Goal: Task Accomplishment & Management: Complete application form

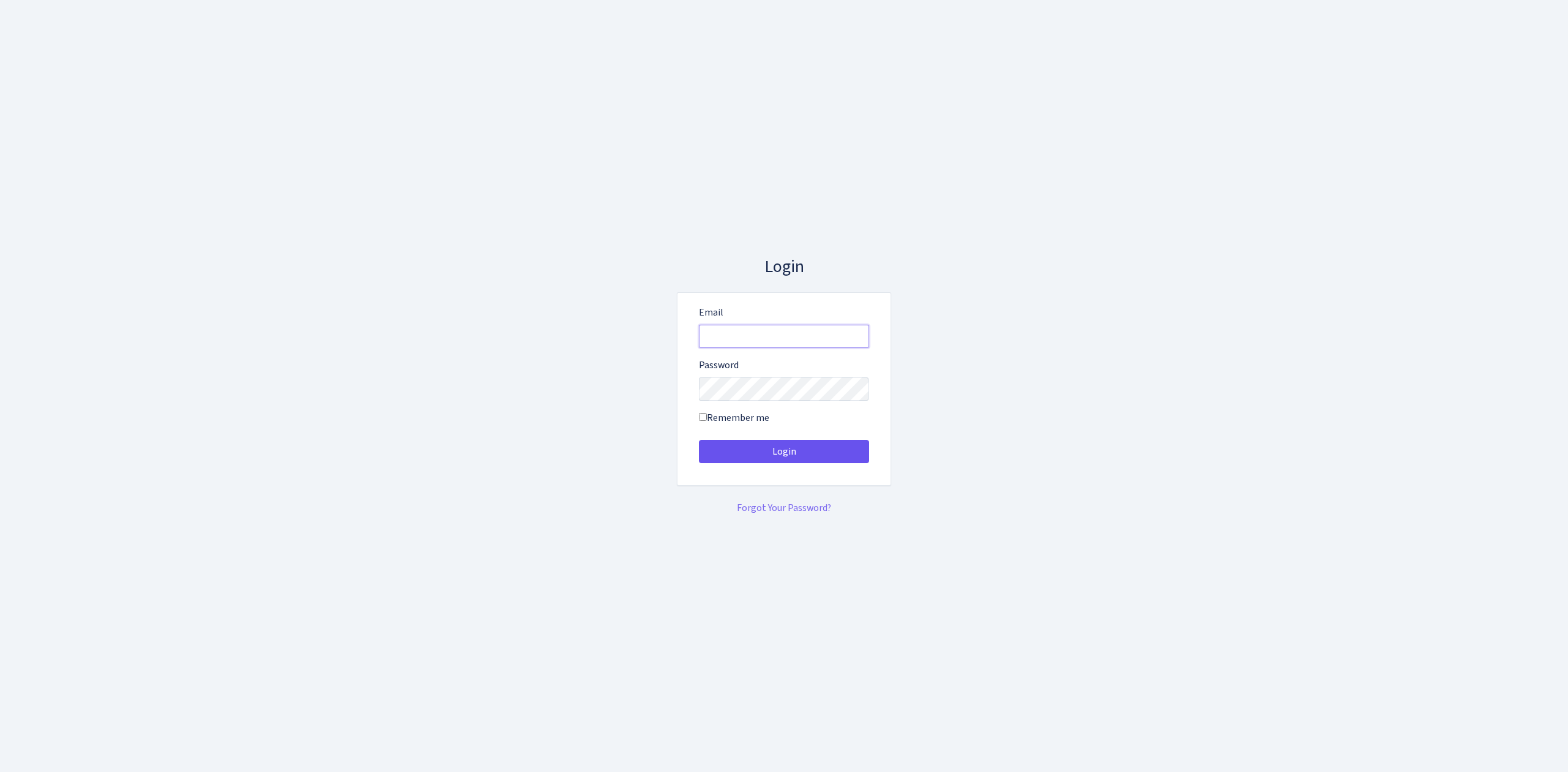
type input "vivio@bank.com"
click at [820, 450] on button "Login" at bounding box center [784, 452] width 170 height 23
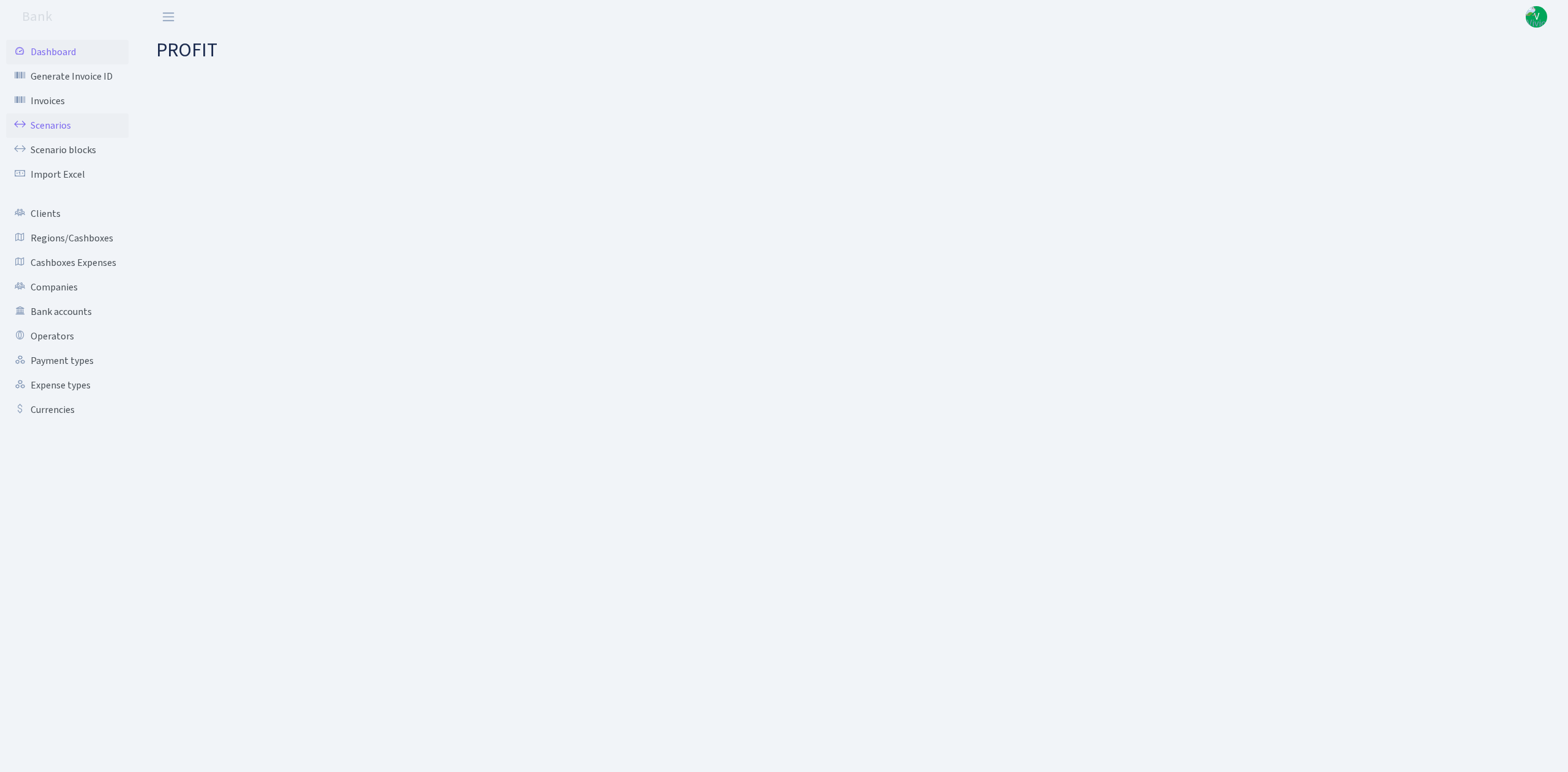
click at [44, 120] on link "Scenarios" at bounding box center [67, 126] width 122 height 25
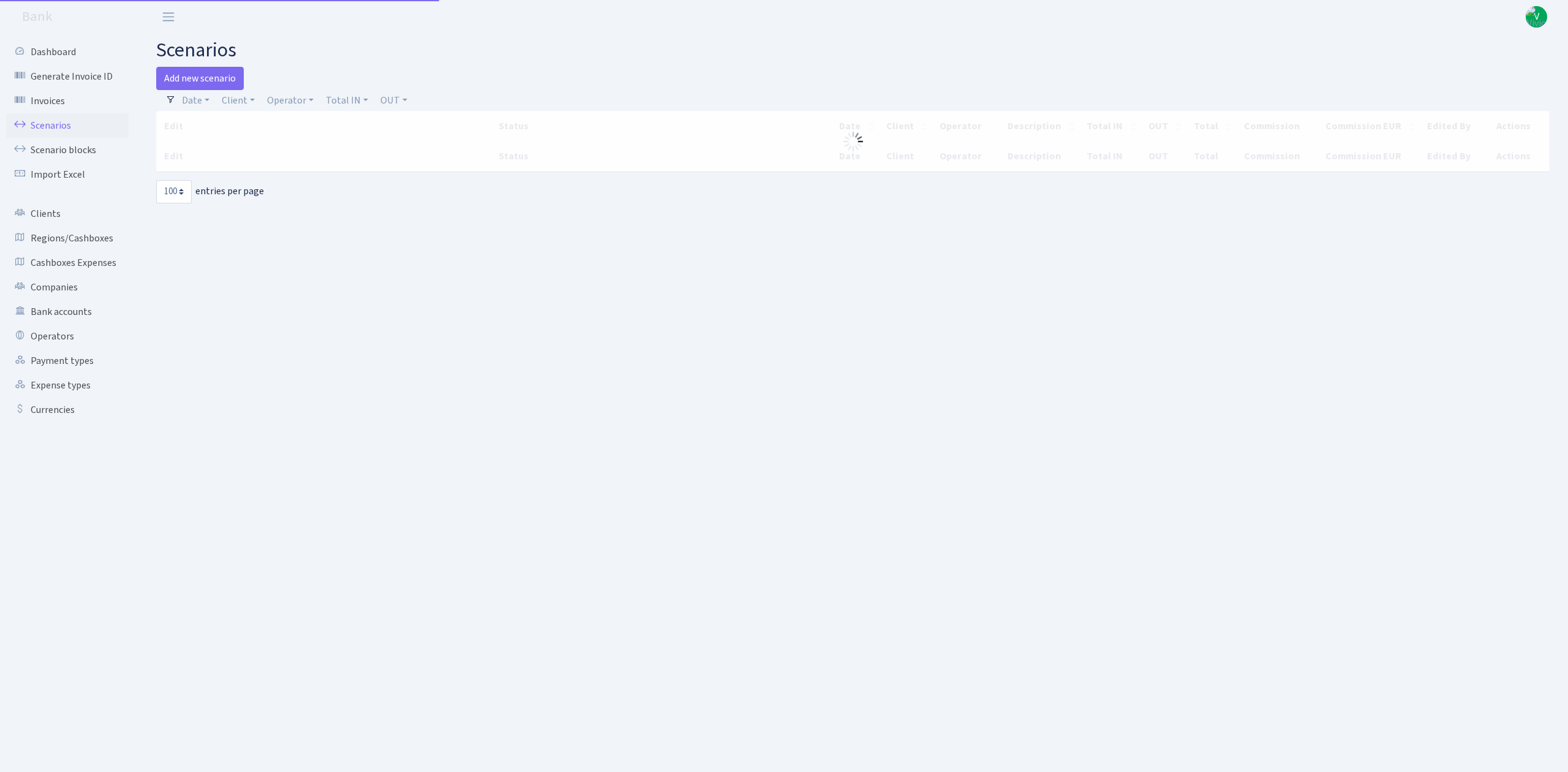
select select "100"
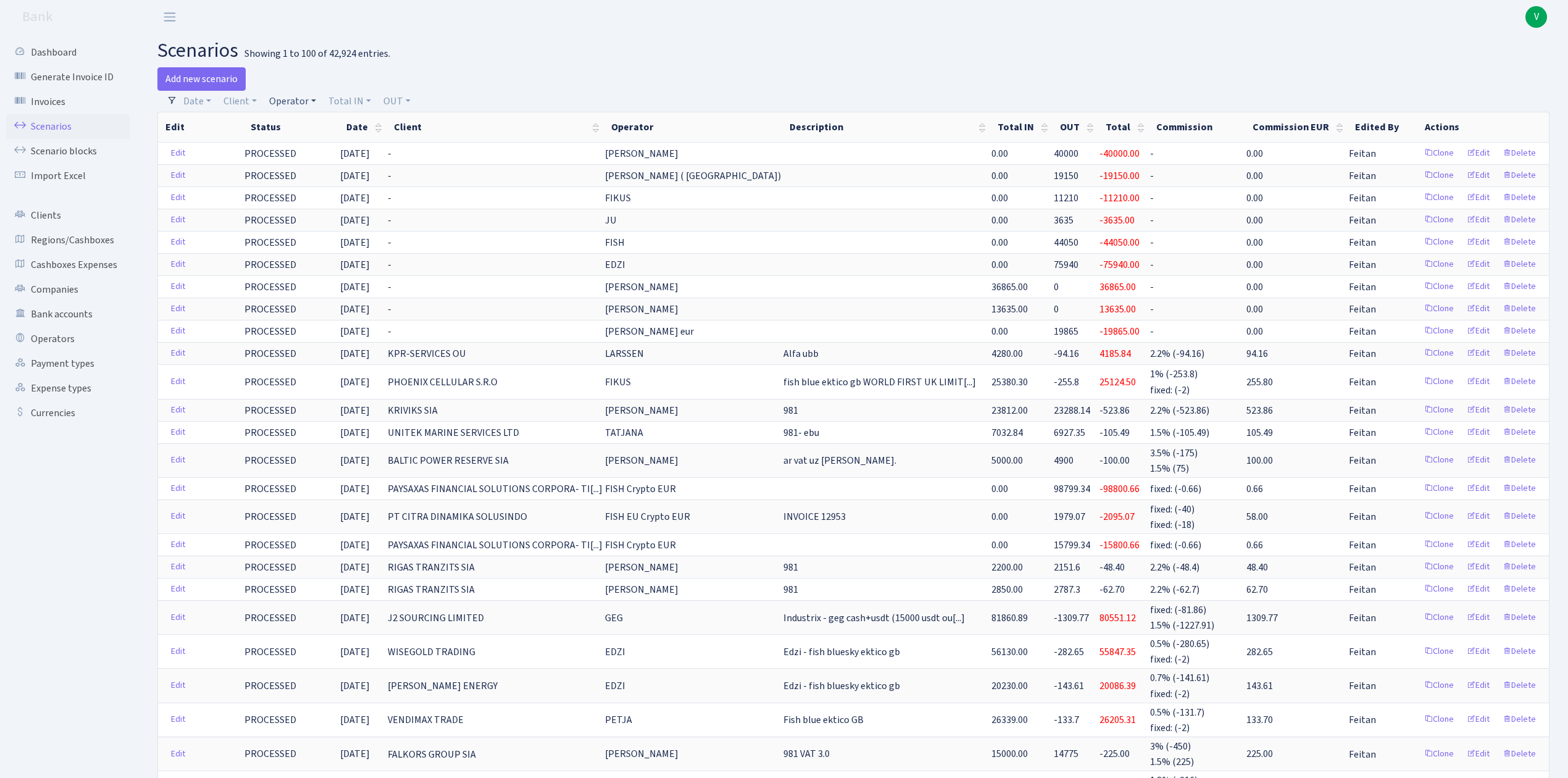
click at [295, 102] on link "Operator" at bounding box center [292, 101] width 57 height 21
click at [295, 141] on input "search" at bounding box center [313, 145] width 91 height 20
type input "djad"
click at [326, 196] on li "DJADUSHKA USDT" at bounding box center [313, 190] width 93 height 22
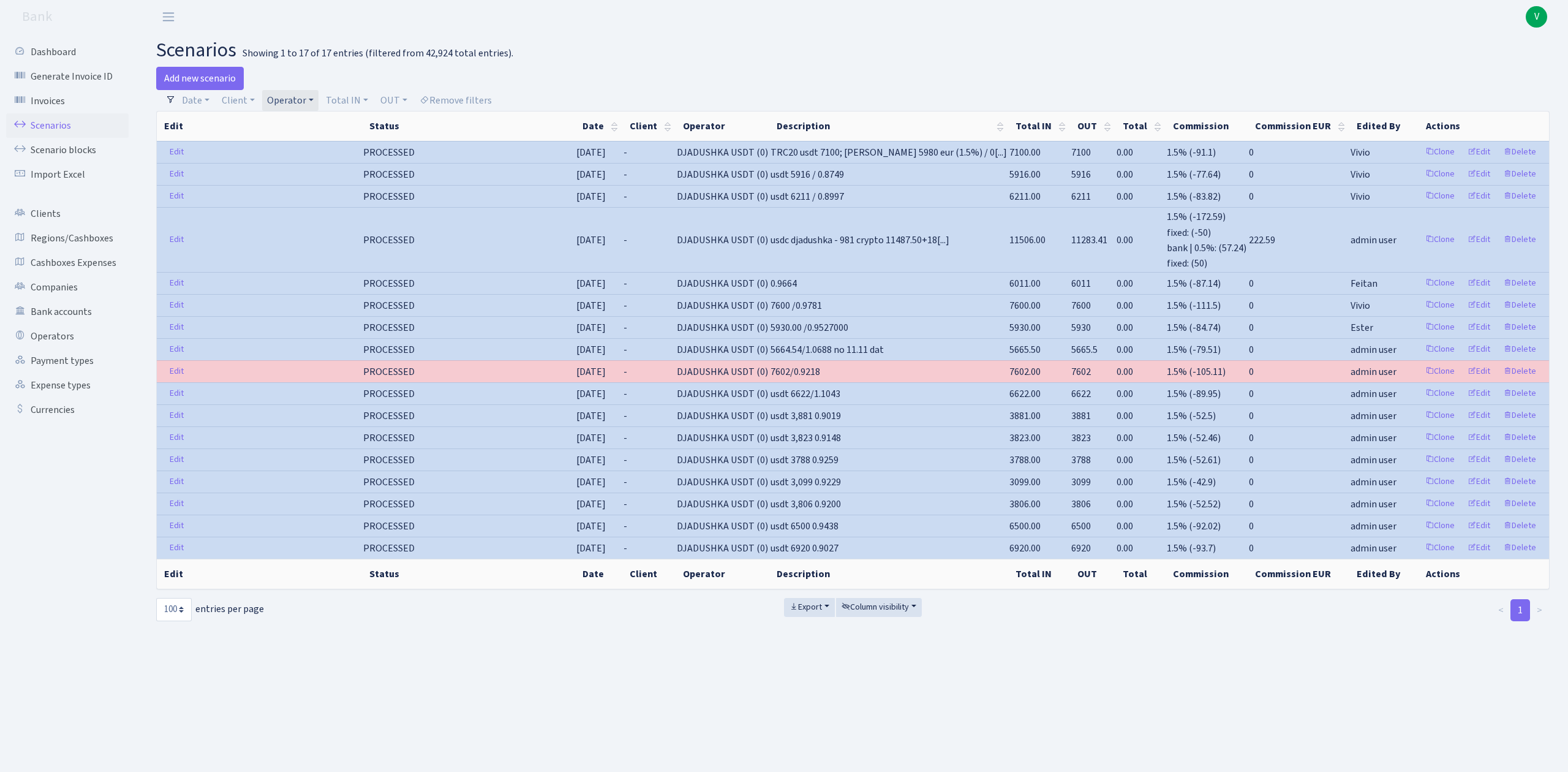
click at [1075, 42] on h2 "scenarios Showing 1 to 17 of 17 entries (filtered from 42,924 total entries)." at bounding box center [853, 50] width 1394 height 23
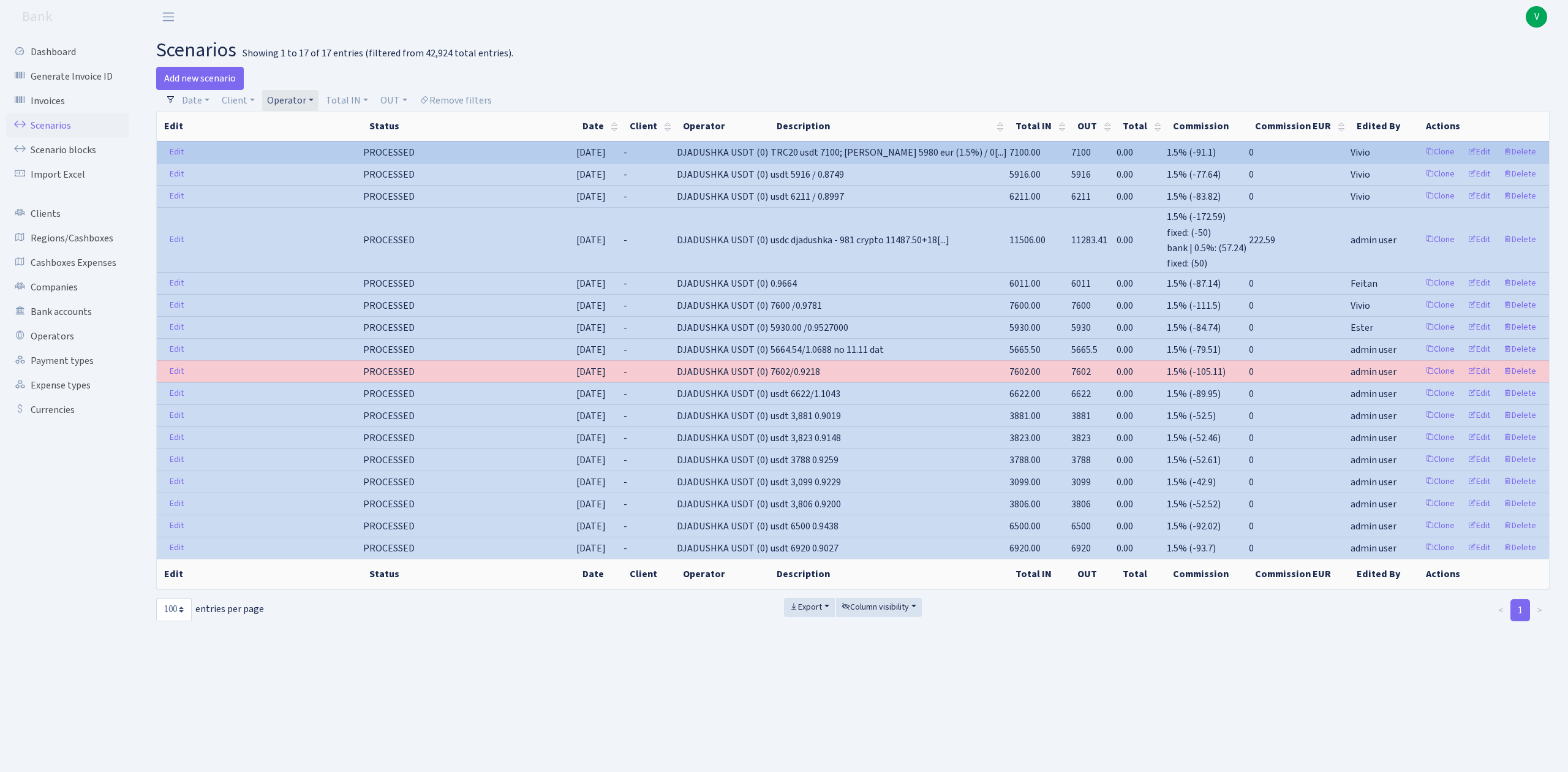
drag, startPoint x: 741, startPoint y: 150, endPoint x: 795, endPoint y: 153, distance: 54.1
click at [769, 153] on td "DJADUSHKA USDT (0)" at bounding box center [722, 152] width 94 height 22
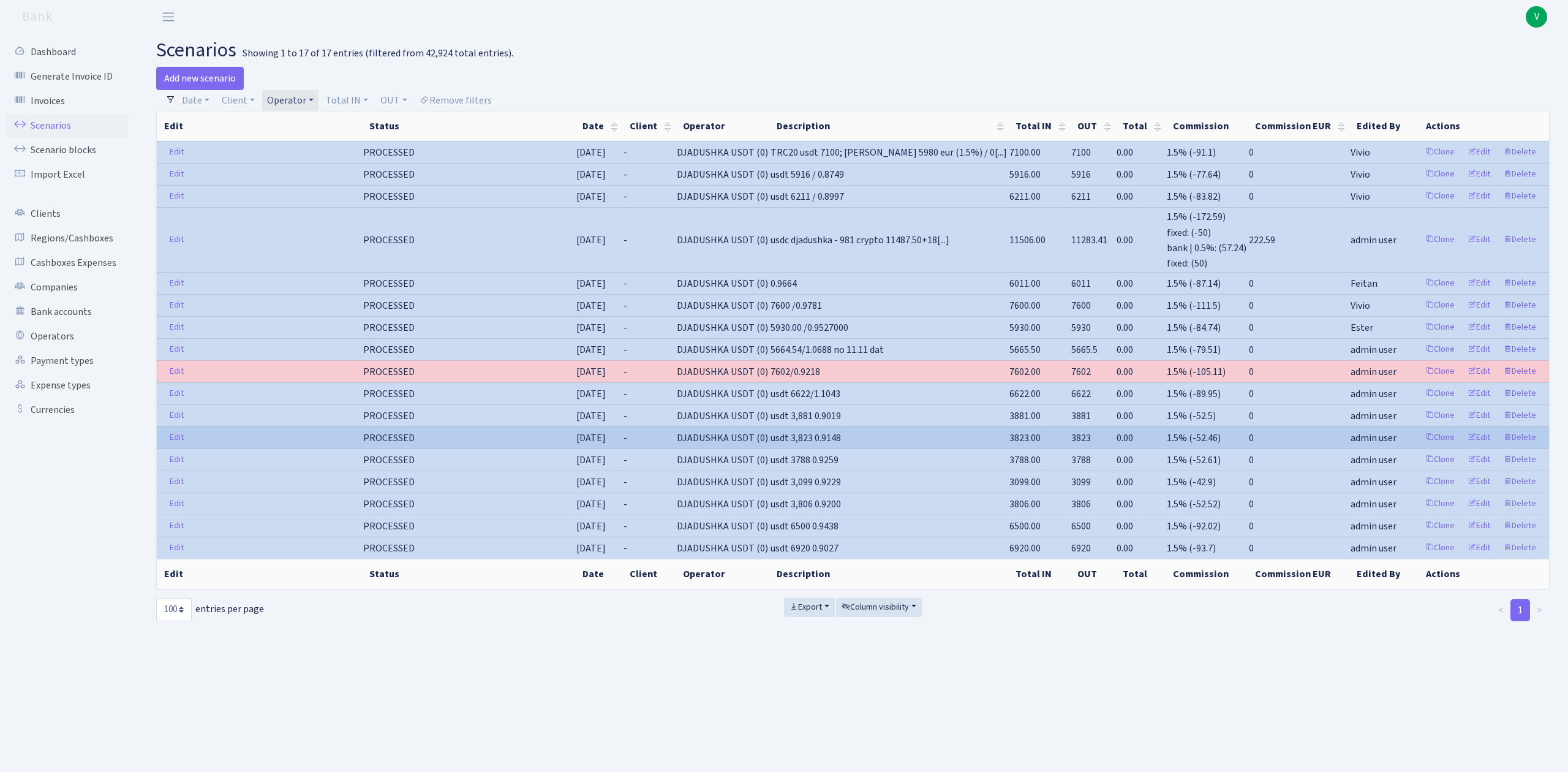
copy span "DJADUSHKA"
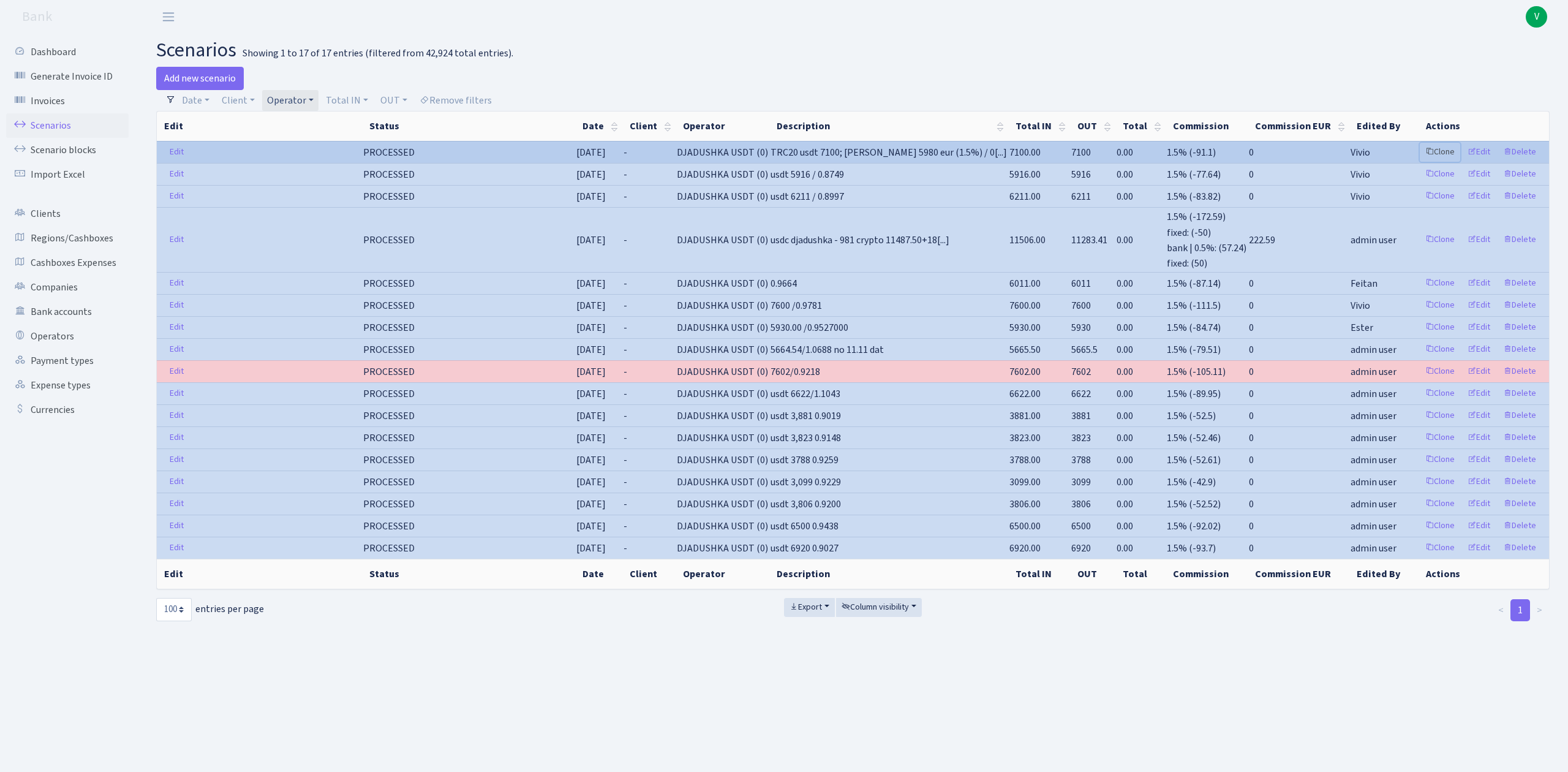
click at [1439, 147] on link "Clone" at bounding box center [1440, 152] width 40 height 19
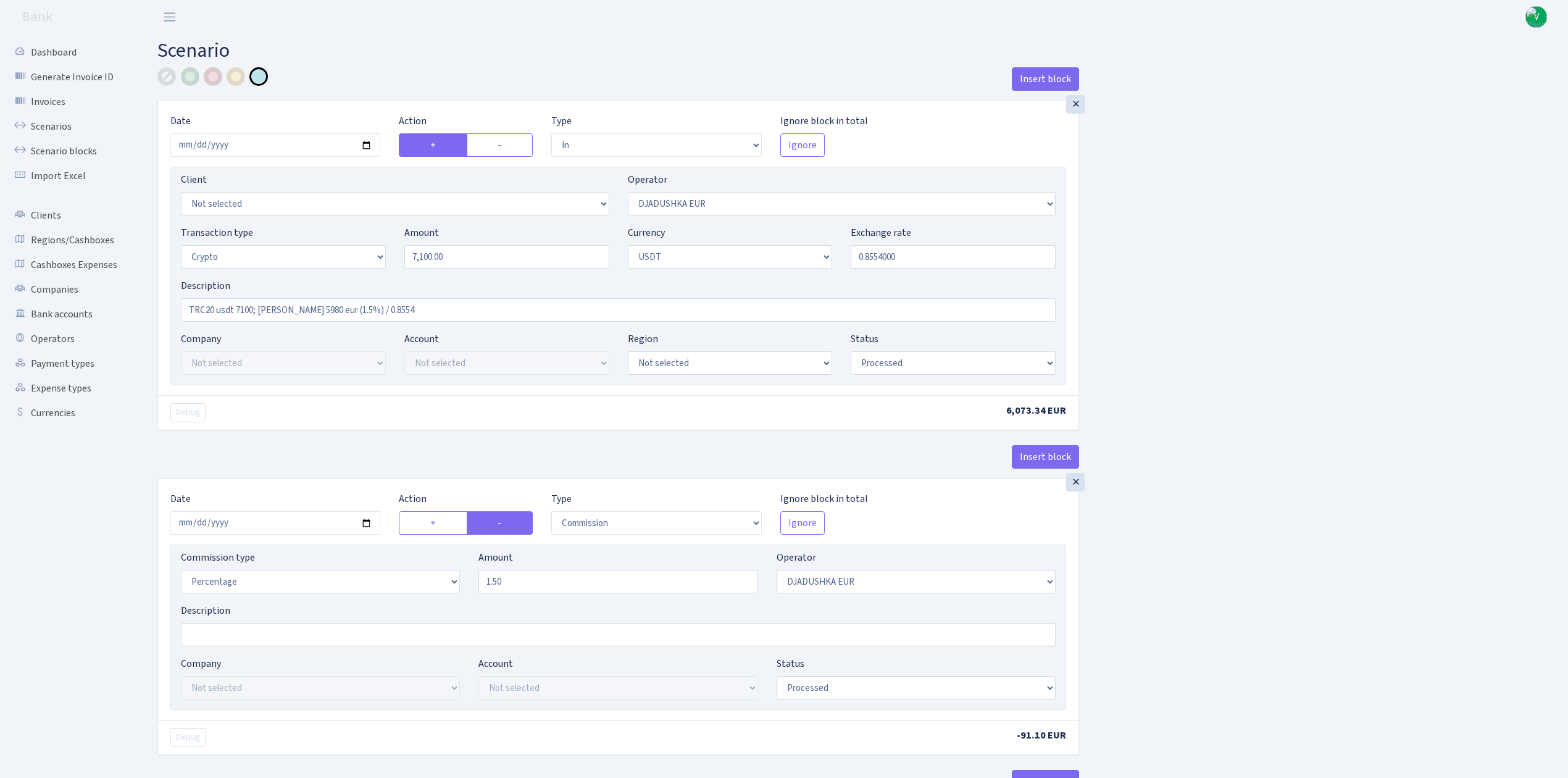
select select "in"
select select "328"
select select "3"
select select "6"
select select "processed"
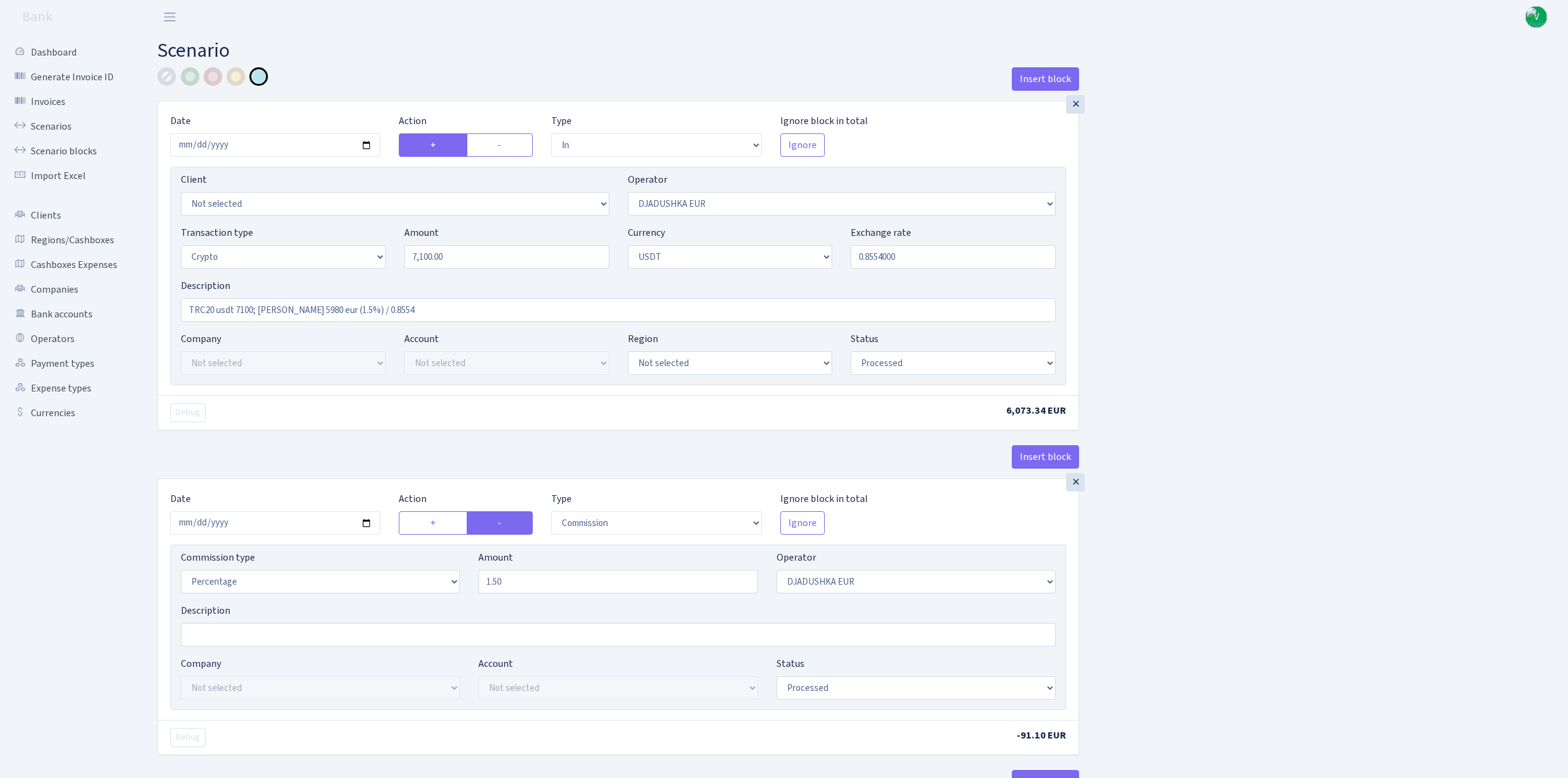
select select "commission"
select select "328"
select select "processed"
select select "in"
select select "329"
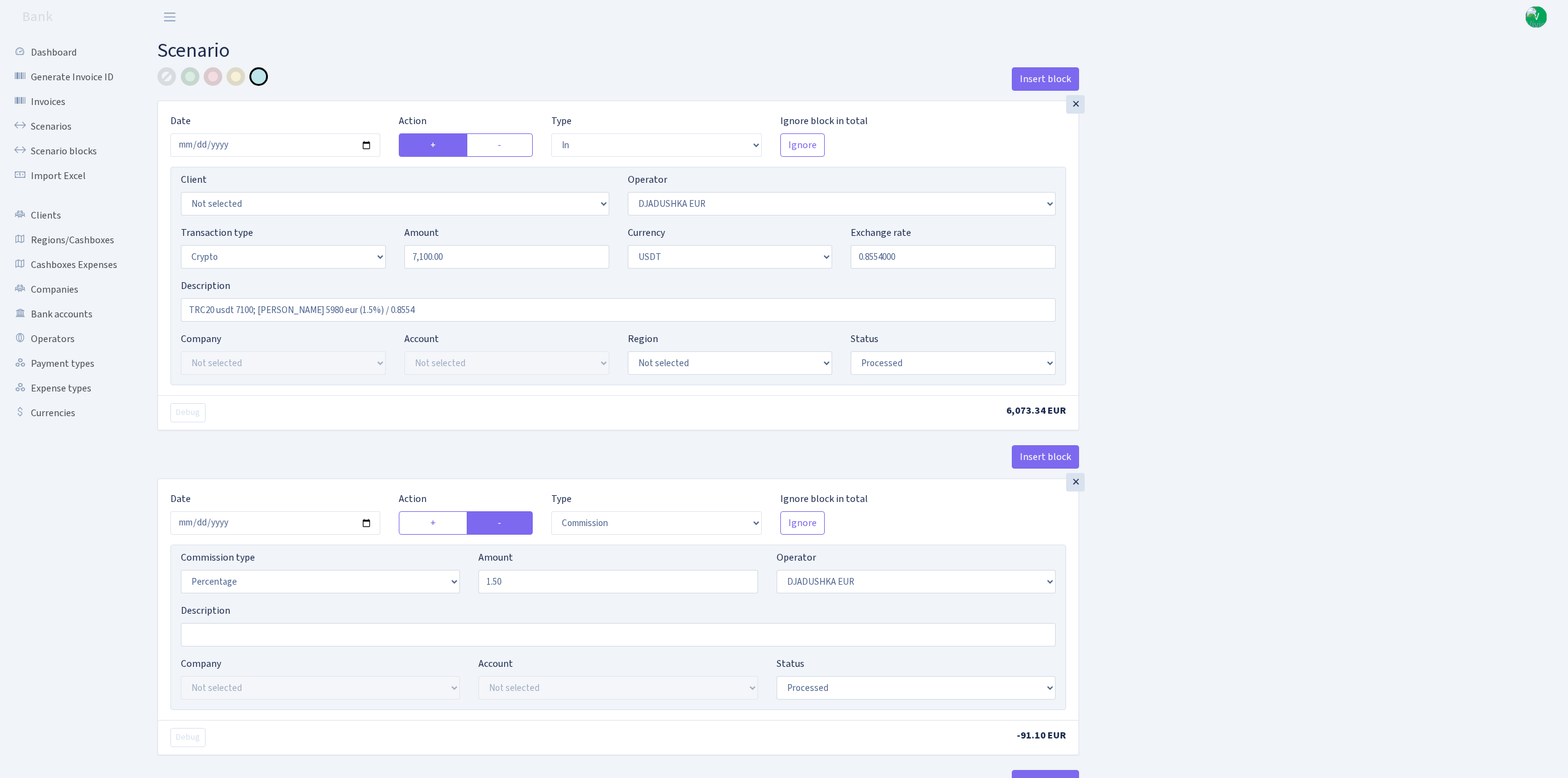
select select "2"
select select "6"
select select "20"
select select "66"
select select "processed"
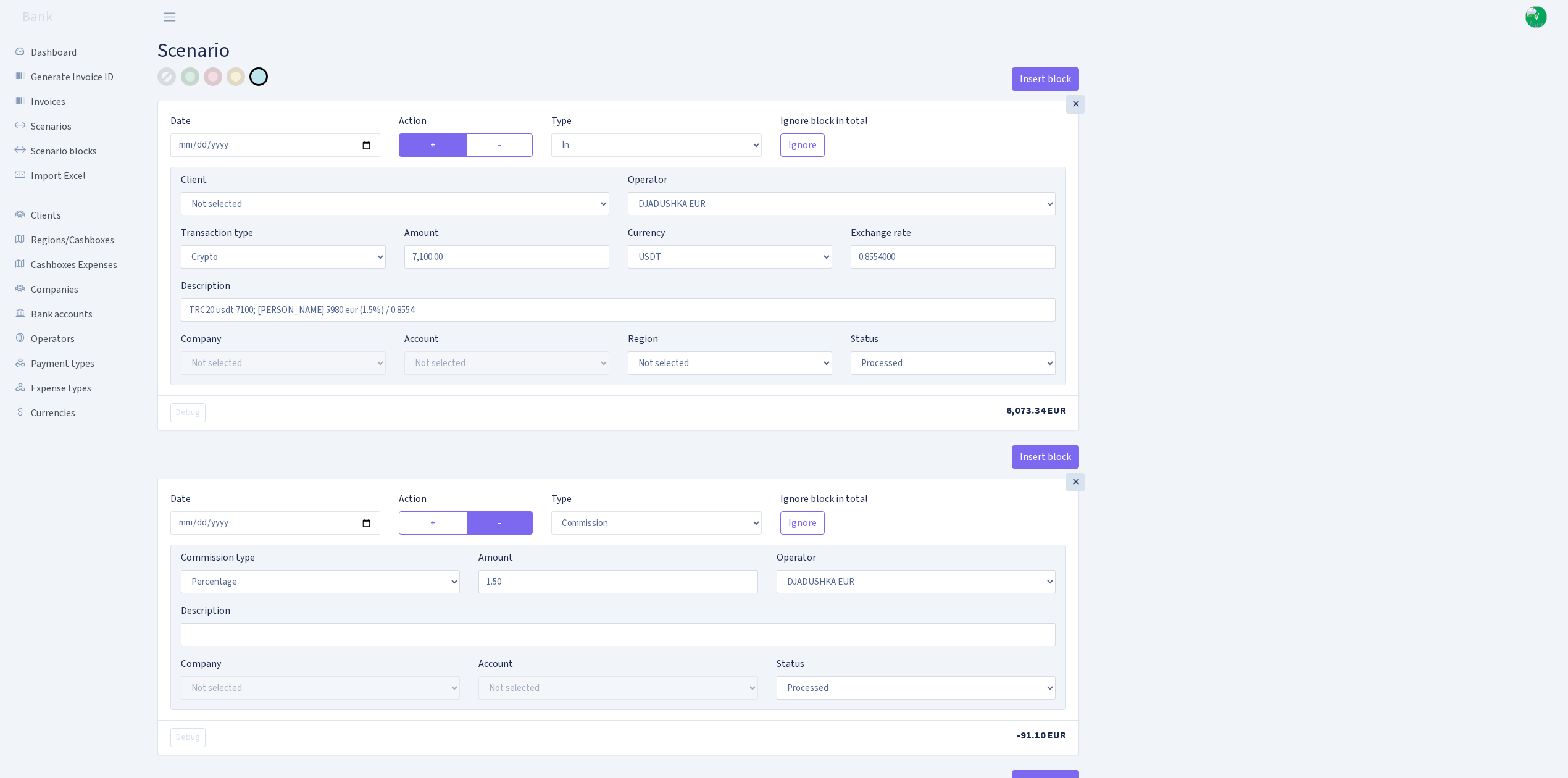
select select "out"
select select "329"
select select "15"
select select "6"
select select "processed"
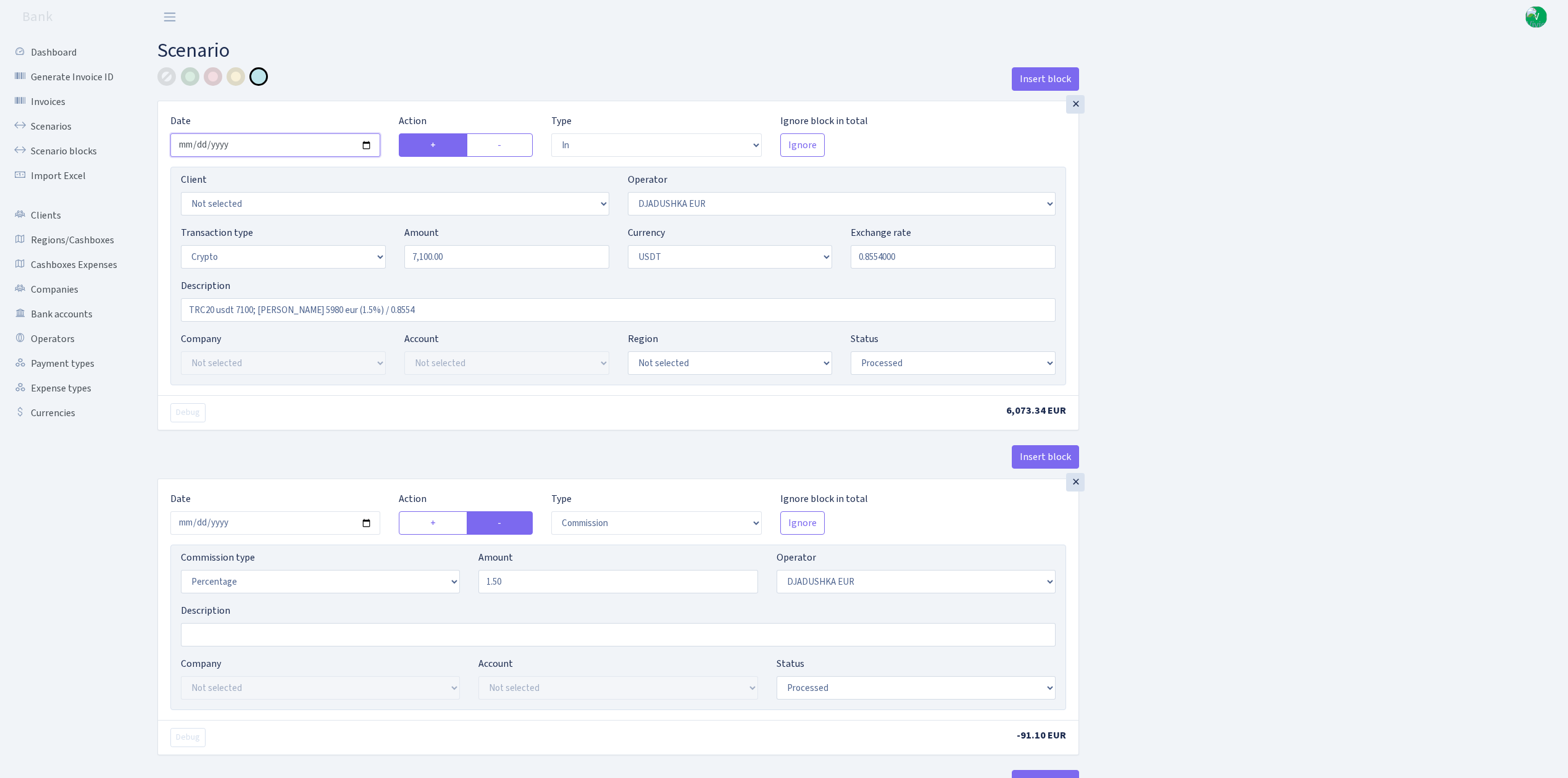
click at [369, 141] on input "2025-07-14" at bounding box center [275, 145] width 210 height 23
type input "2025-08-12"
drag, startPoint x: 432, startPoint y: 251, endPoint x: 358, endPoint y: 229, distance: 77.2
click at [358, 229] on div "Transaction type Not selected 981 ELF FISH crypto GIRT IVO dekl MM-BALTIC eur U…" at bounding box center [618, 252] width 893 height 53
type input "5,750.00"
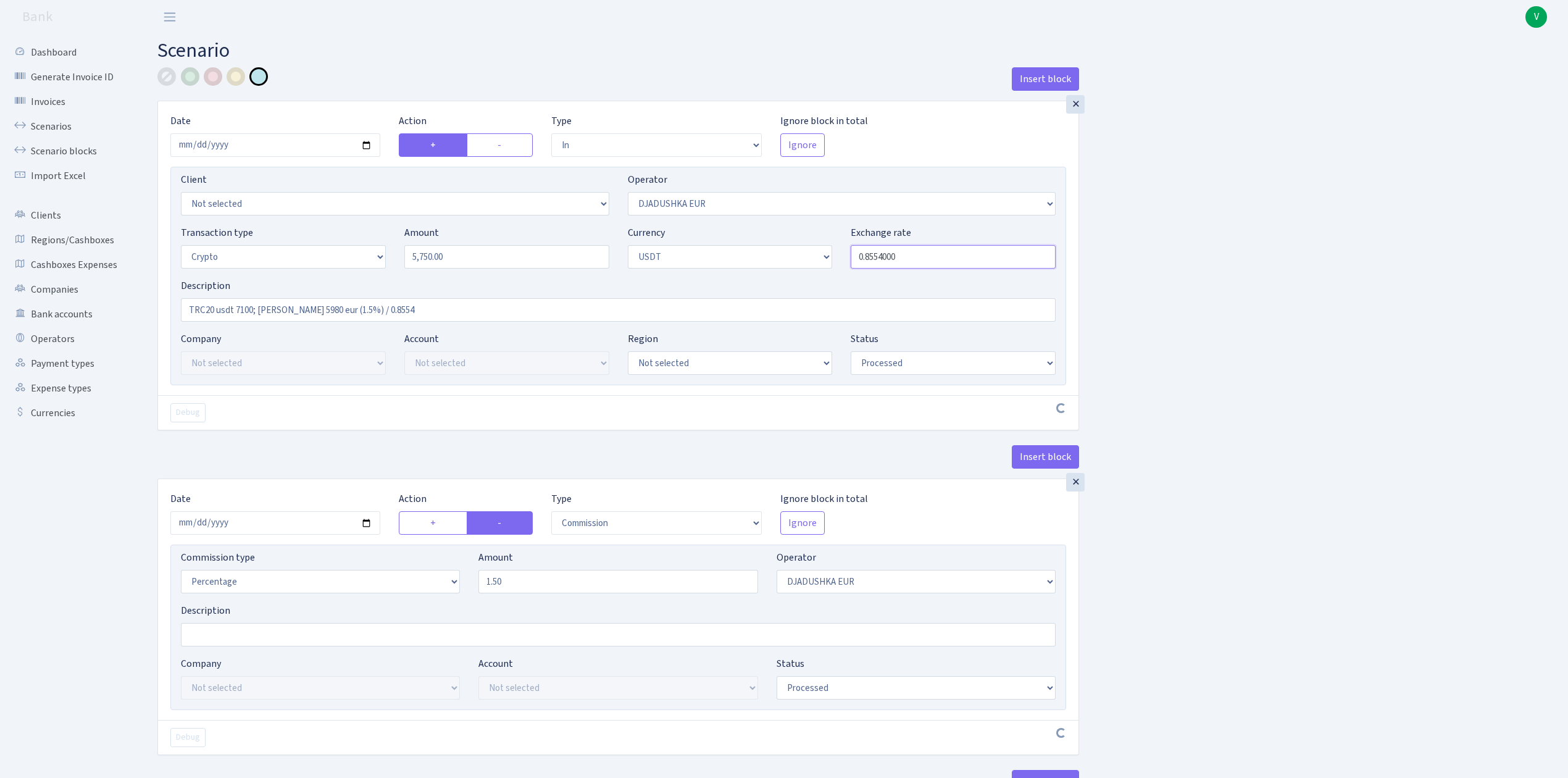
drag, startPoint x: 928, startPoint y: 270, endPoint x: 944, endPoint y: 273, distance: 16.3
click at [944, 273] on div "Transaction type Not selected 981 ELF FISH crypto GIRT IVO dekl MM-BALTIC eur U…" at bounding box center [618, 252] width 893 height 53
type input "0.8605850"
drag, startPoint x: 236, startPoint y: 306, endPoint x: 252, endPoint y: 309, distance: 16.3
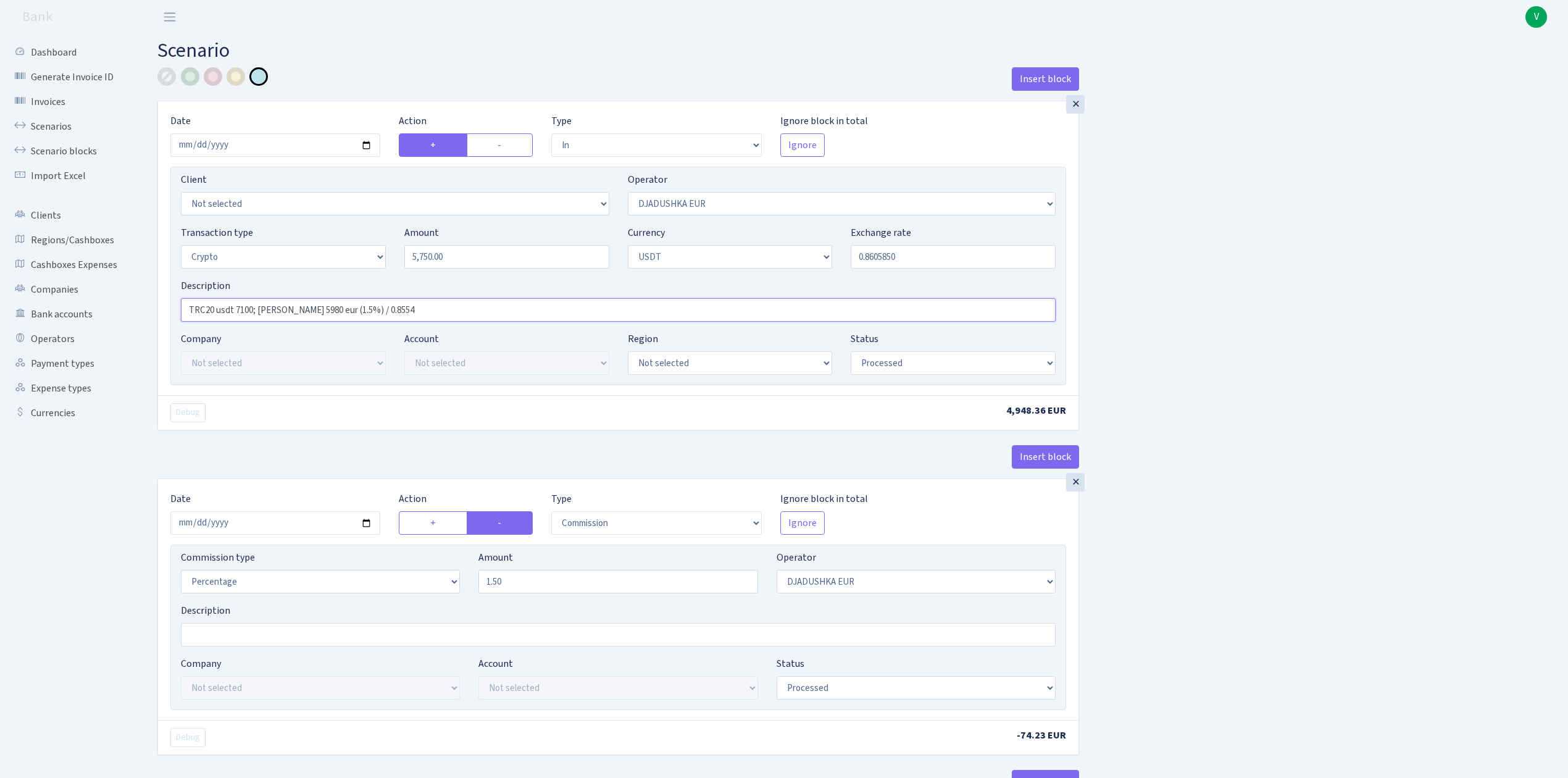
click at [252, 309] on input "TRC20 usdt 7100; RIX 5980 eur (1.5%) / 0.8554" at bounding box center [618, 310] width 875 height 23
click at [287, 314] on input "TRC20 usdt 5750; RIX 5980 eur (1.5%) / 0.8554" at bounding box center [618, 310] width 875 height 23
click at [259, 309] on input "TRC20 usdt 5750; RIX 5980 eur (1.5%) / 0.8554" at bounding box center [618, 310] width 875 height 23
paste input "5750/1.162=4948.36eur - 1.5%=4875eur RIX"
drag, startPoint x: 428, startPoint y: 307, endPoint x: 580, endPoint y: 315, distance: 152.2
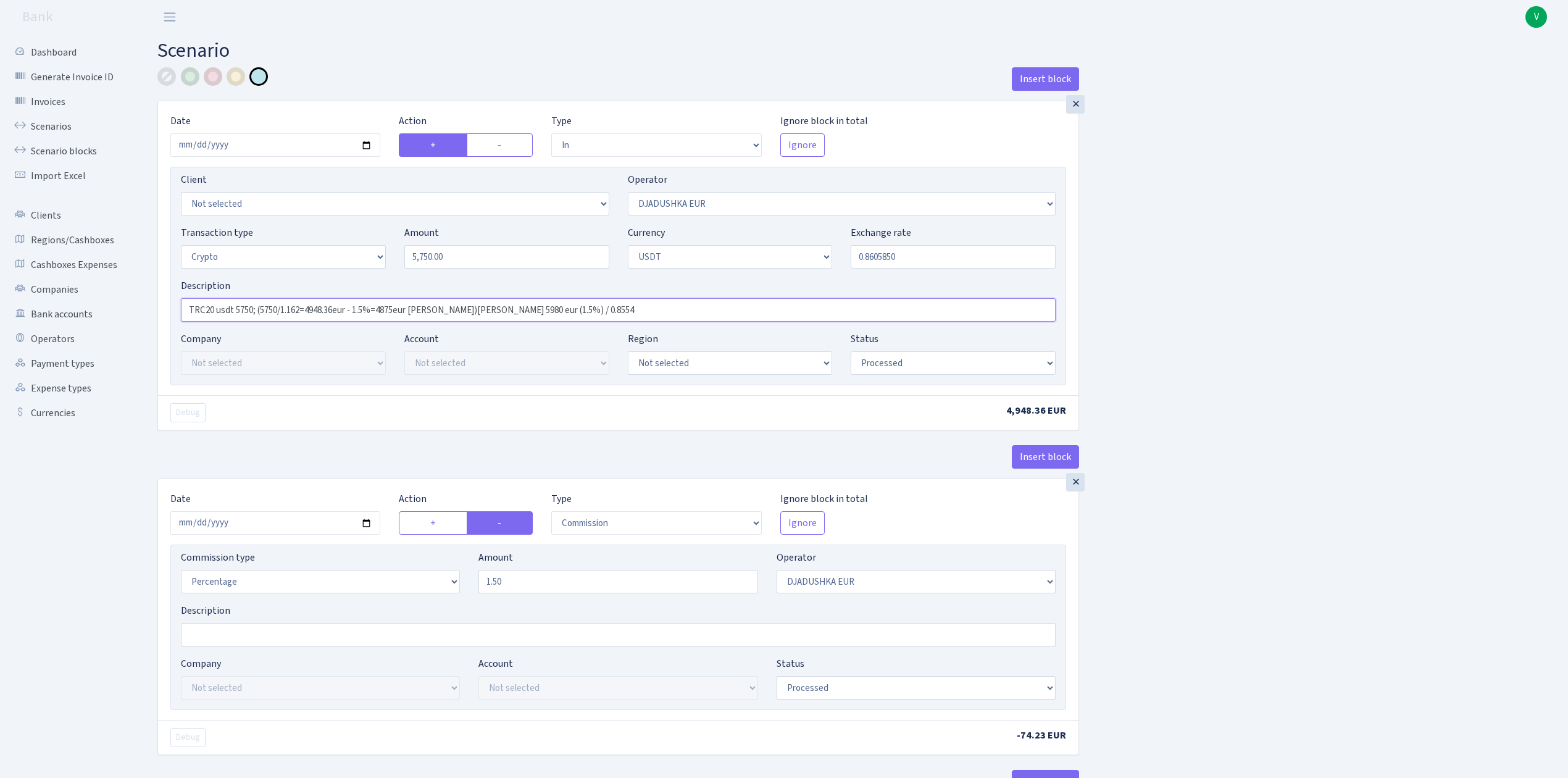
click at [580, 315] on input "TRC20 usdt 5750; (5750/1.162=4948.36eur - 1.5%=4875eur RIX)RIX 5980 eur (1.5%) …" at bounding box center [618, 310] width 875 height 23
type input "TRC20 usdt 5750; (5750/1.162=4948.36eur - 1.5%=4875eur RIX)"
click at [363, 524] on input "2025-07-14" at bounding box center [275, 523] width 210 height 23
type input "2025-08-12"
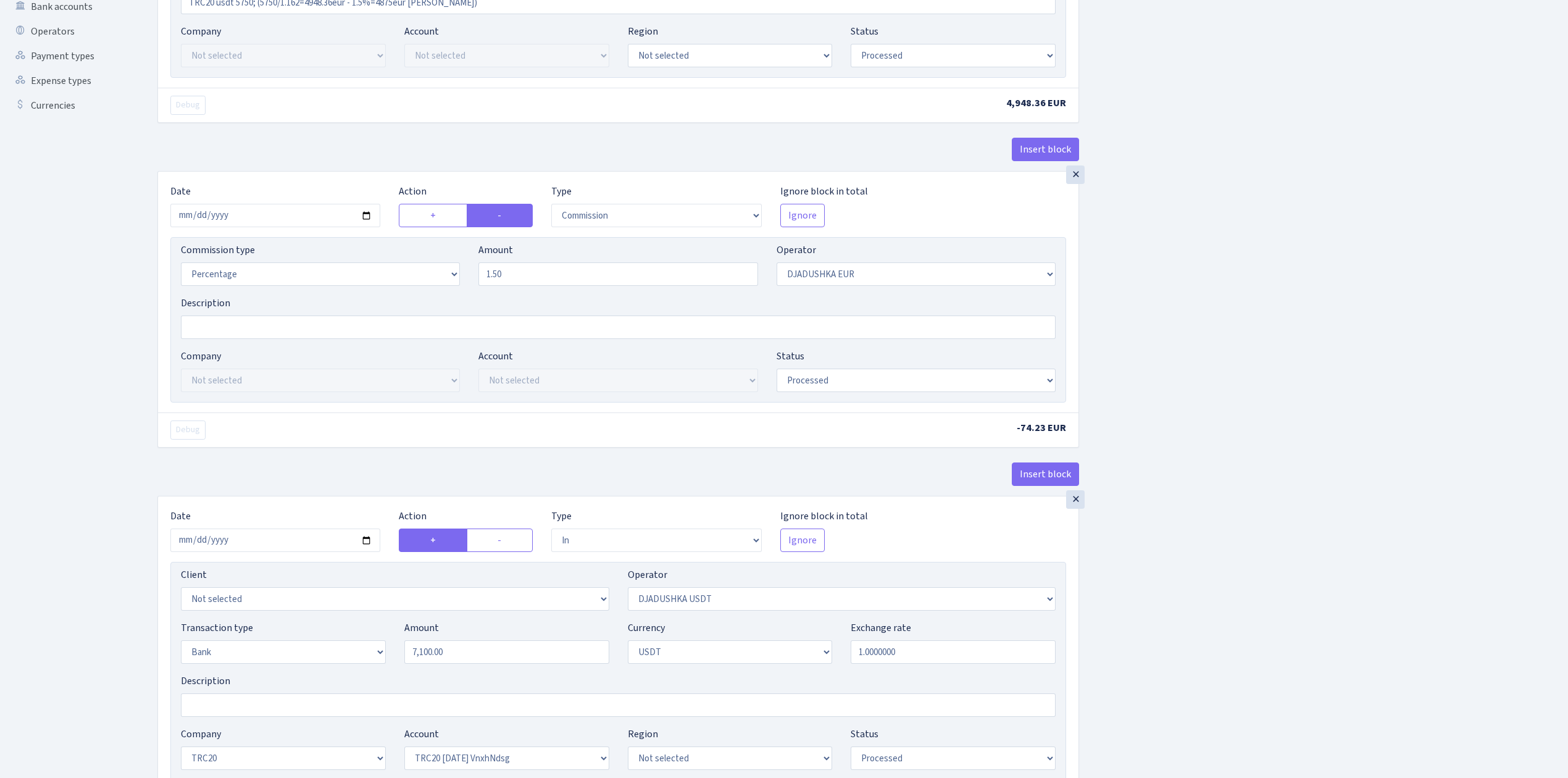
scroll to position [494, 0]
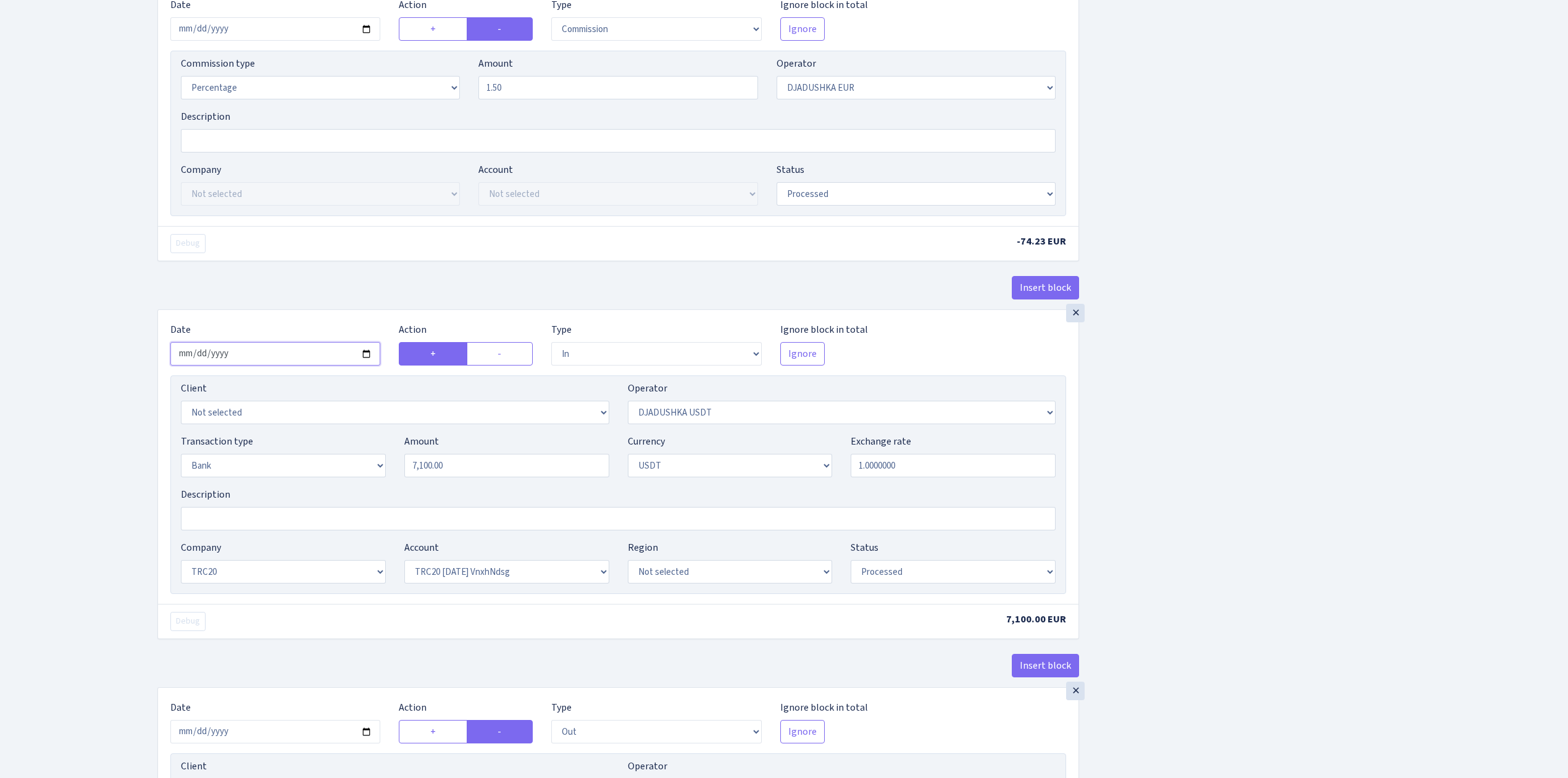
click at [366, 355] on input "2025-07-14" at bounding box center [275, 354] width 210 height 23
type input "2025-08-12"
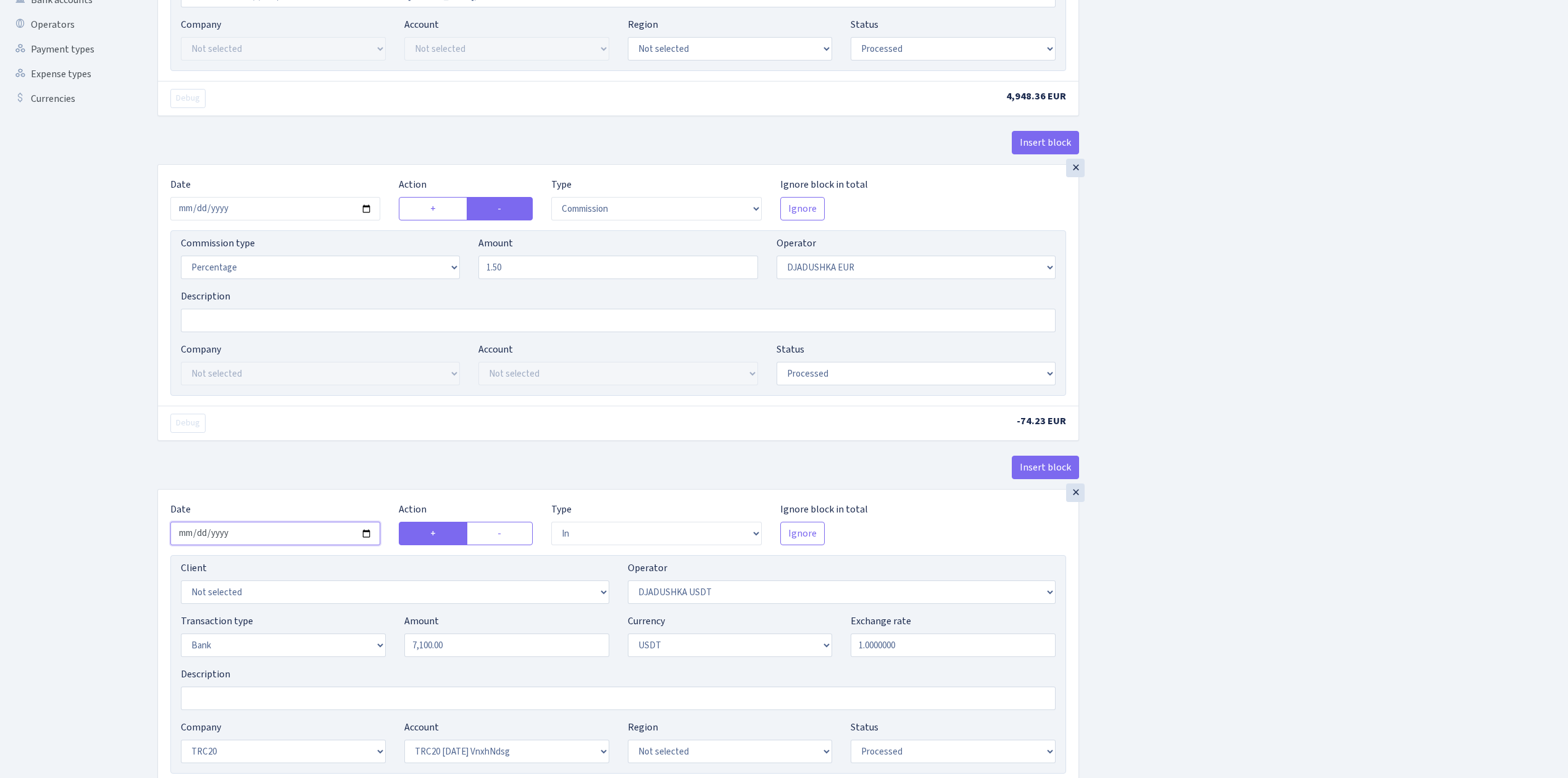
scroll to position [247, 0]
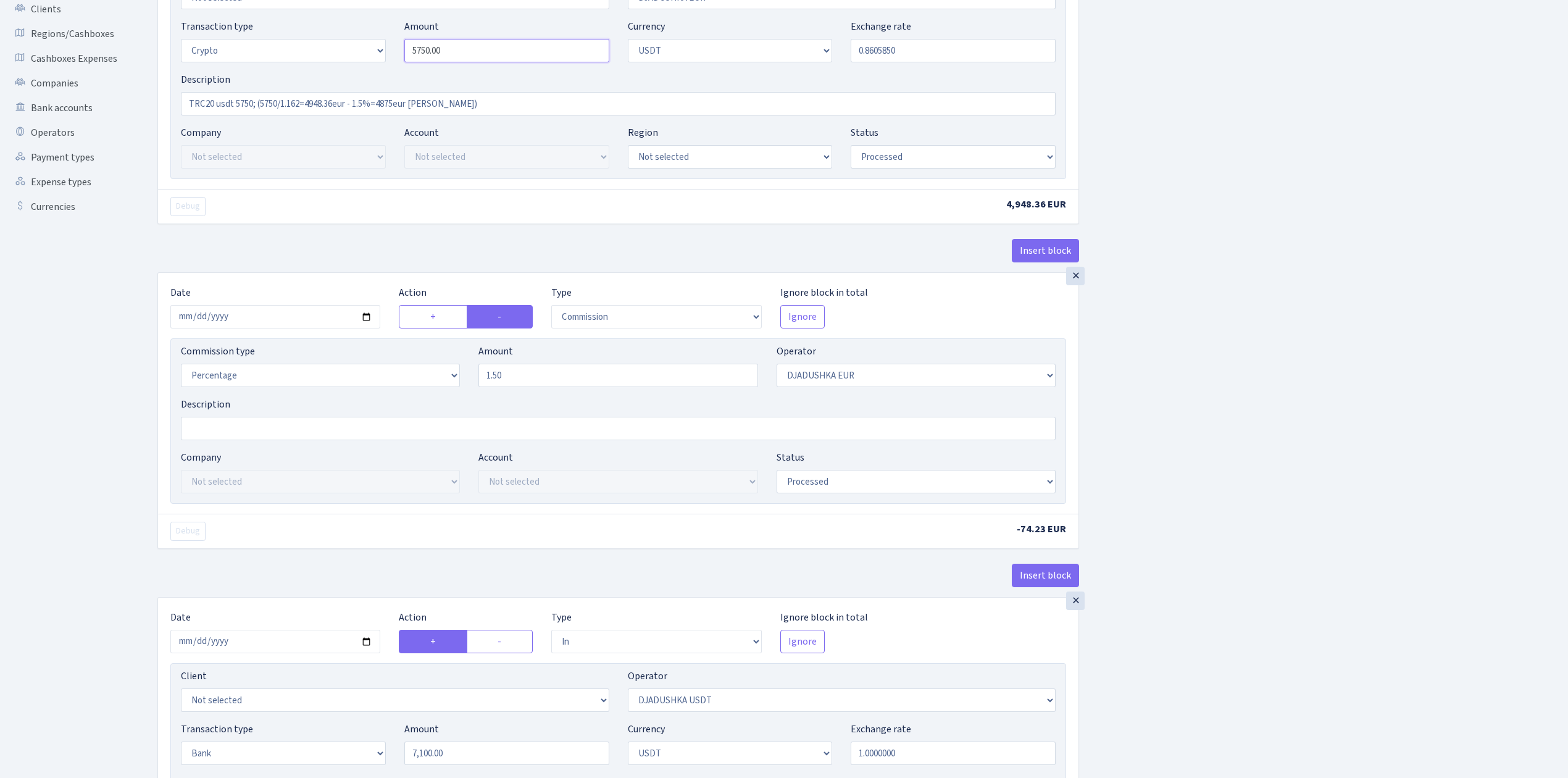
drag, startPoint x: 421, startPoint y: 10, endPoint x: 363, endPoint y: 12, distance: 58.0
click at [363, 11] on div "Client Not selected 1 KOC GEMICILIK VE TASIMACILIK 1/BALDERE-SILDEDZE SIGNE 1/S…" at bounding box center [618, 70] width 896 height 219
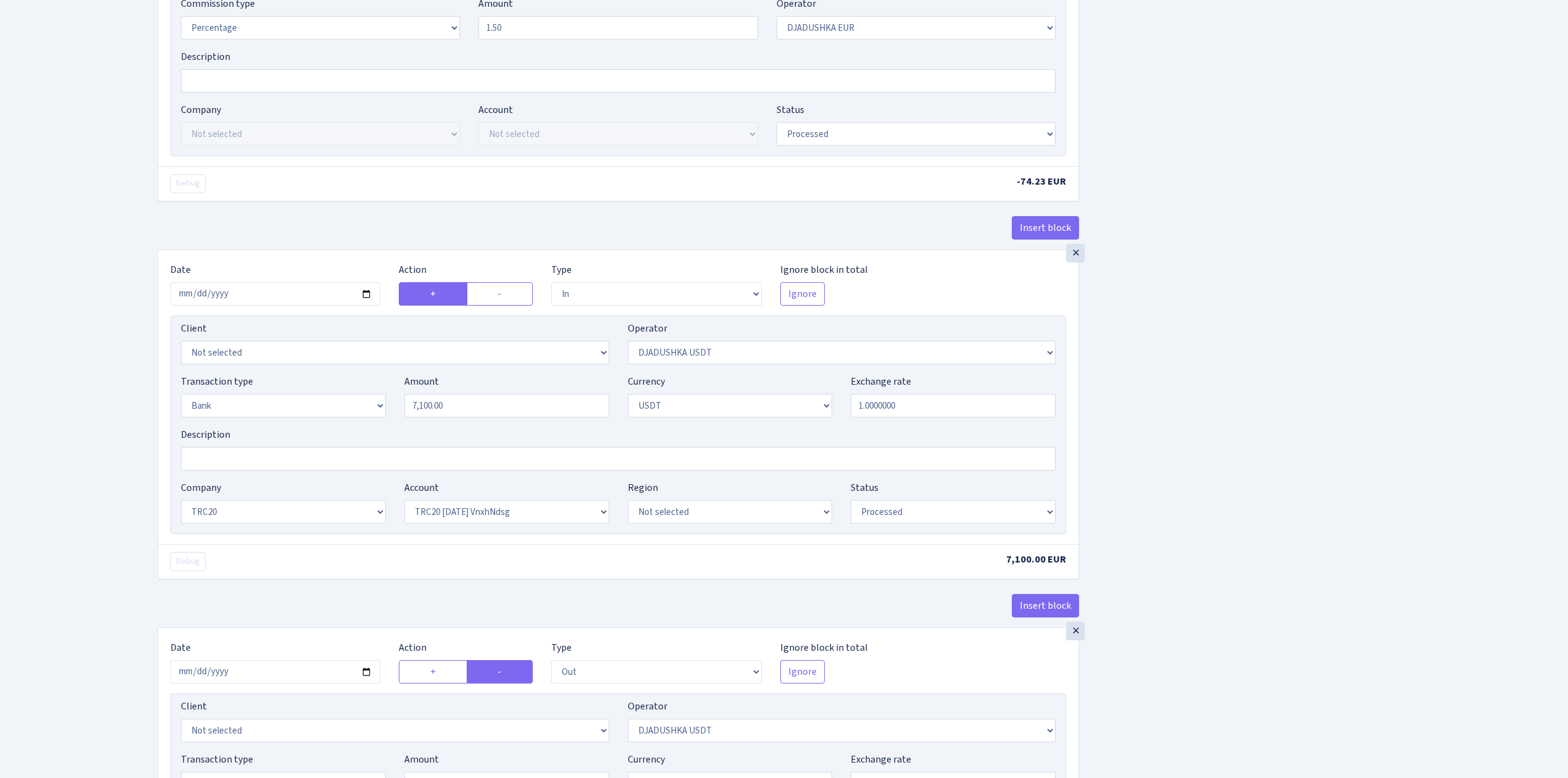
scroll to position [584, 0]
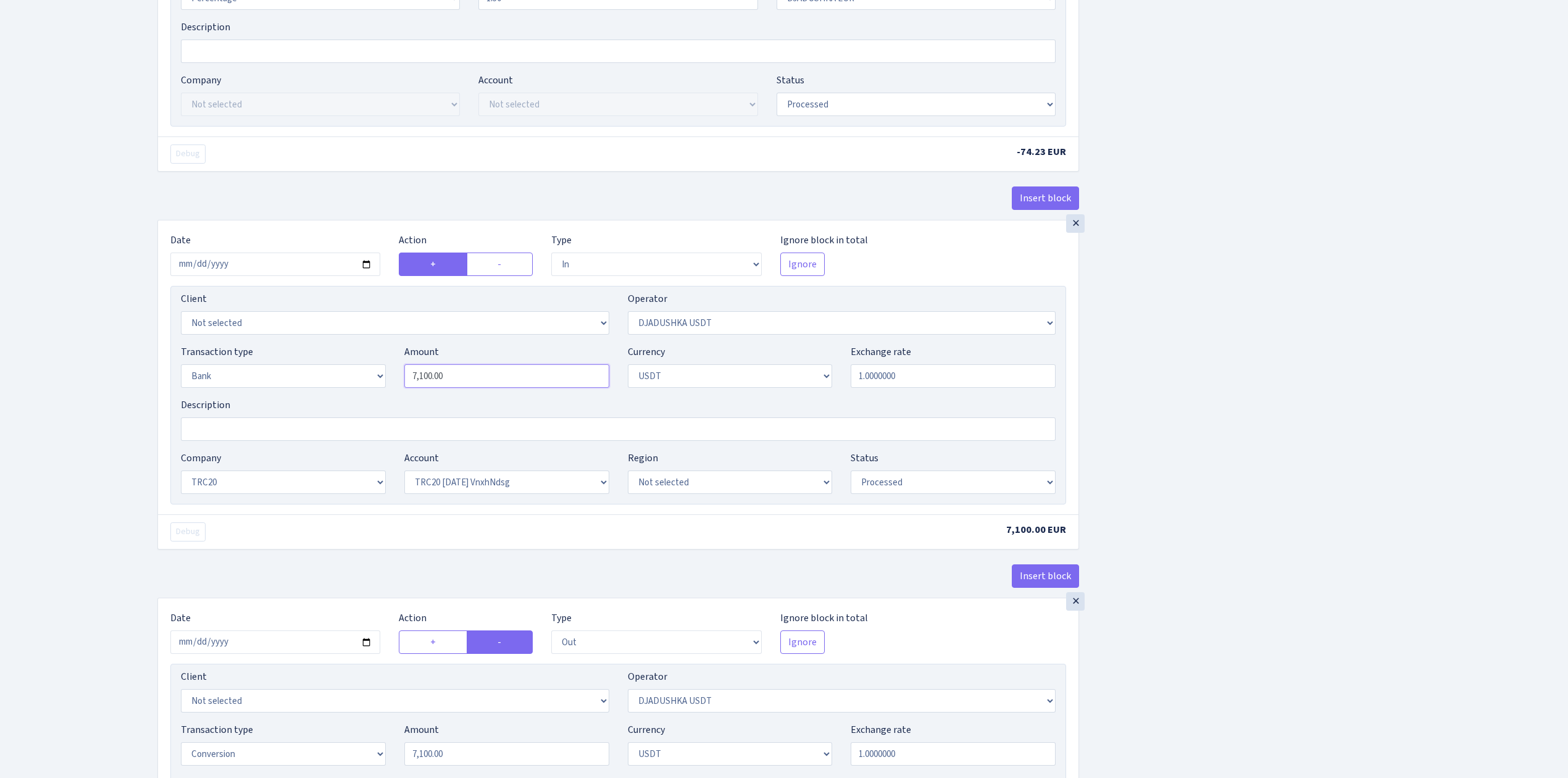
click at [438, 382] on input "7,100.00" at bounding box center [507, 376] width 205 height 23
type input "5,750.00"
drag, startPoint x: 391, startPoint y: 377, endPoint x: 379, endPoint y: 376, distance: 12.0
click at [379, 376] on div "Transaction type Not selected 981 ELF FISH crypto GIRT IVO dekl MM-BALTIC eur U…" at bounding box center [618, 371] width 893 height 53
paste input "575"
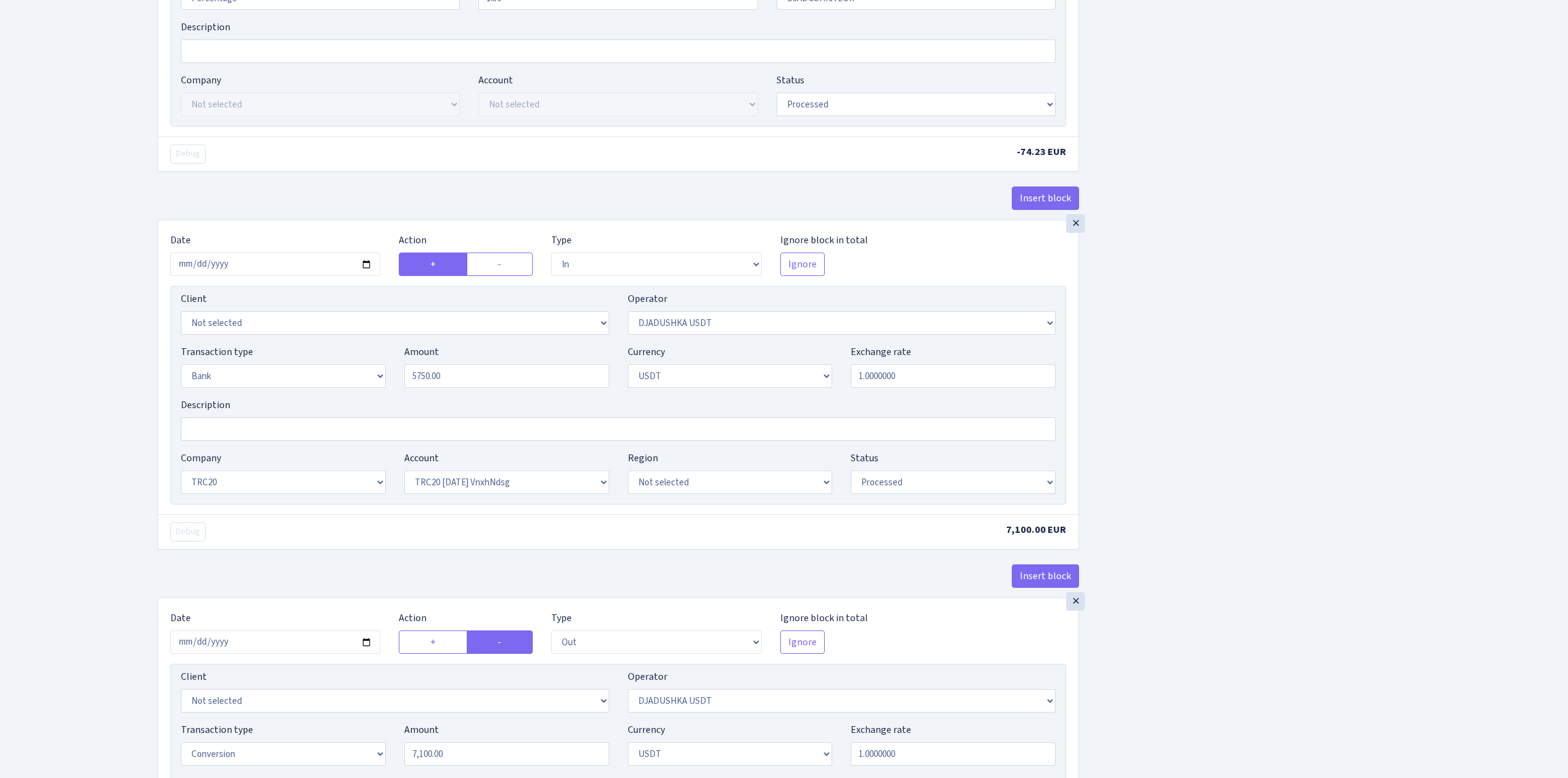
click at [1175, 398] on div "Insert block × Date 2025-08-12 Action + - Type --- In Out Commission Field requ…" at bounding box center [853, 257] width 1411 height 1547
type input "5,750.00"
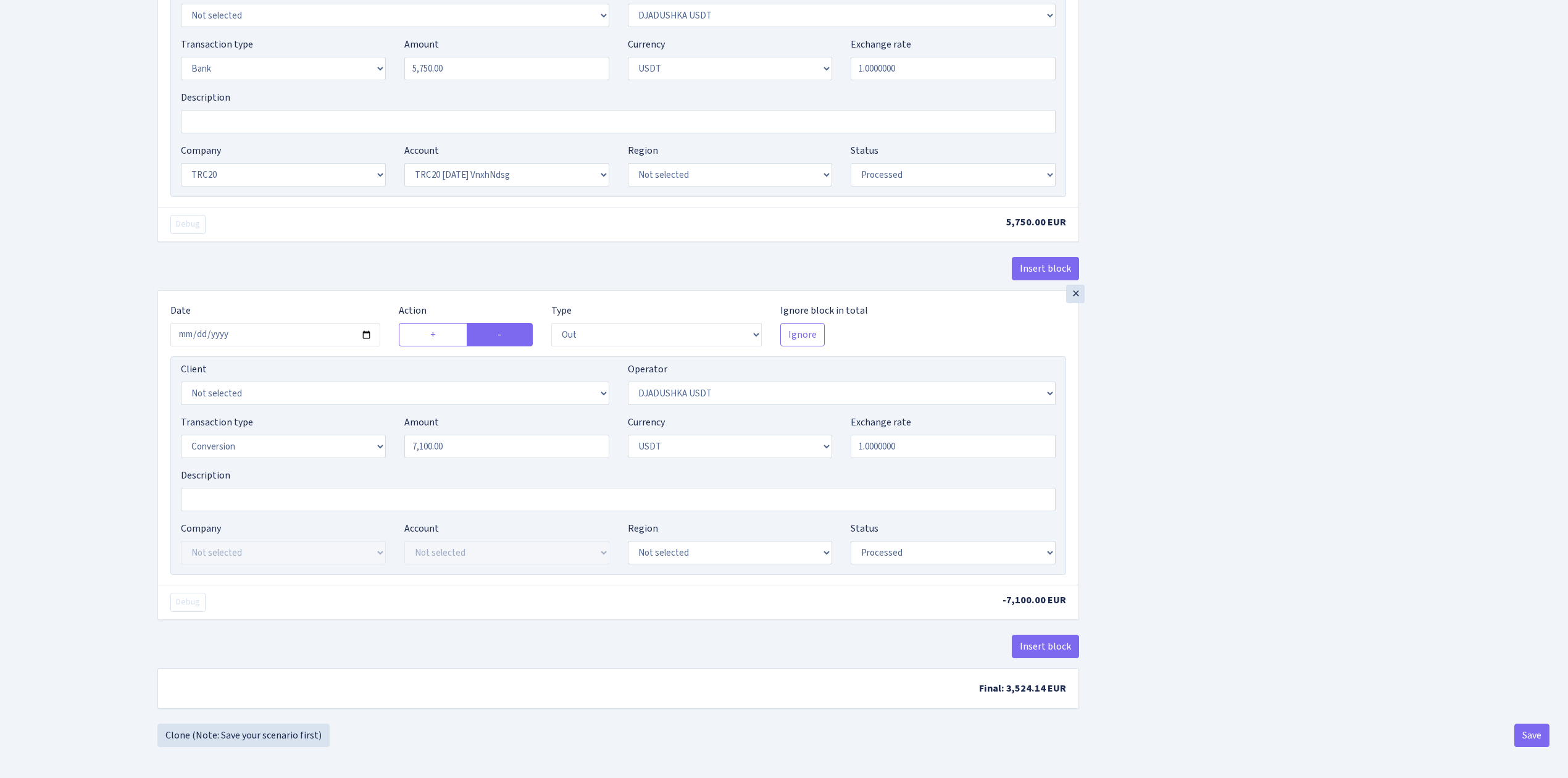
scroll to position [901, 0]
click at [366, 329] on input "2025-07-14" at bounding box center [275, 335] width 210 height 23
type input "2025-08-12"
drag, startPoint x: 461, startPoint y: 444, endPoint x: 346, endPoint y: 428, distance: 116.1
click at [346, 428] on div "Transaction type Not selected 981 ELF FISH crypto GIRT IVO dekl MM-BALTIC eur U…" at bounding box center [618, 441] width 893 height 53
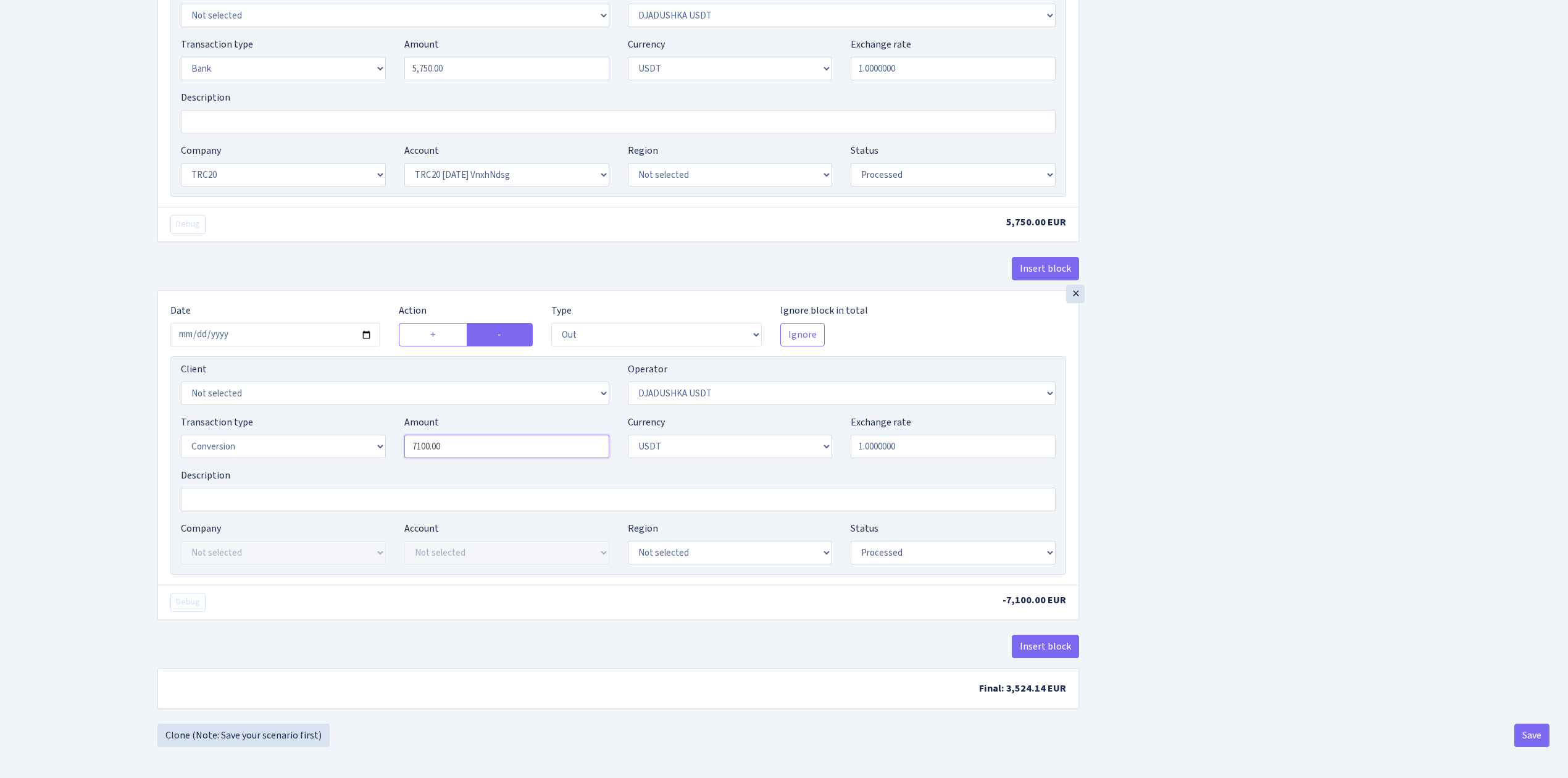
paste input "575"
type input "5,750.00"
click at [1527, 727] on button "Save" at bounding box center [1531, 736] width 35 height 23
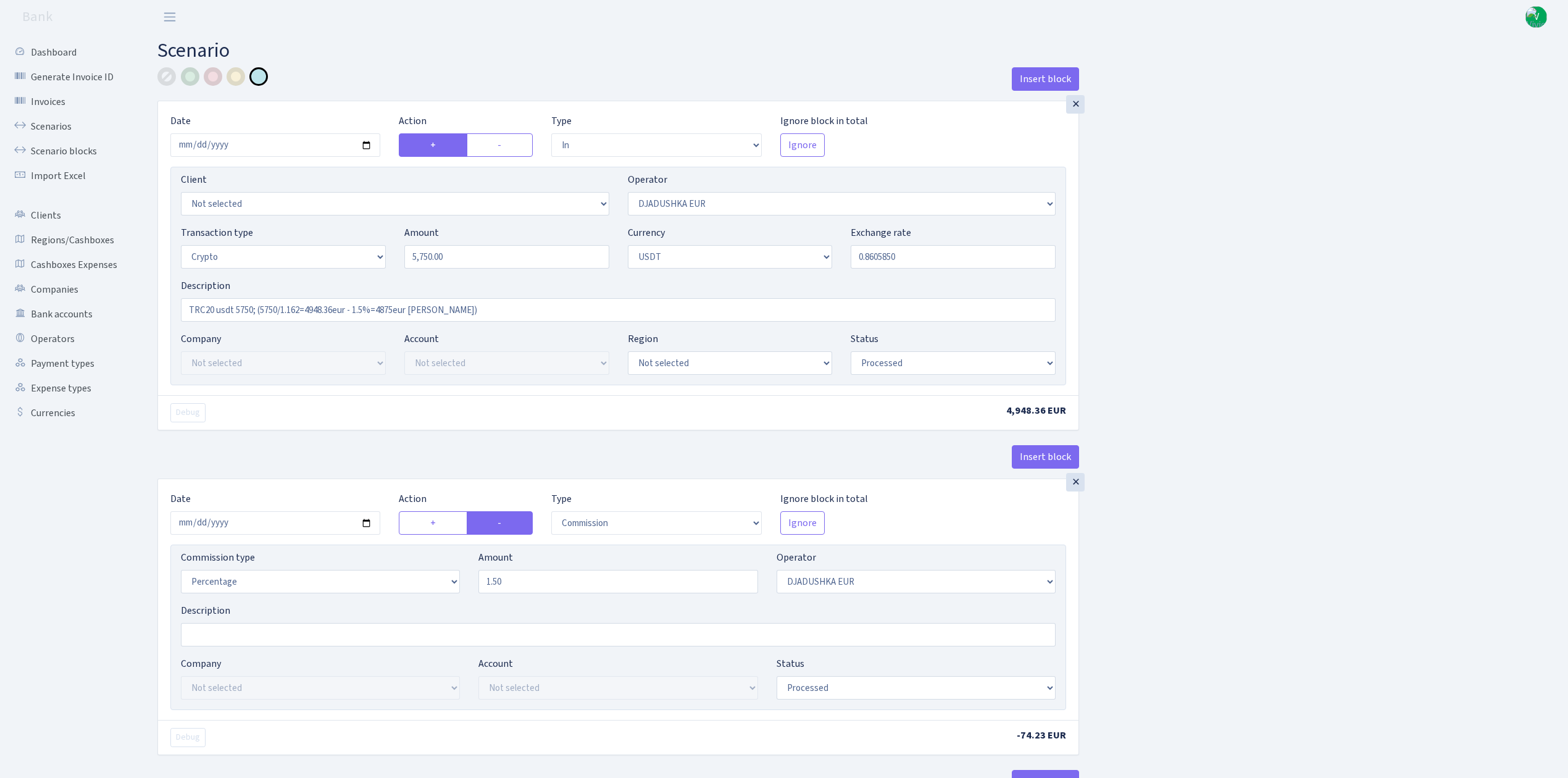
select select "in"
select select "328"
select select "3"
select select "6"
select select "processed"
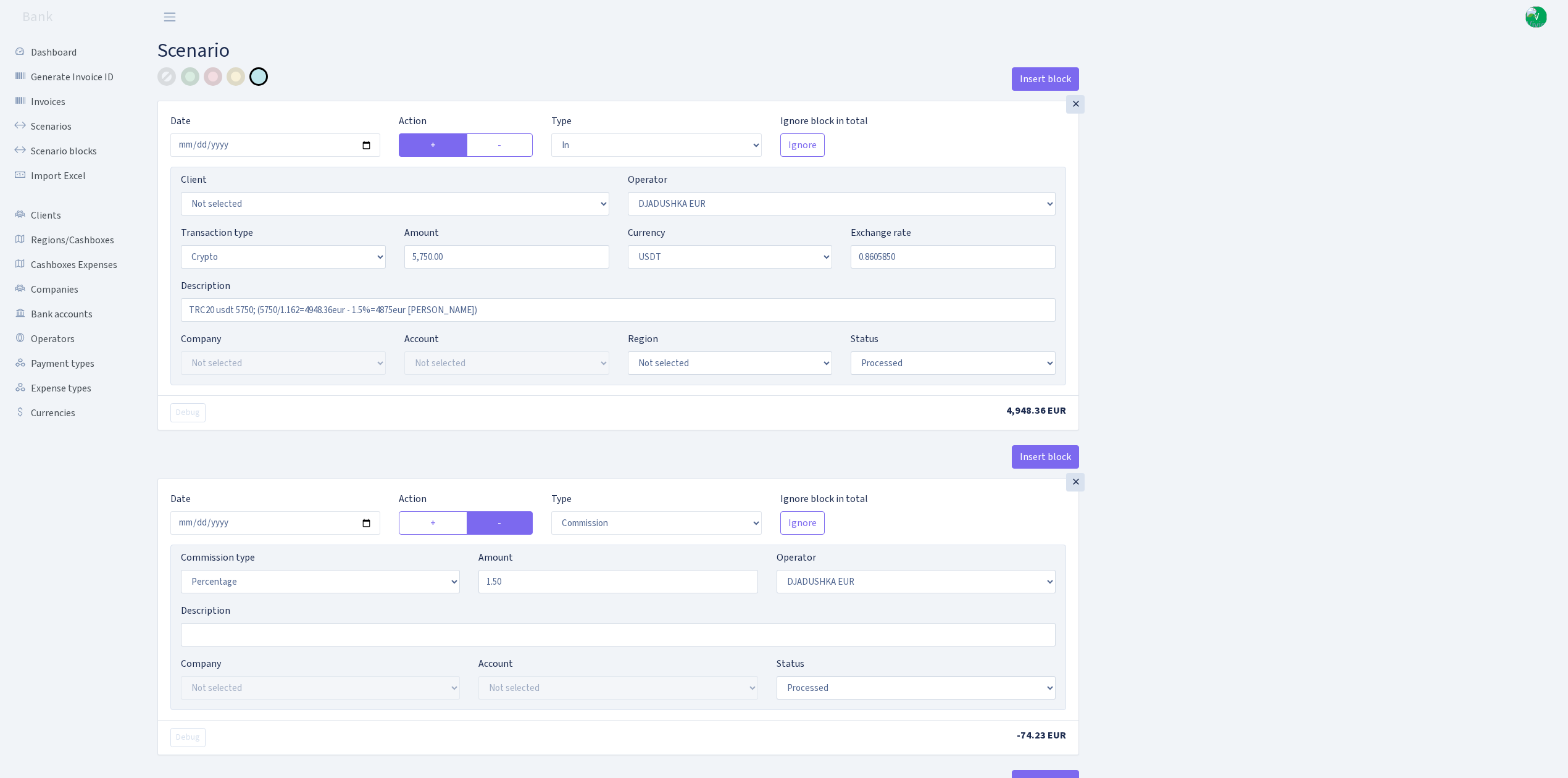
select select "commission"
select select "328"
select select "processed"
select select "in"
select select "329"
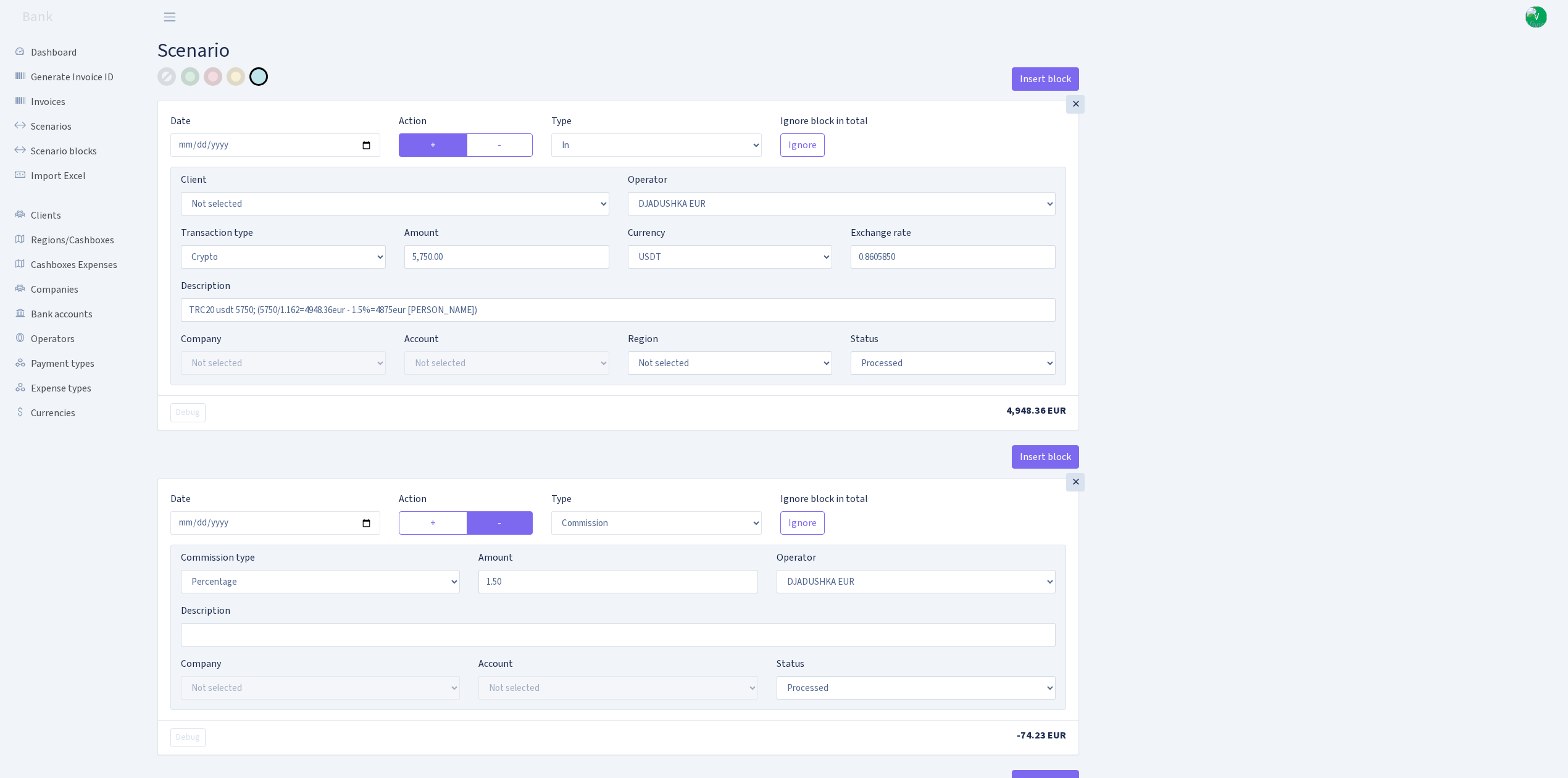
select select "2"
select select "6"
select select "20"
select select "66"
select select "processed"
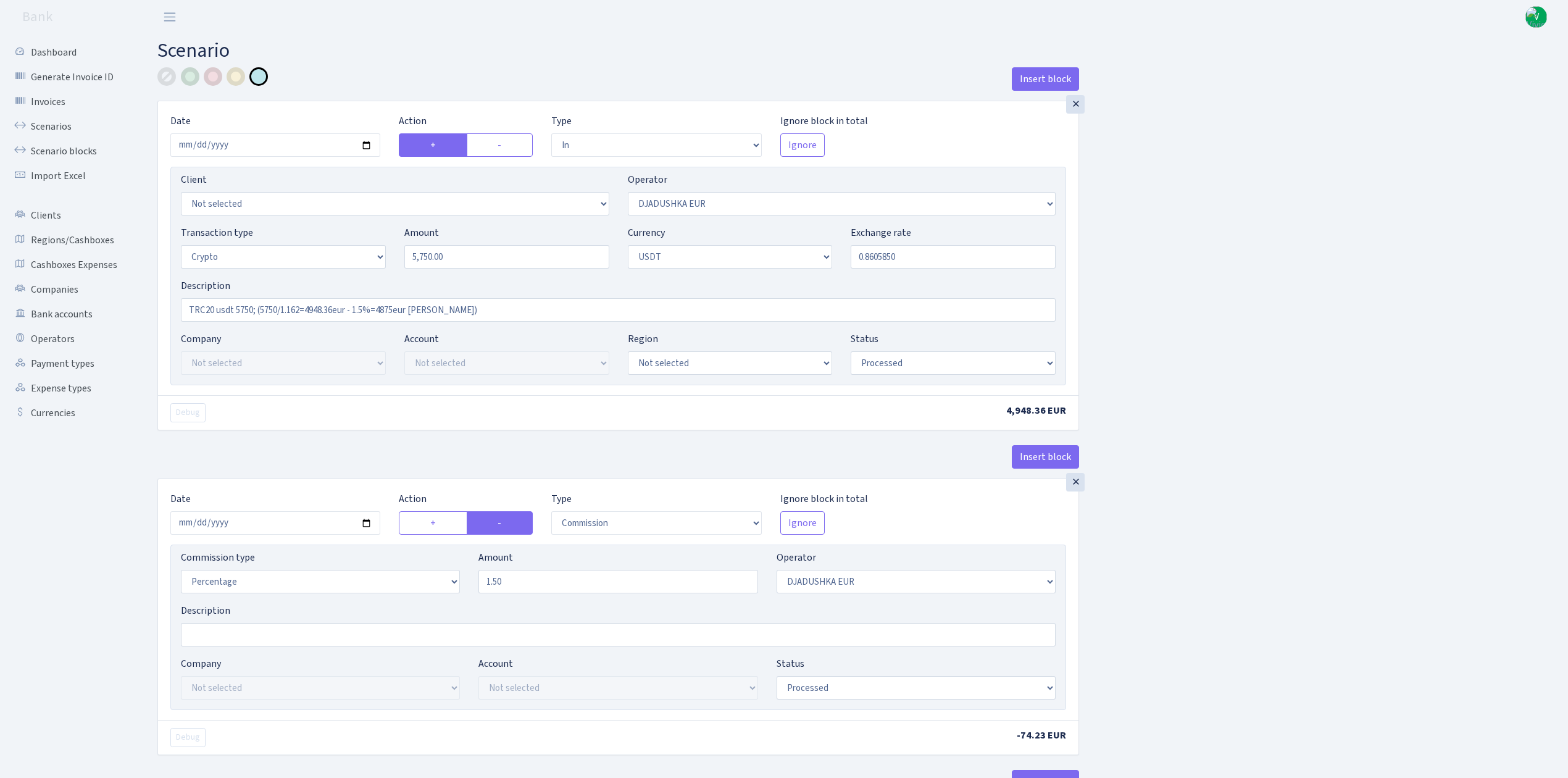
select select "out"
select select "329"
select select "15"
select select "6"
select select "processed"
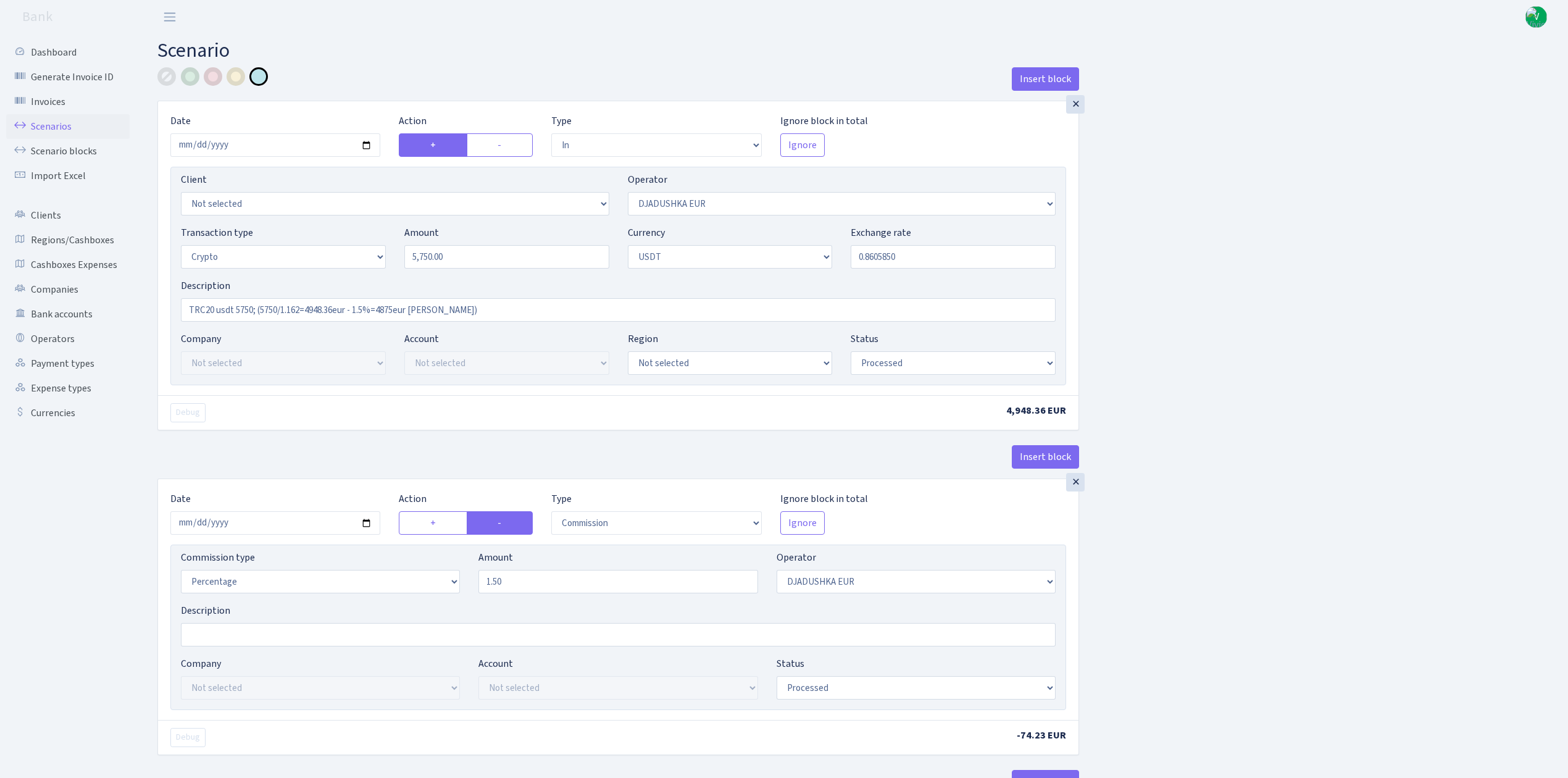
click at [57, 126] on link "Scenarios" at bounding box center [68, 127] width 123 height 25
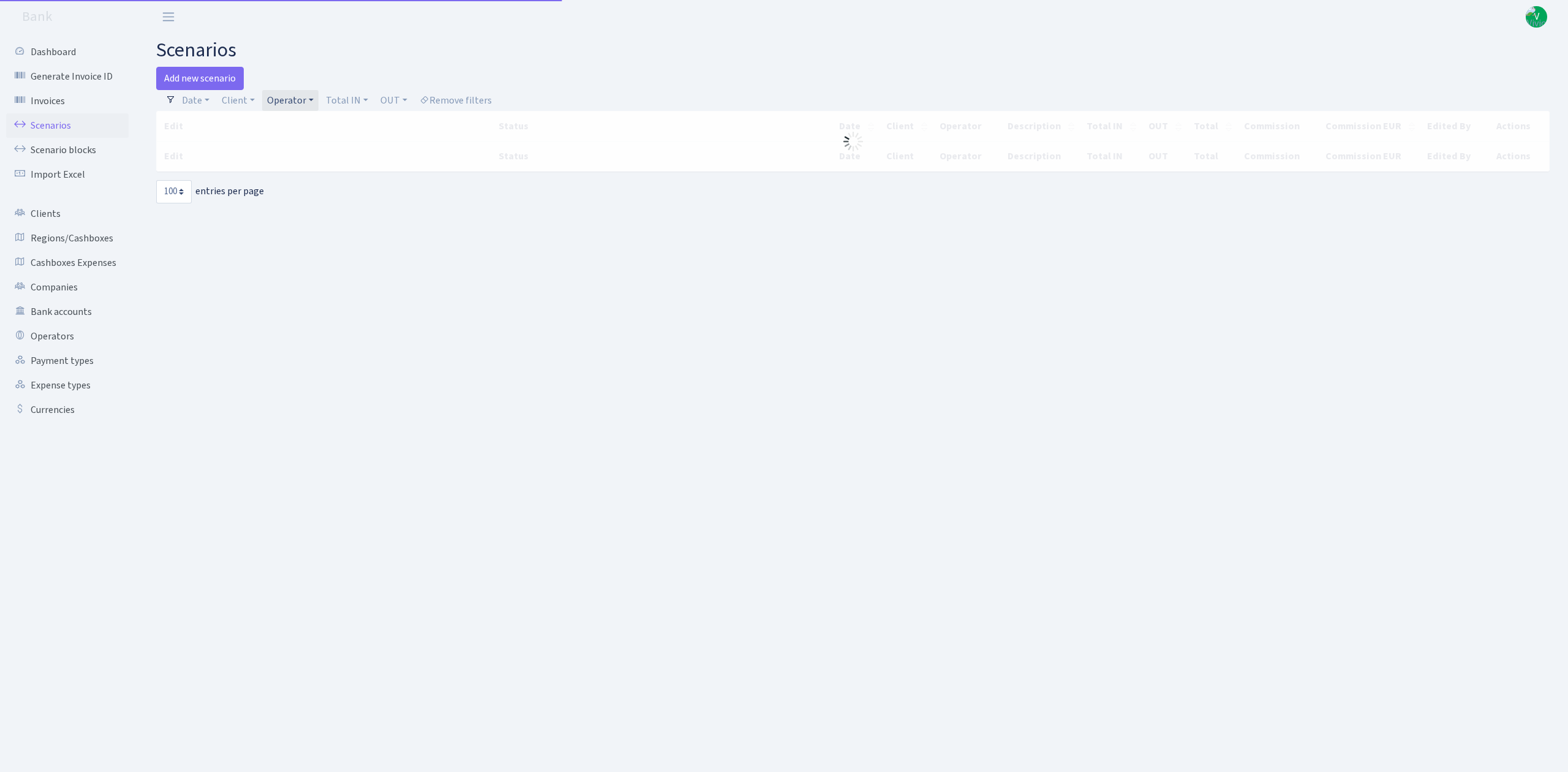
select select "100"
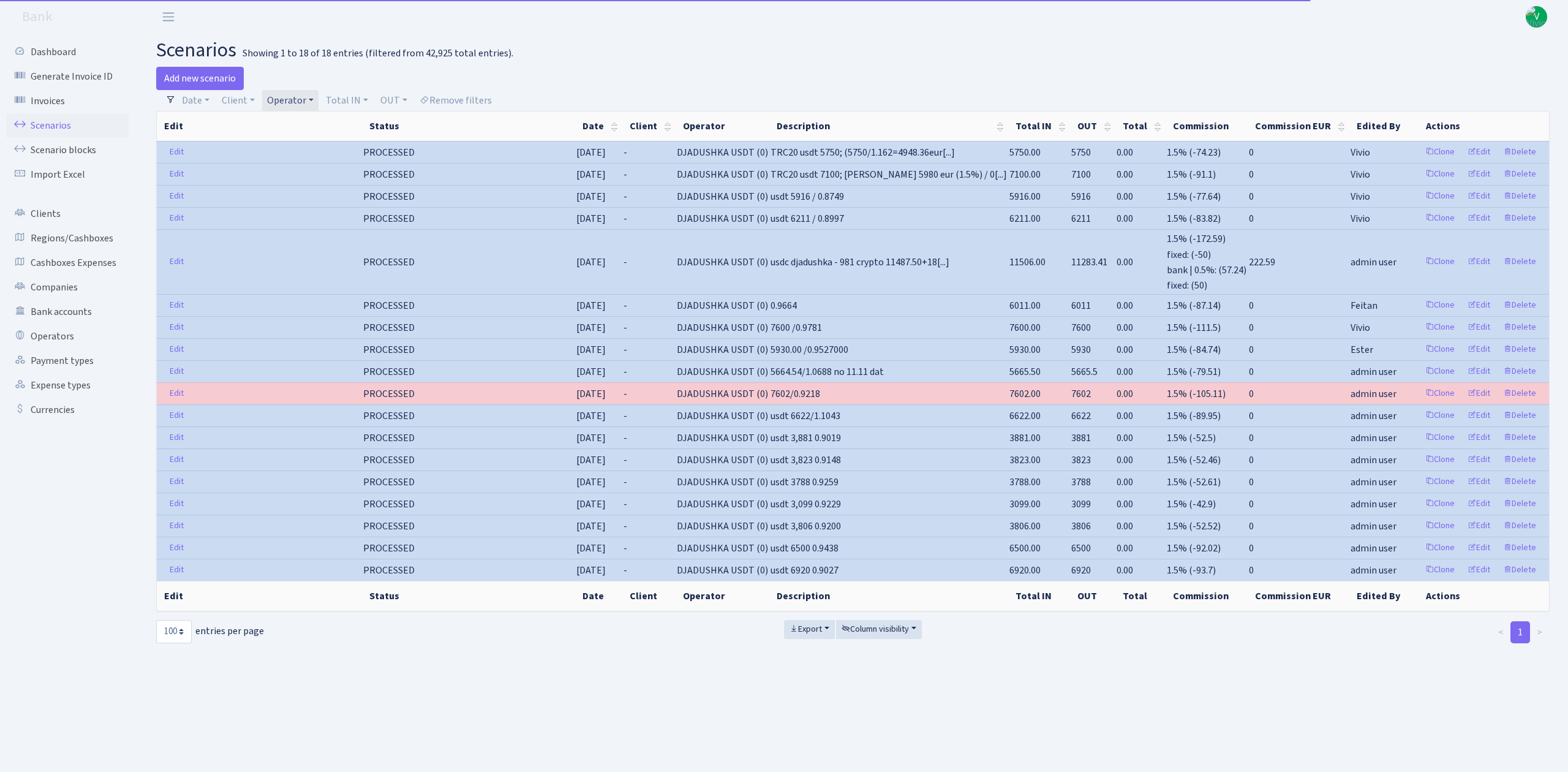
click at [299, 91] on link "Operator" at bounding box center [290, 100] width 57 height 21
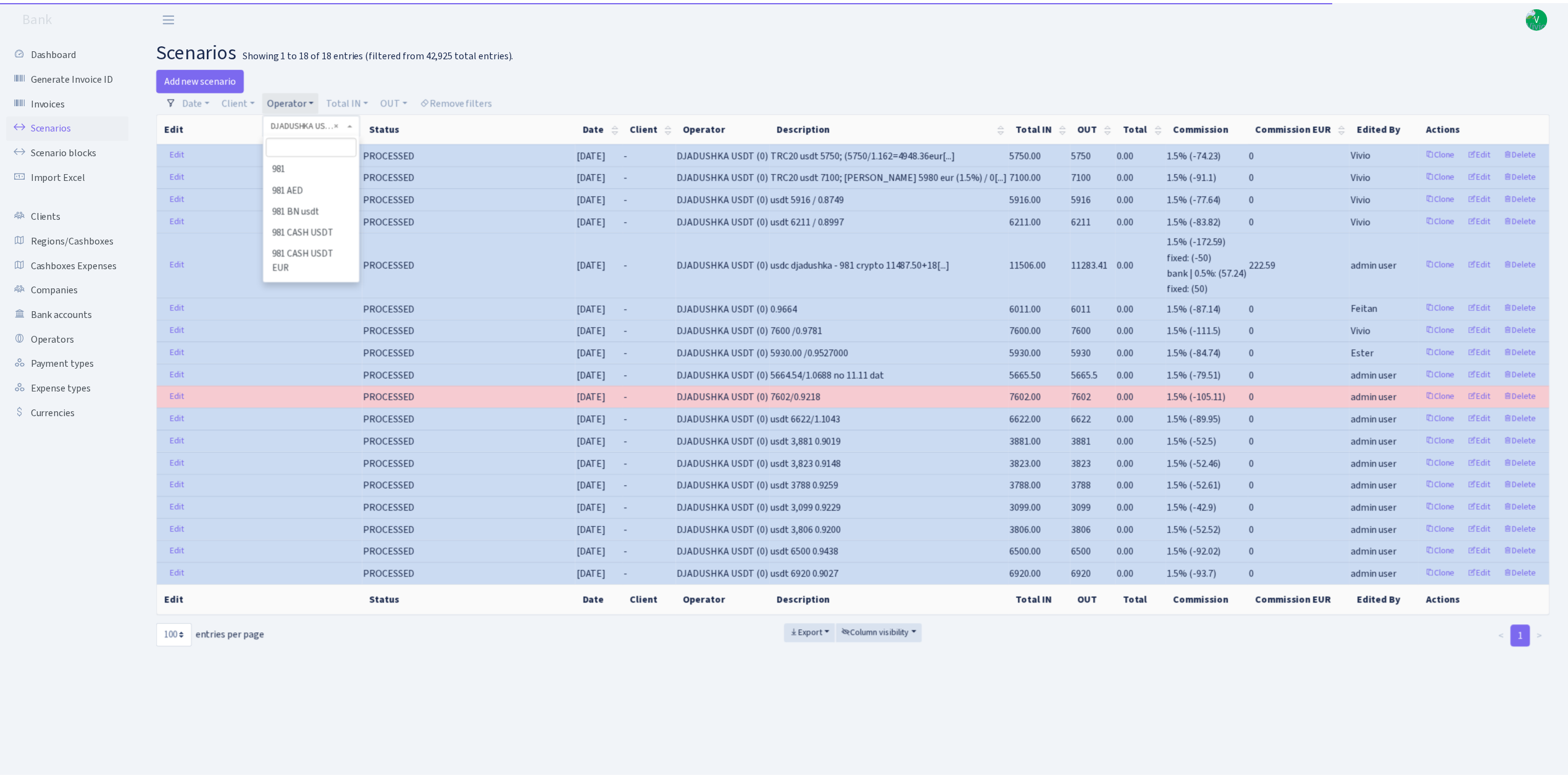
scroll to position [1651, 0]
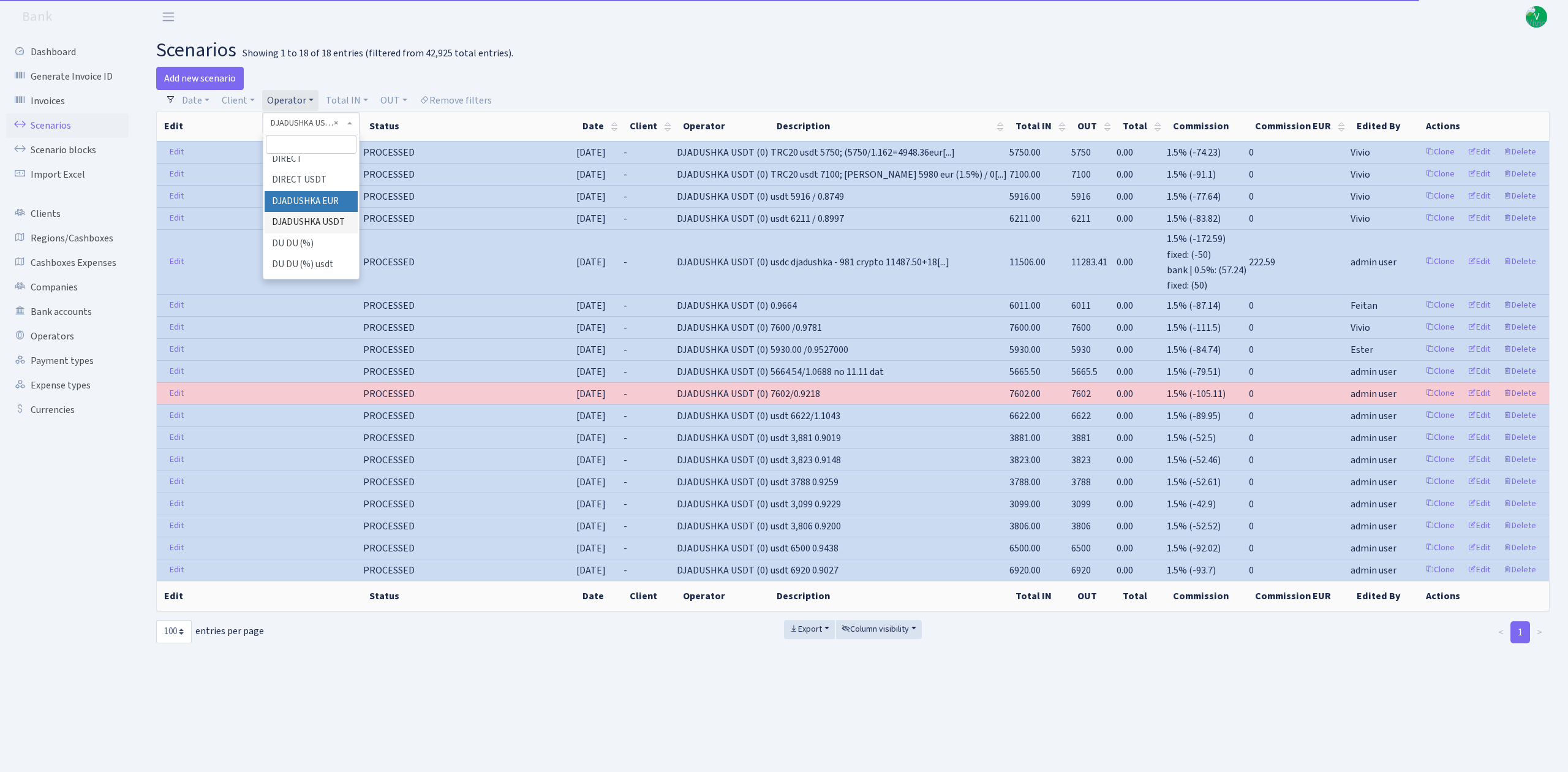
click at [315, 206] on li "DJADUSHKA EUR" at bounding box center [311, 202] width 92 height 22
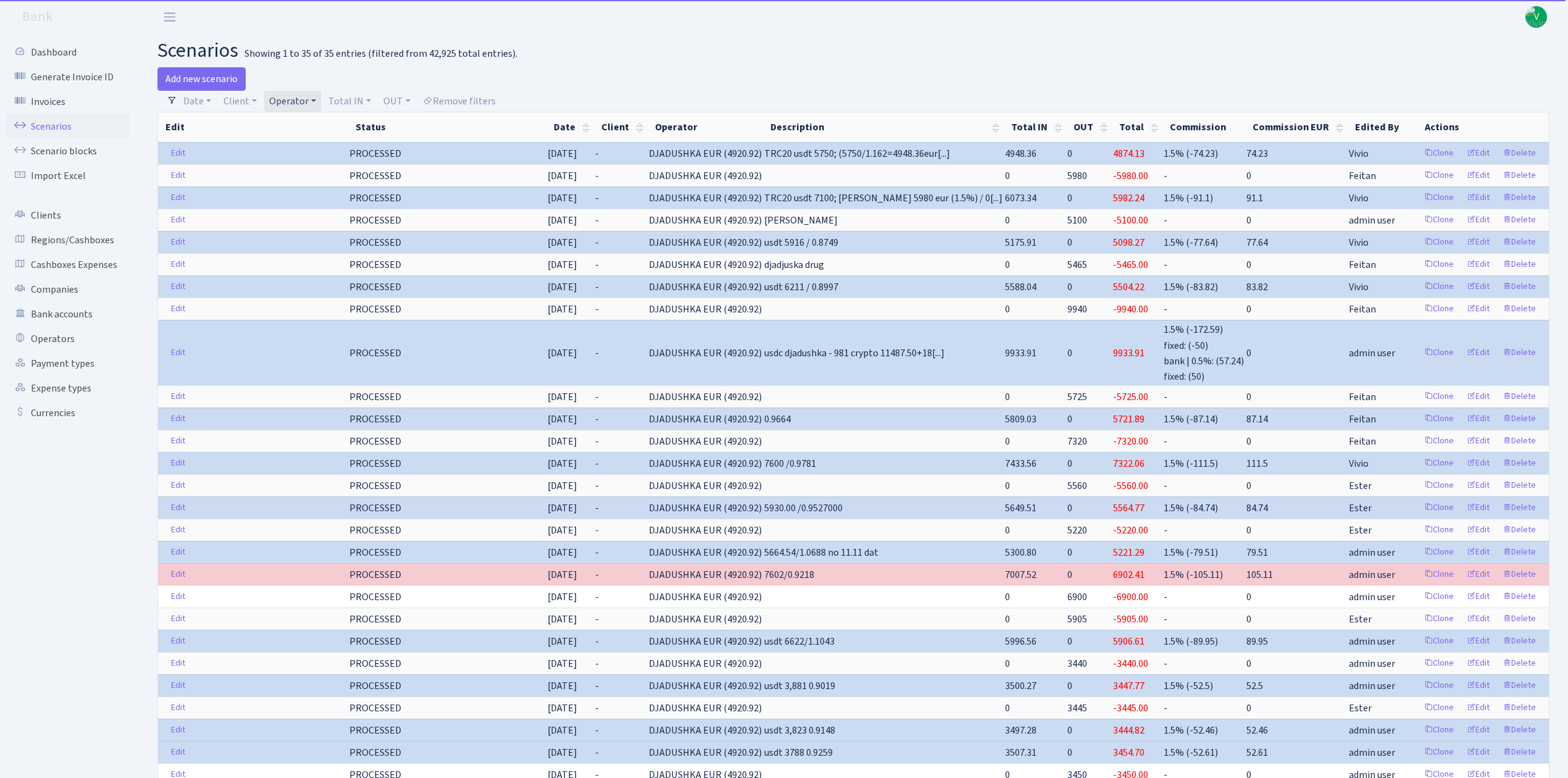
click at [305, 99] on link "Operator" at bounding box center [292, 101] width 57 height 21
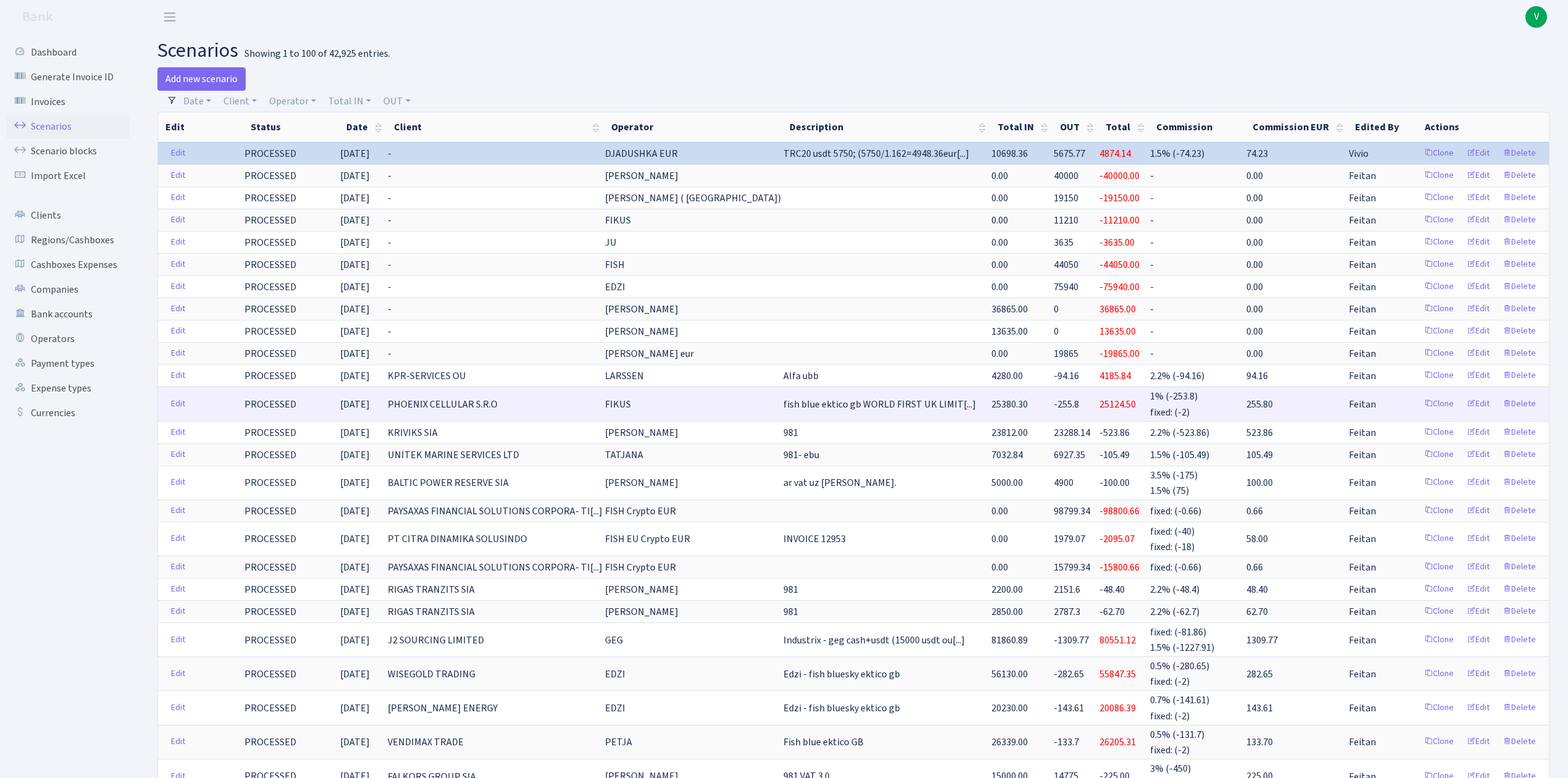
click at [538, 420] on td "PHOENIX CELLULAR S.R.O" at bounding box center [495, 403] width 217 height 34
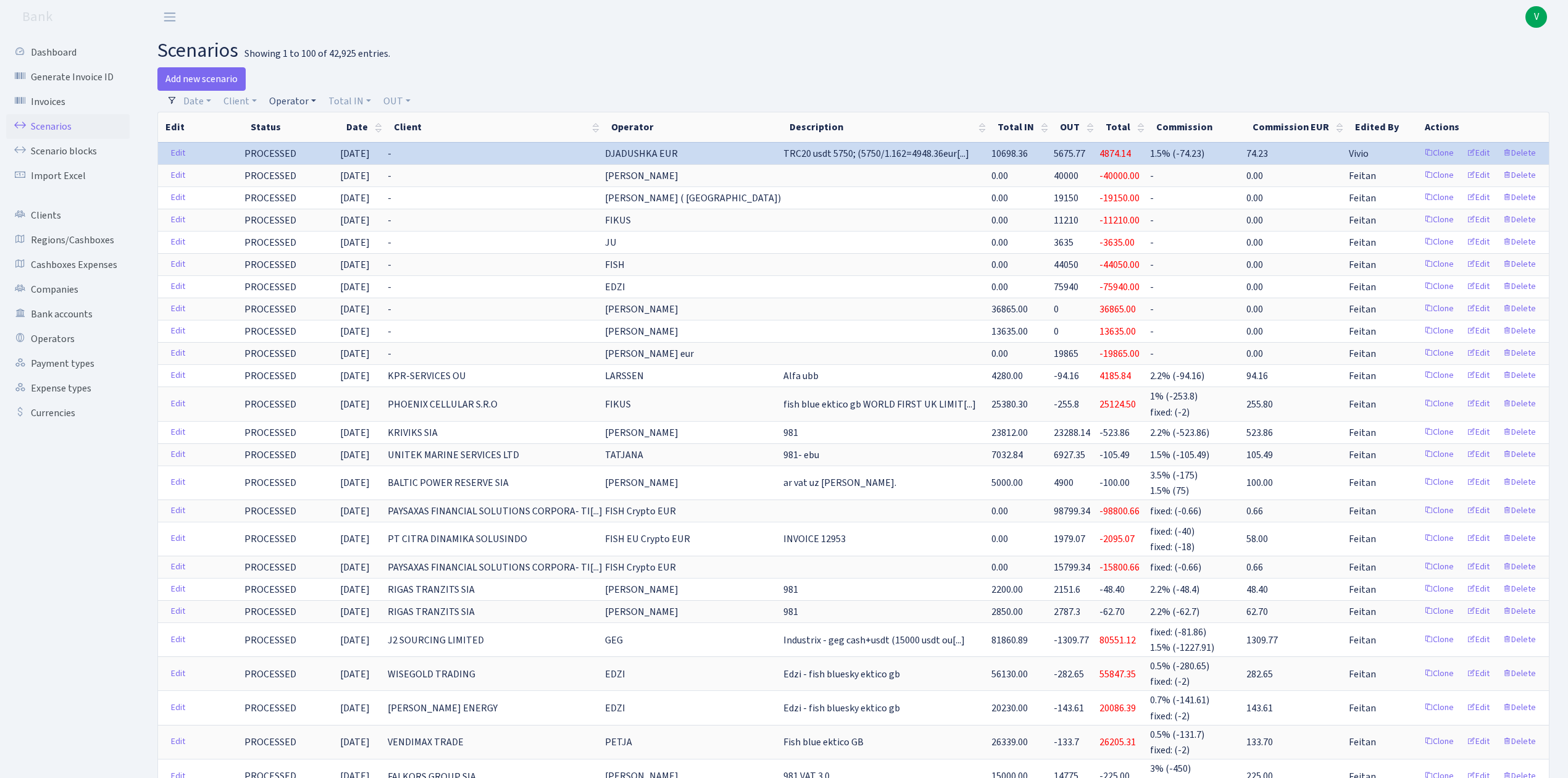
click at [282, 102] on link "Operator" at bounding box center [292, 101] width 57 height 21
click at [297, 143] on input "search" at bounding box center [313, 145] width 91 height 20
type input "fish"
click at [302, 251] on li "FISH" at bounding box center [313, 256] width 93 height 22
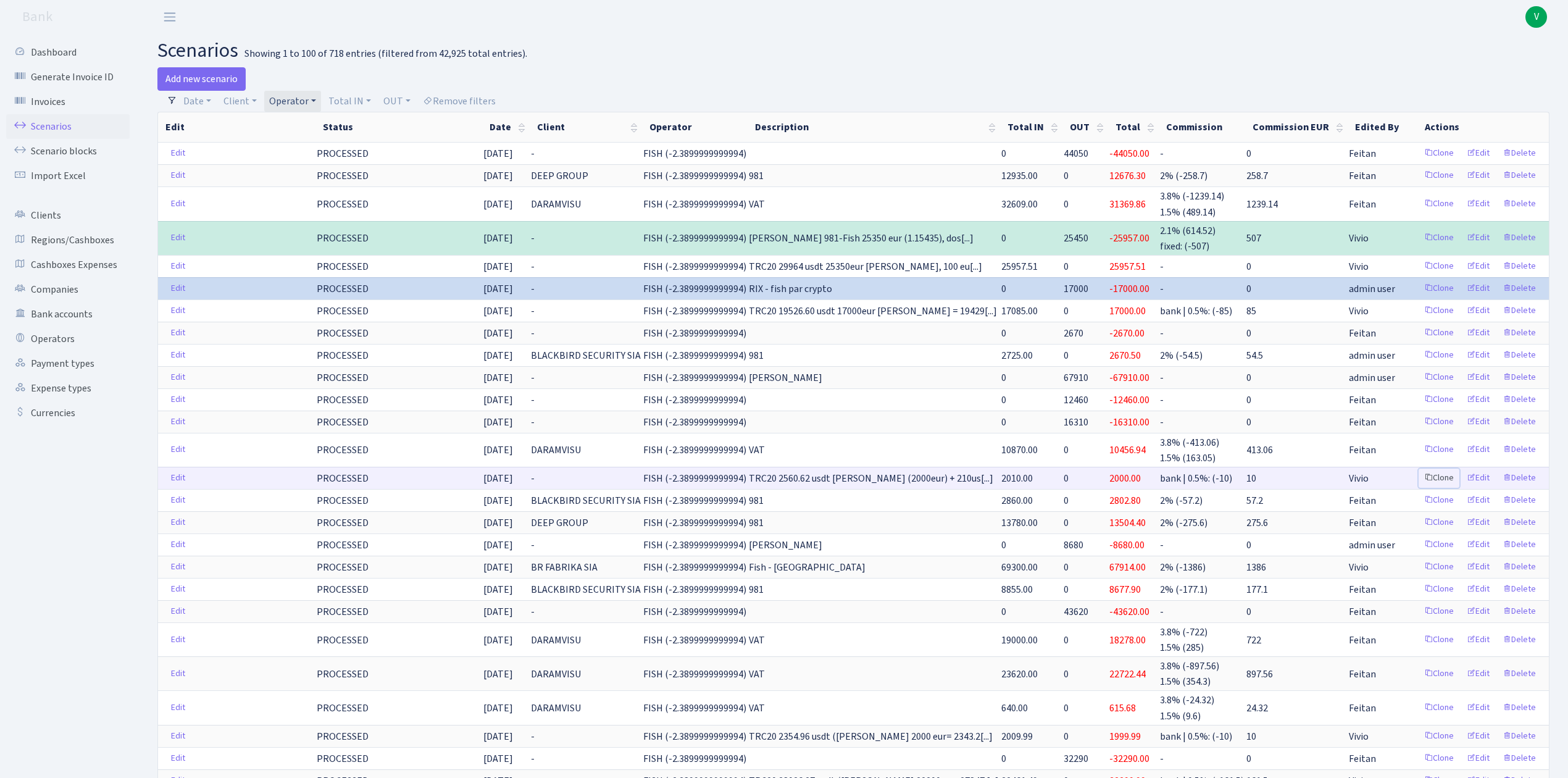
click at [1438, 480] on link "Clone" at bounding box center [1439, 478] width 41 height 20
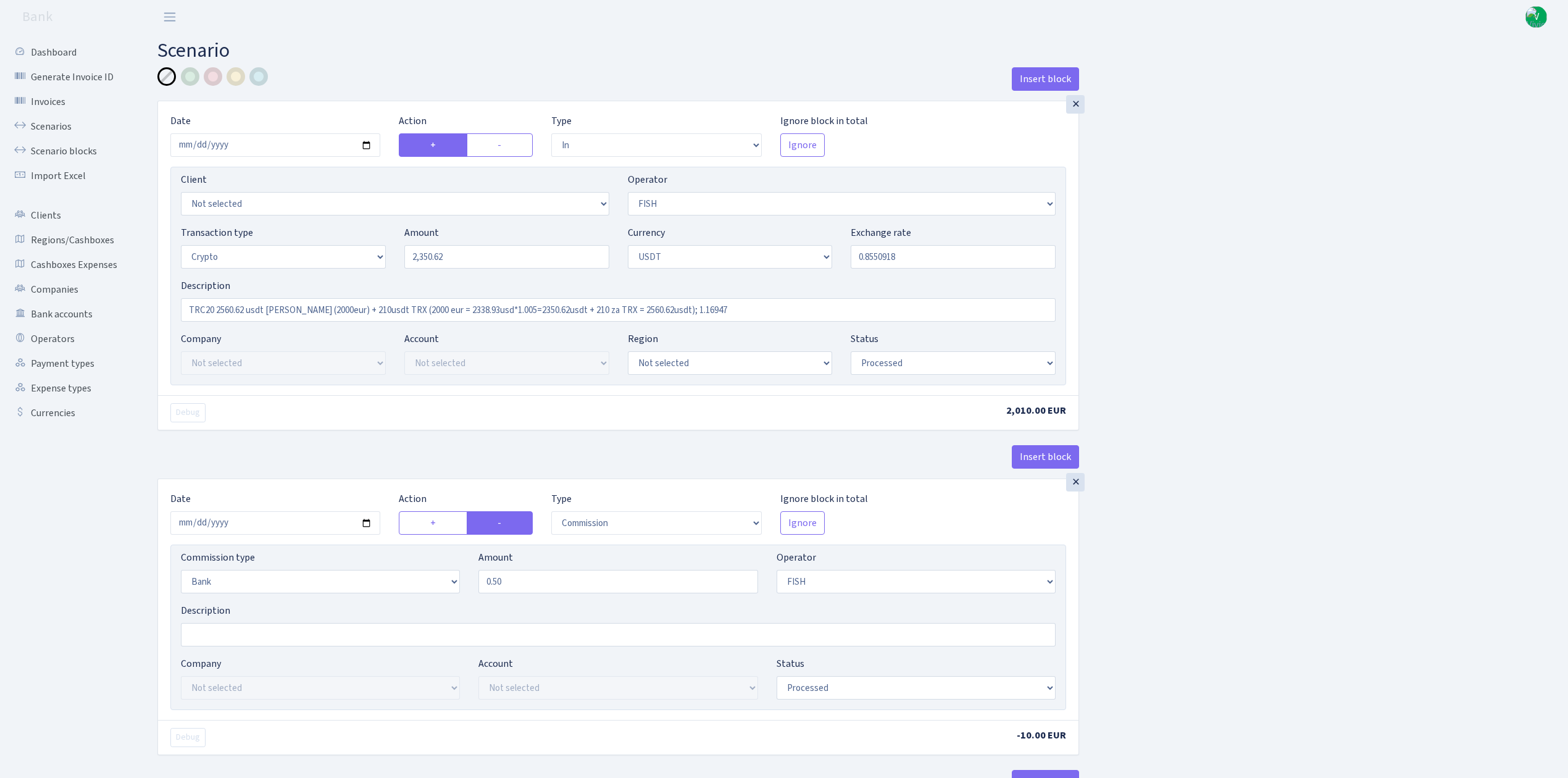
select select "in"
select select "44"
select select "3"
select select "6"
select select "processed"
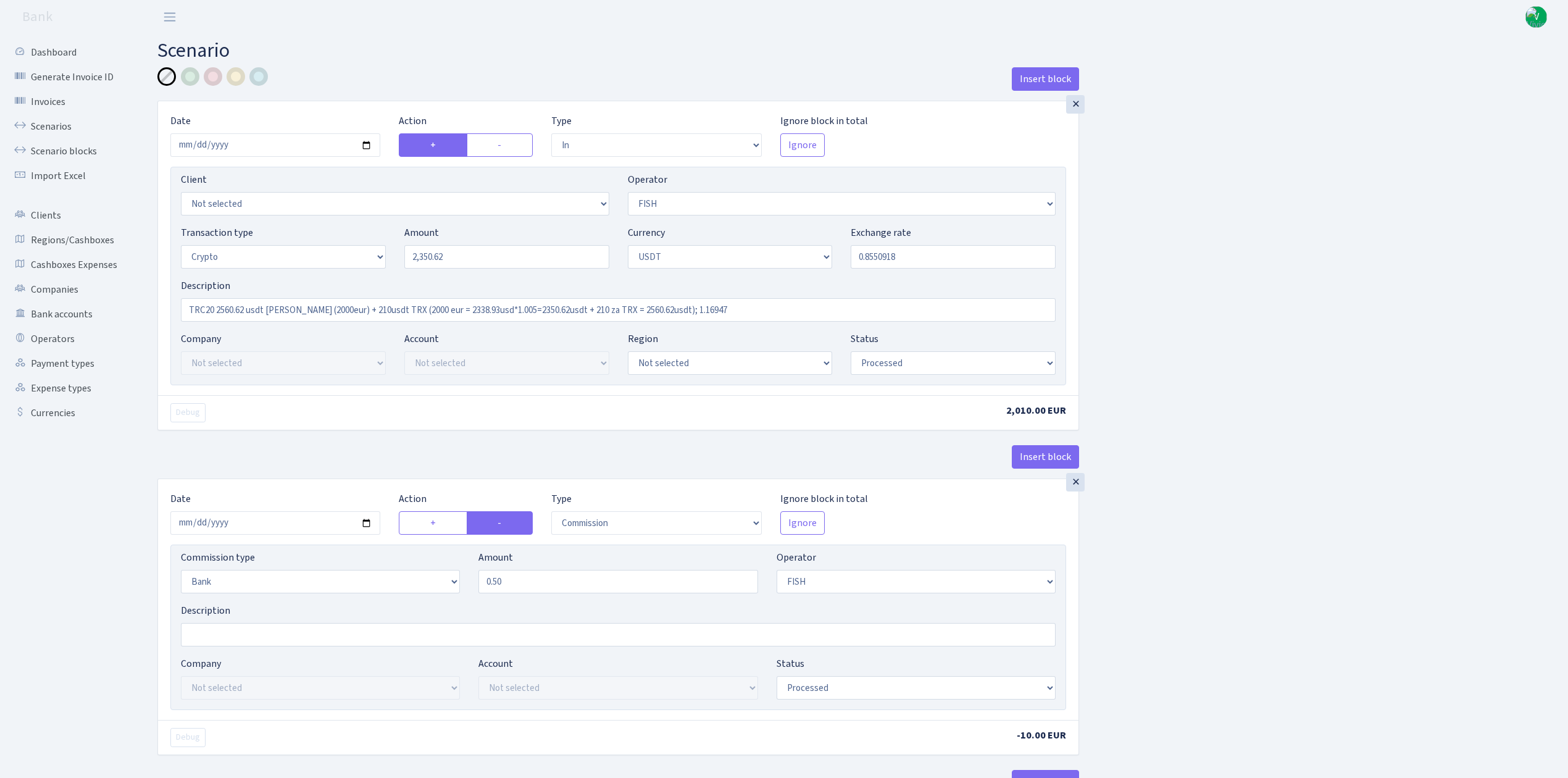
select select "commission"
select select "bank"
select select "44"
select select "processed"
select select "in"
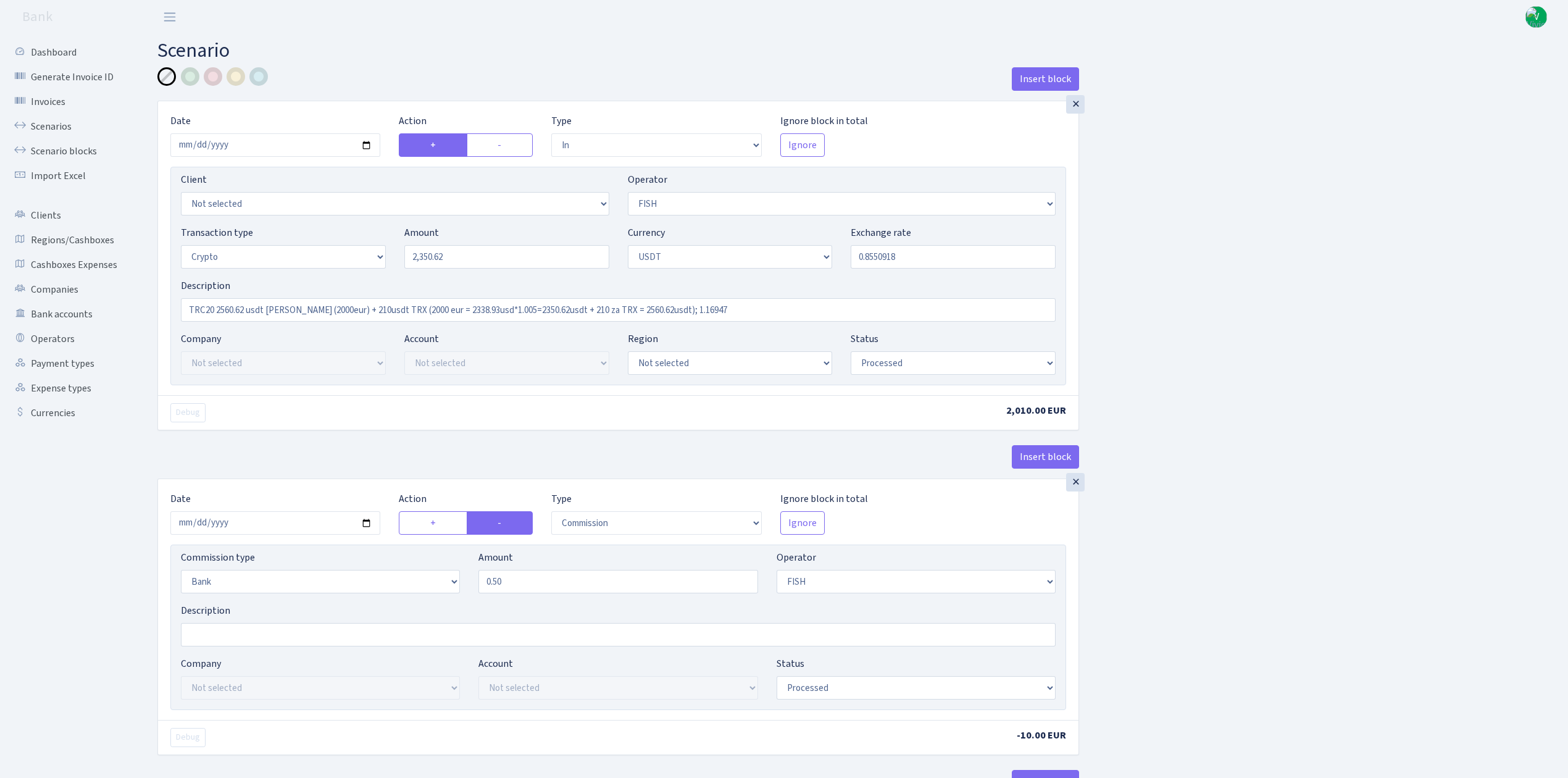
select select "242"
select select "2"
select select "6"
select select "20"
select select "66"
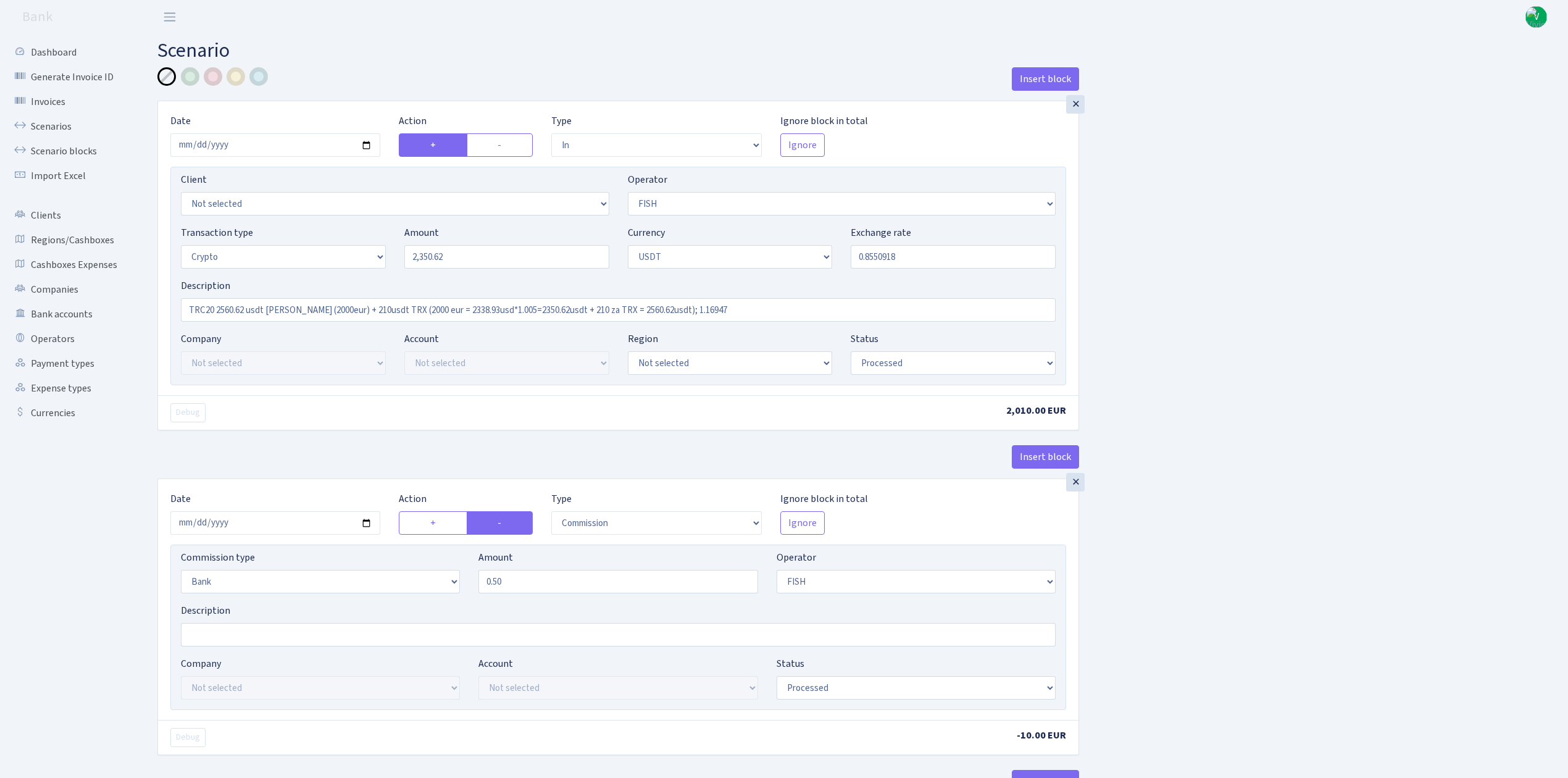
select select "processed"
select select "out"
select select "242"
select select "15"
select select "6"
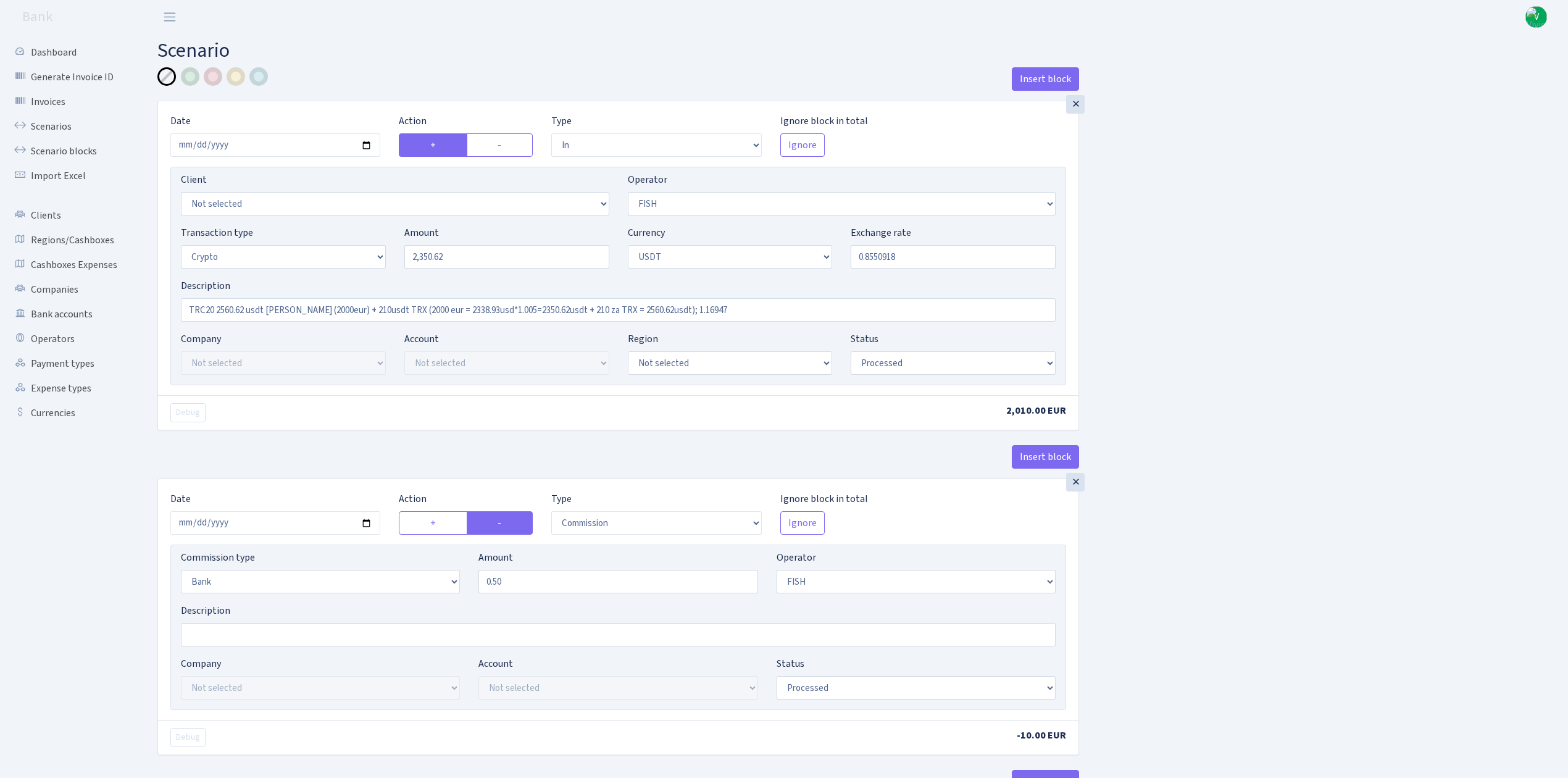
select select "processed"
click at [369, 147] on input "2025-07-14" at bounding box center [275, 145] width 210 height 23
type input "2025-08-11"
drag, startPoint x: 485, startPoint y: 258, endPoint x: 370, endPoint y: 246, distance: 115.6
click at [370, 246] on div "Transaction type Not selected 981 ELF FISH crypto GIRT IVO dekl MM-BALTIC eur U…" at bounding box center [618, 252] width 893 height 53
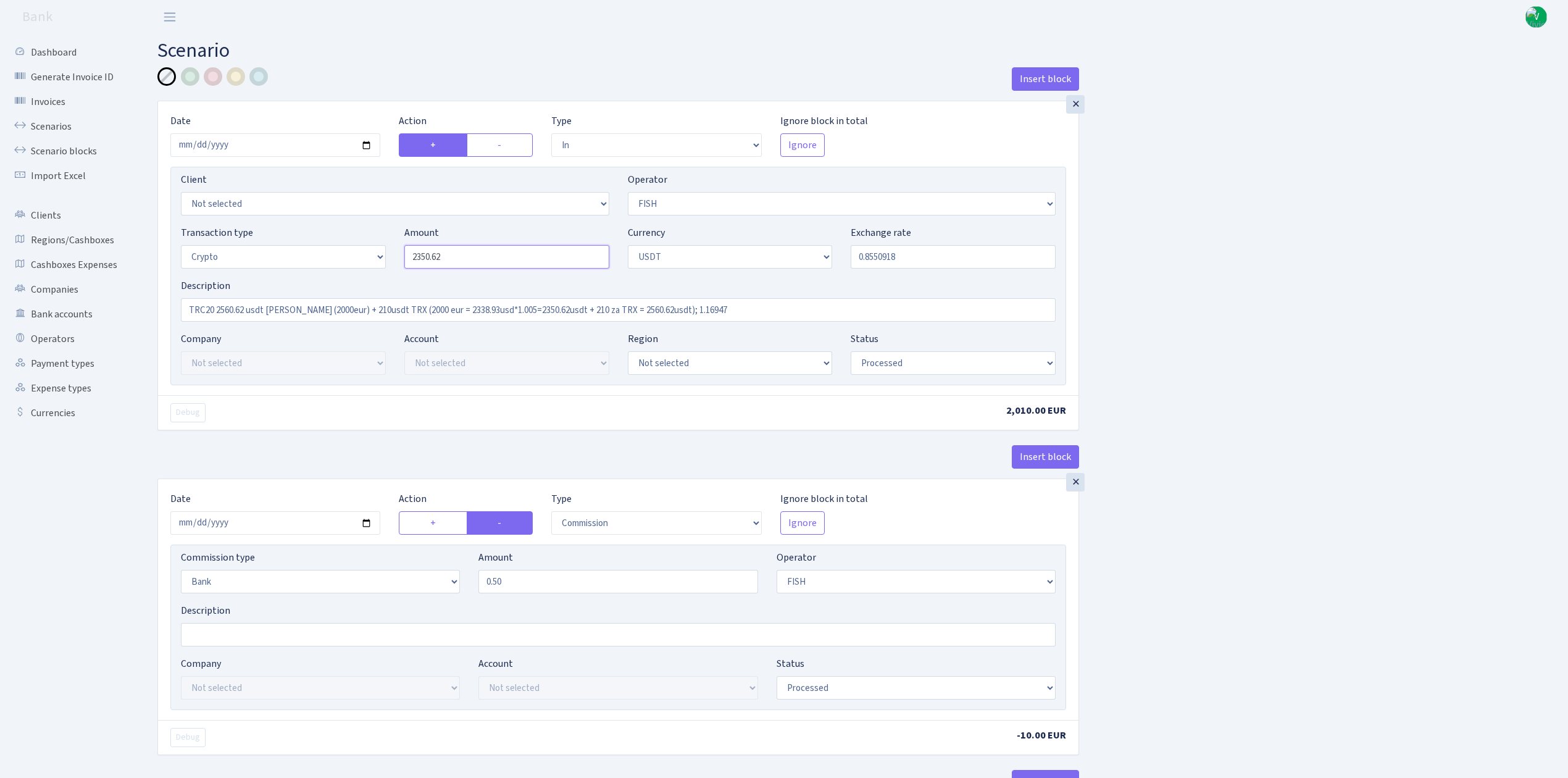
click at [465, 262] on input "2350.62" at bounding box center [507, 257] width 205 height 23
drag, startPoint x: 386, startPoint y: 253, endPoint x: 340, endPoint y: 251, distance: 46.0
click at [340, 251] on div "Transaction type Not selected 981 ELF FISH crypto GIRT IVO dekl MM-BALTIC eur U…" at bounding box center [618, 252] width 893 height 53
click at [871, 259] on input "0.8550918" at bounding box center [953, 257] width 205 height 23
type input "1,165.49"
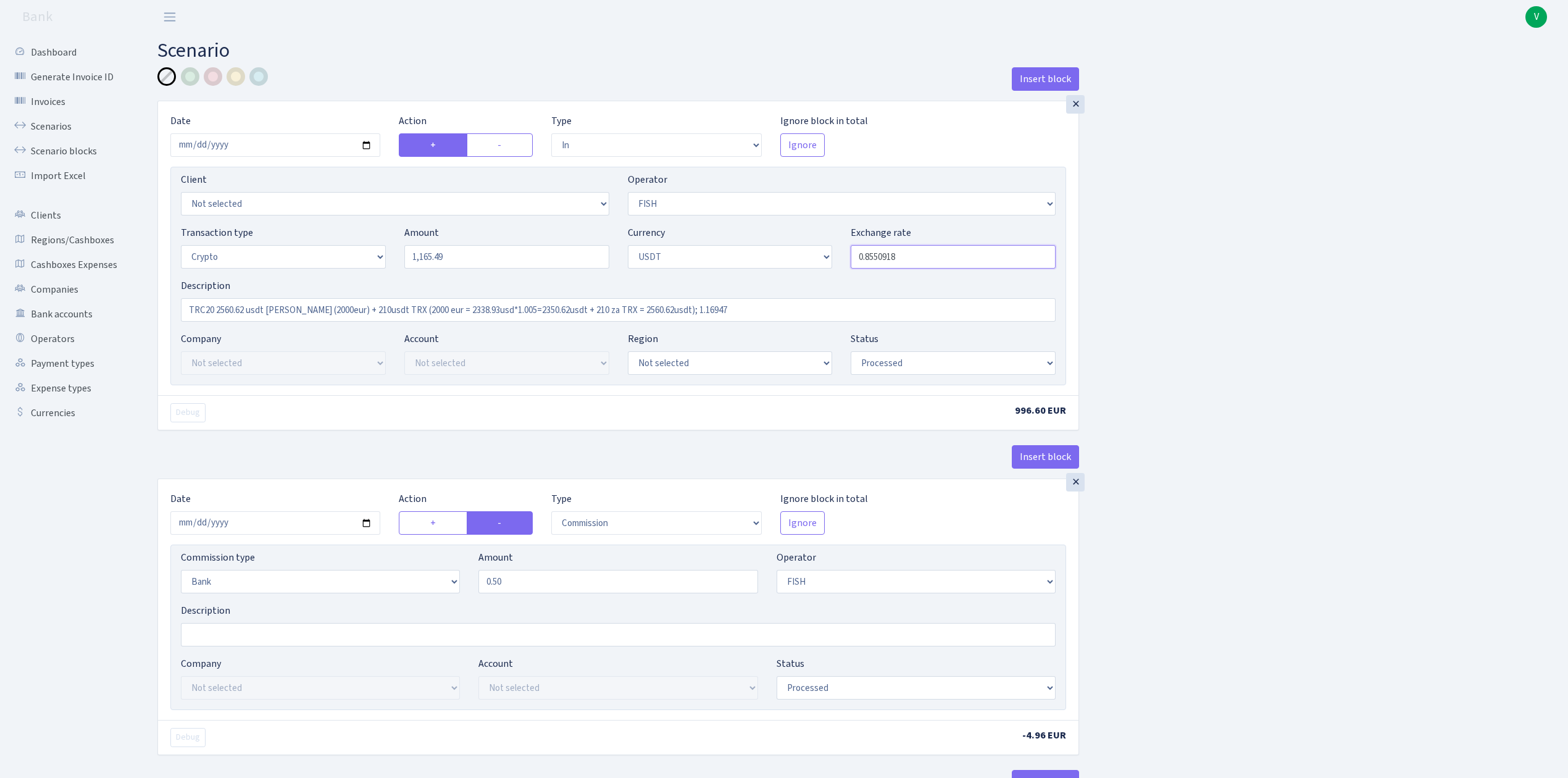
drag, startPoint x: 895, startPoint y: 259, endPoint x: 975, endPoint y: 263, distance: 80.1
click at [975, 263] on input "0.8550918" at bounding box center [953, 257] width 205 height 23
type input "0.8580082"
drag, startPoint x: 216, startPoint y: 308, endPoint x: 245, endPoint y: 309, distance: 29.0
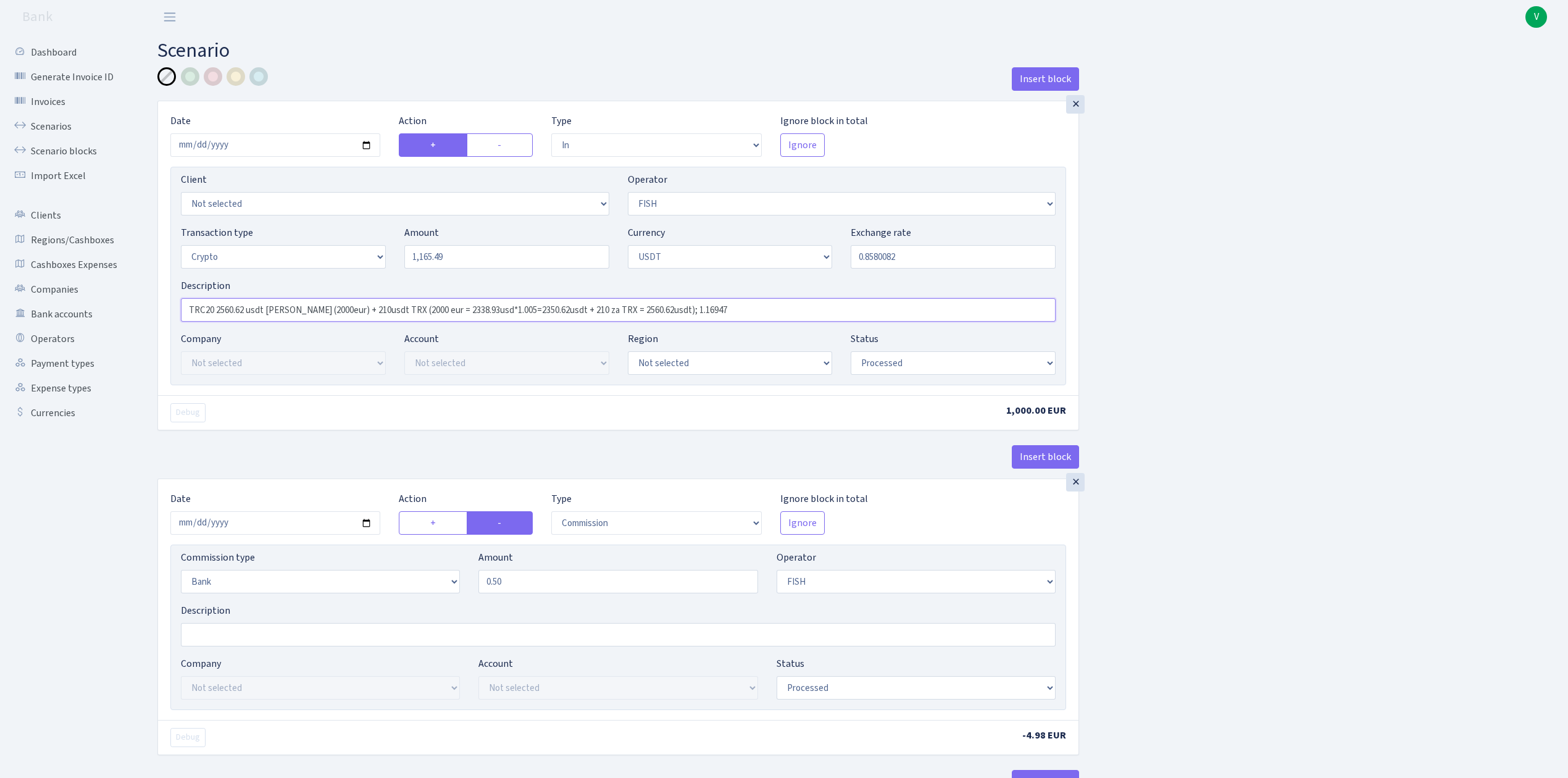
click at [245, 309] on input "TRC20 2560.62 usdt RIX (2000eur) + 210usdt TRX (2000 eur = 2338.93usd*1.005=235…" at bounding box center [618, 310] width 875 height 23
drag, startPoint x: 267, startPoint y: 309, endPoint x: 863, endPoint y: 316, distance: 596.0
click at [863, 316] on input "TRC20 1165.49 usdt RIX (2000eur) + 210usdt TRX (2000 eur = 2338.93usd*1.005=235…" at bounding box center [618, 310] width 875 height 23
type input "TRC20 1165.49 usdt"
click at [369, 525] on input "2025-07-14" at bounding box center [275, 523] width 210 height 23
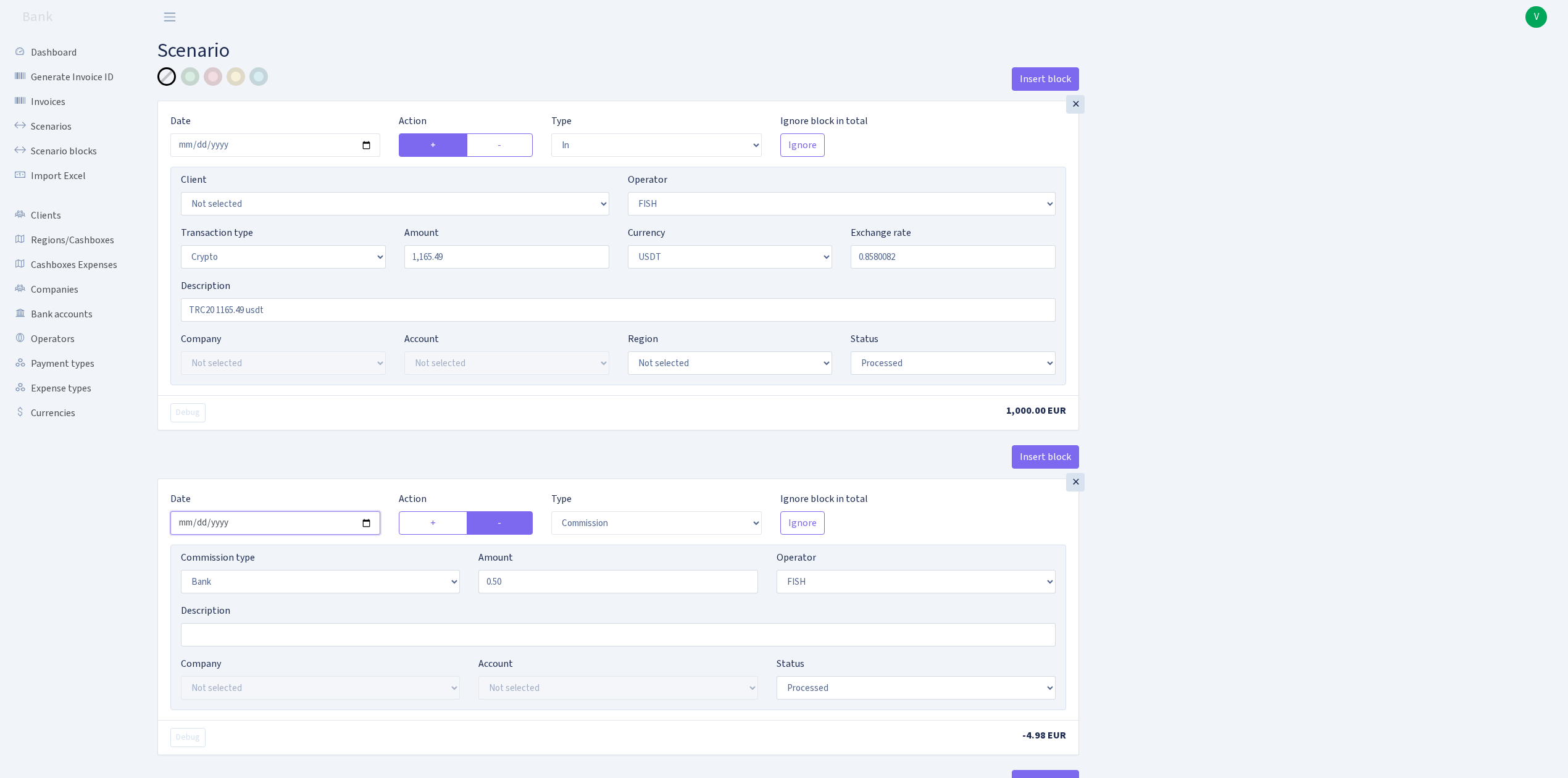
type input "2025-08-11"
click at [1075, 489] on div "×" at bounding box center [1075, 483] width 19 height 19
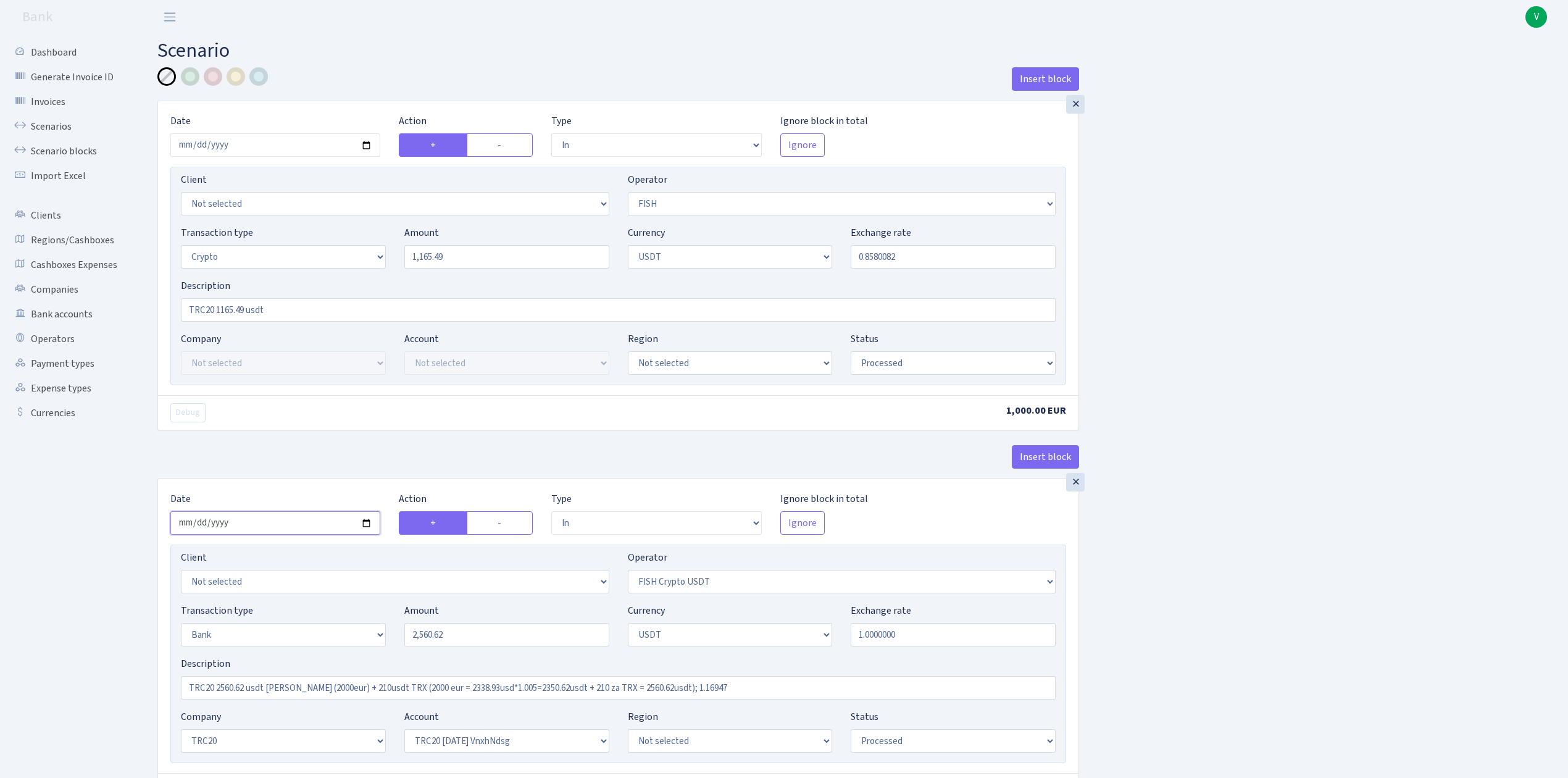
click at [364, 523] on input "2025-07-14" at bounding box center [275, 523] width 210 height 23
type input "2025-08-11"
drag, startPoint x: 485, startPoint y: 251, endPoint x: 394, endPoint y: 244, distance: 91.3
click at [394, 244] on div "Transaction type Not selected 981 ELF FISH crypto GIRT IVO dekl MM-BALTIC eur U…" at bounding box center [618, 252] width 893 height 53
click at [461, 633] on input "2,560.62" at bounding box center [507, 635] width 205 height 23
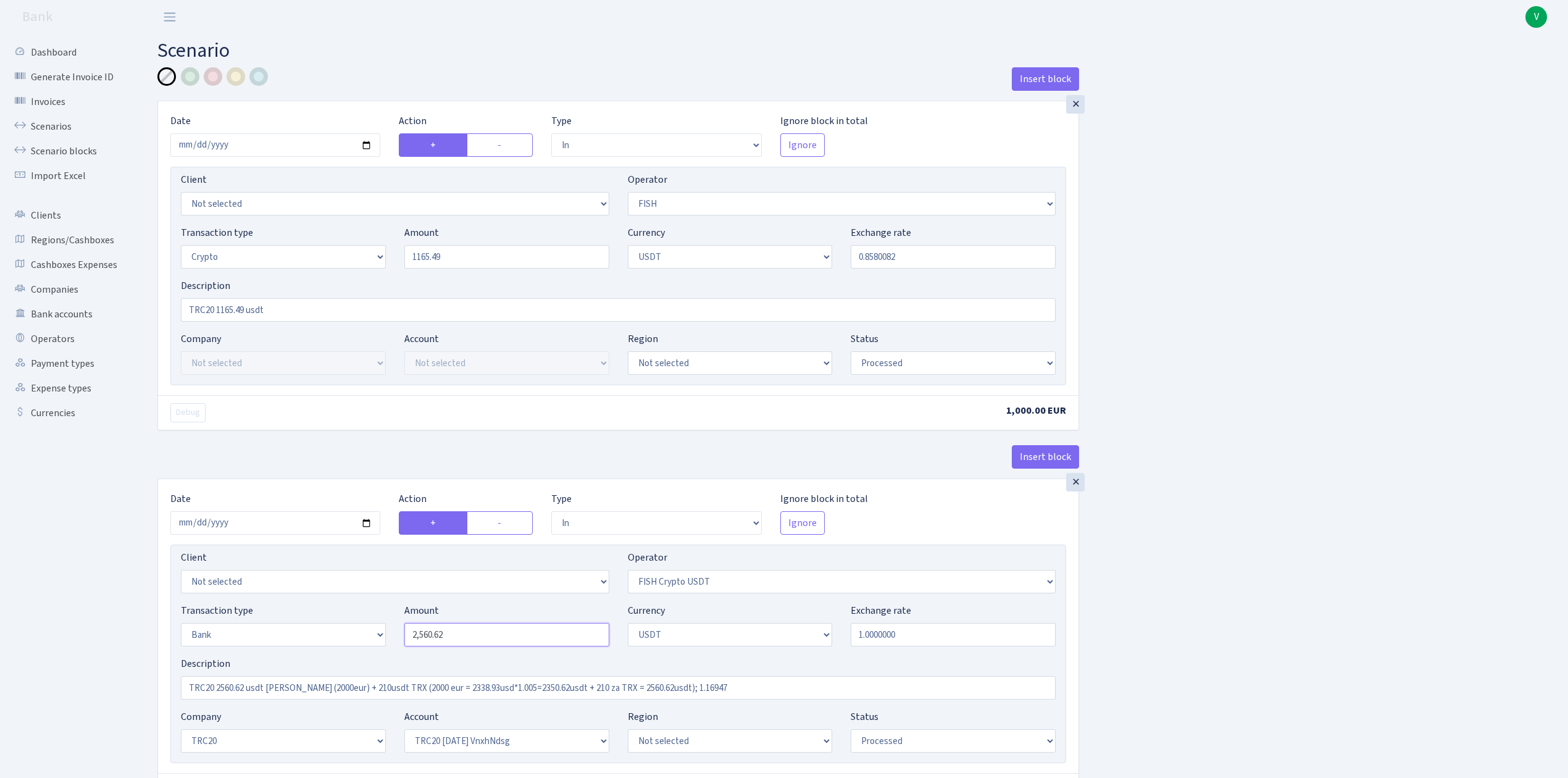
type input "1,165.49"
drag, startPoint x: 482, startPoint y: 642, endPoint x: 341, endPoint y: 630, distance: 141.5
click at [341, 630] on div "Transaction type Not selected 981 ELF FISH crypto GIRT IVO dekl MM-BALTIC eur U…" at bounding box center [618, 630] width 893 height 53
paste input "1165.49"
click at [1339, 547] on div "Insert block × Date 2025-08-11 Action + - Type --- In Out Commission Field requ…" at bounding box center [853, 678] width 1411 height 1222
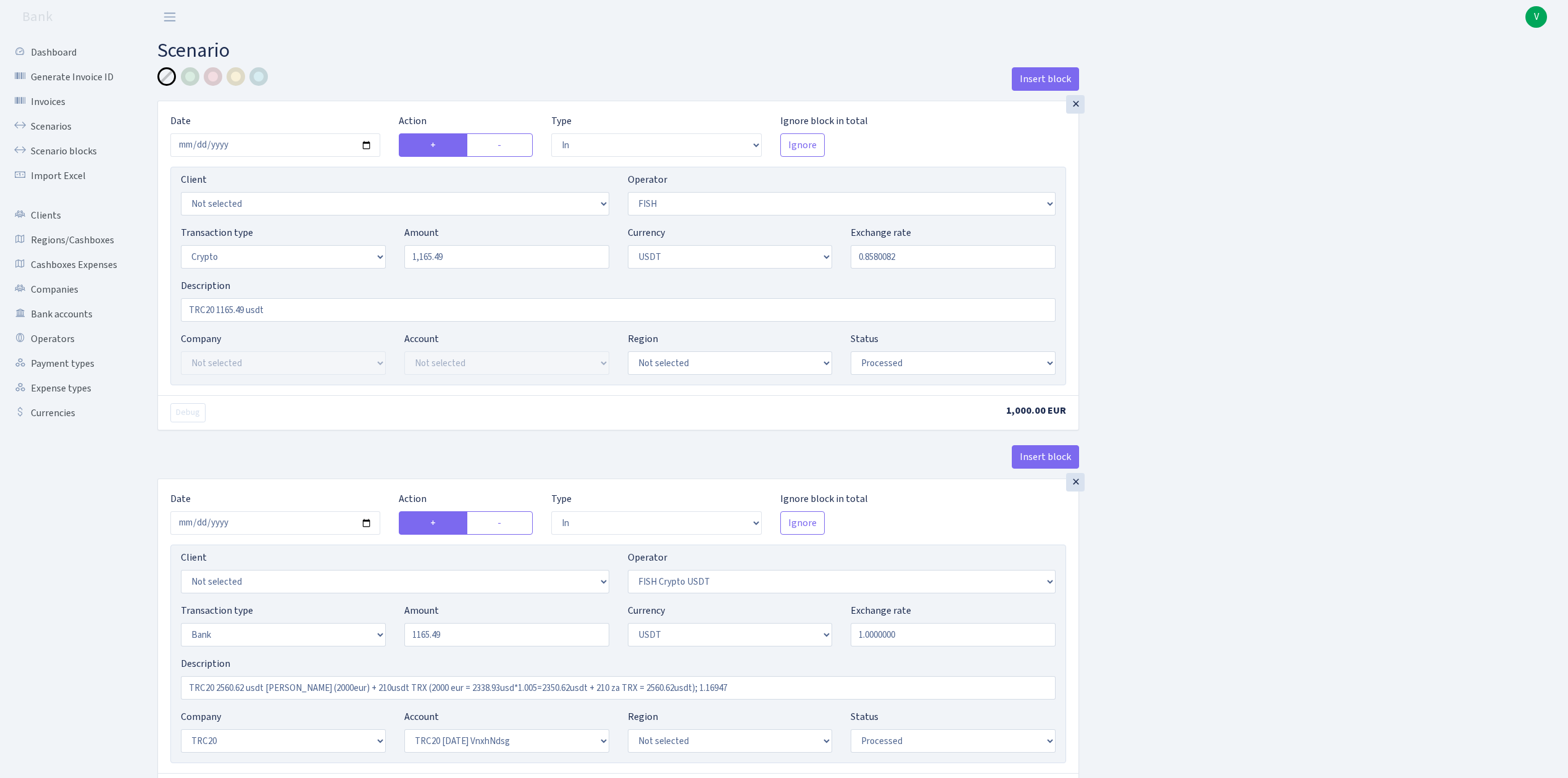
type input "1,165.49"
click at [295, 310] on input "TRC20 1165.49 usdt" at bounding box center [618, 310] width 875 height 23
drag, startPoint x: 344, startPoint y: 312, endPoint x: 163, endPoint y: 306, distance: 181.1
click at [163, 306] on div "× Date 2025-08-11 Action + - Type --- In Out Commission Field required. Ignore …" at bounding box center [618, 248] width 921 height 294
type input "TRC20 1165.49 usdt (1000eur)"
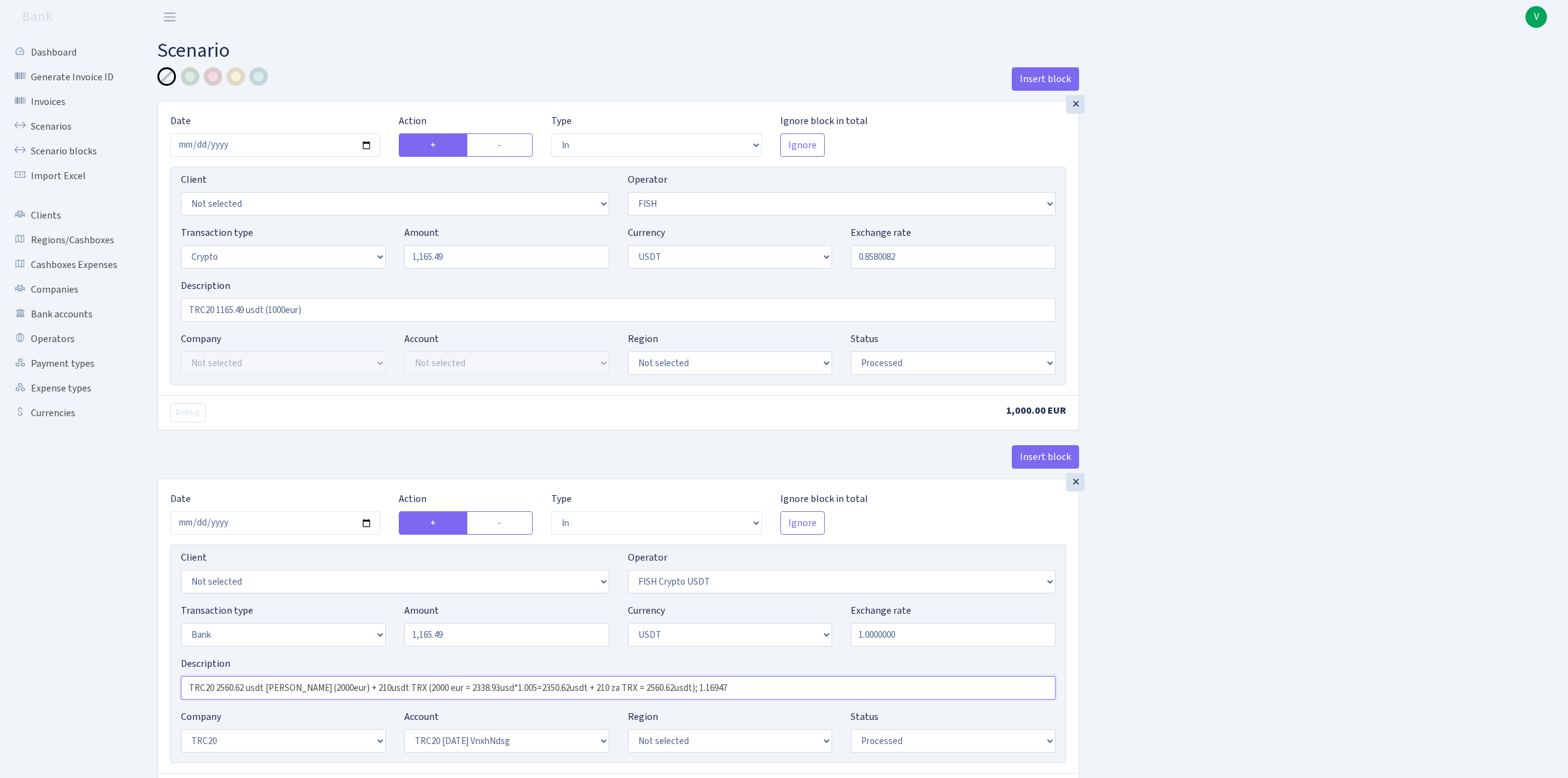
click at [640, 684] on input "TRC20 2560.62 usdt RIX (2000eur) + 210usdt TRX (2000 eur = 2338.93usd*1.005=235…" at bounding box center [618, 688] width 875 height 23
drag, startPoint x: 750, startPoint y: 692, endPoint x: 108, endPoint y: 676, distance: 642.2
click at [108, 676] on div "Dashboard Generate Invoice ID Invoices Scenarios Scenario blocks Import Excel C…" at bounding box center [784, 673] width 1568 height 1279
paste input "1165.49 usdt (1000eur)"
type input "TRC20 1165.49 usdt (1000eur)"
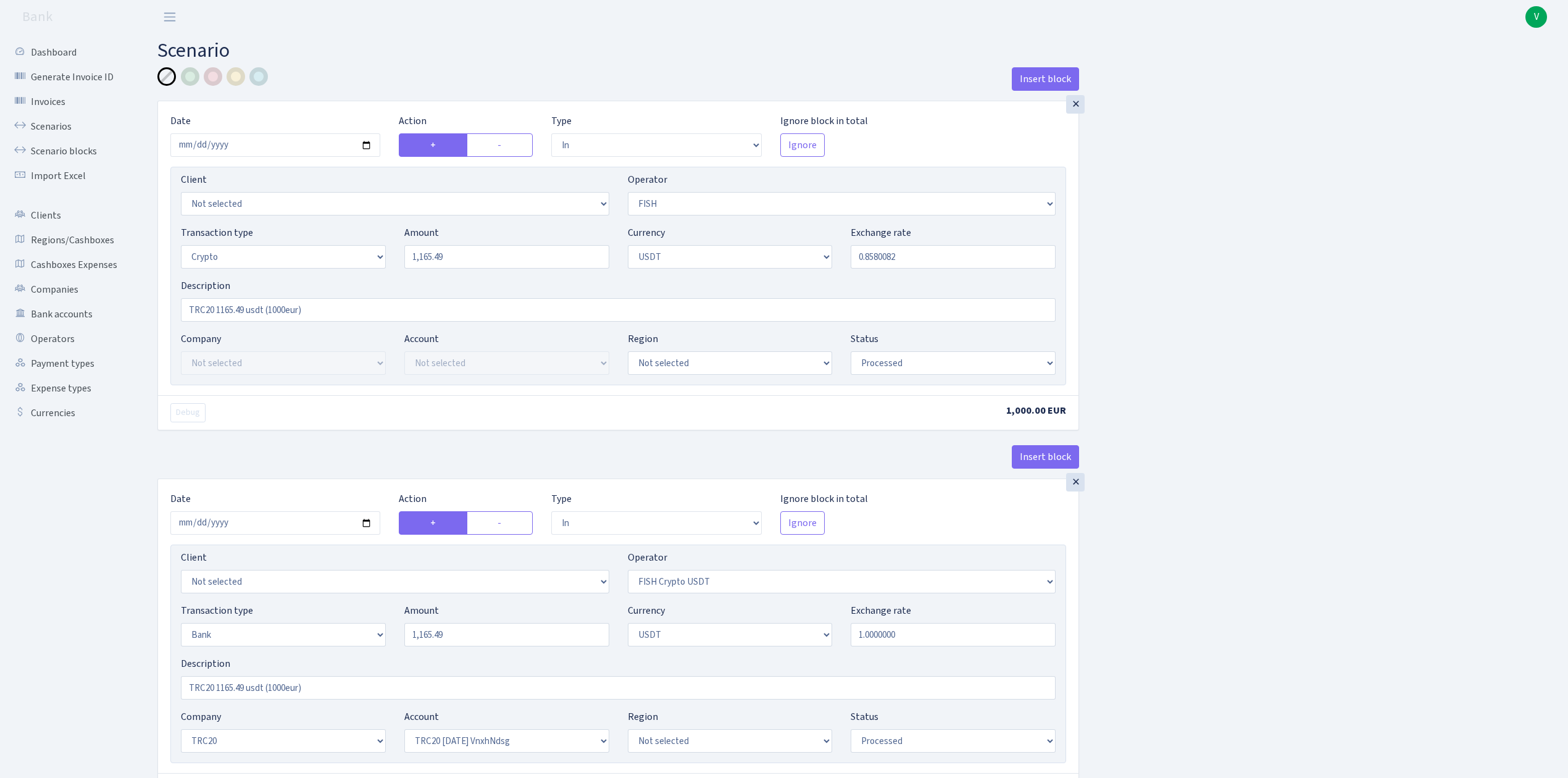
click at [1243, 614] on div "Insert block × Date 2025-08-11 Action + - Type --- In Out Commission Field requ…" at bounding box center [853, 678] width 1411 height 1222
click at [502, 141] on label "-" at bounding box center [500, 145] width 66 height 23
click at [502, 141] on input "-" at bounding box center [501, 141] width 8 height 8
radio input "true"
radio input "false"
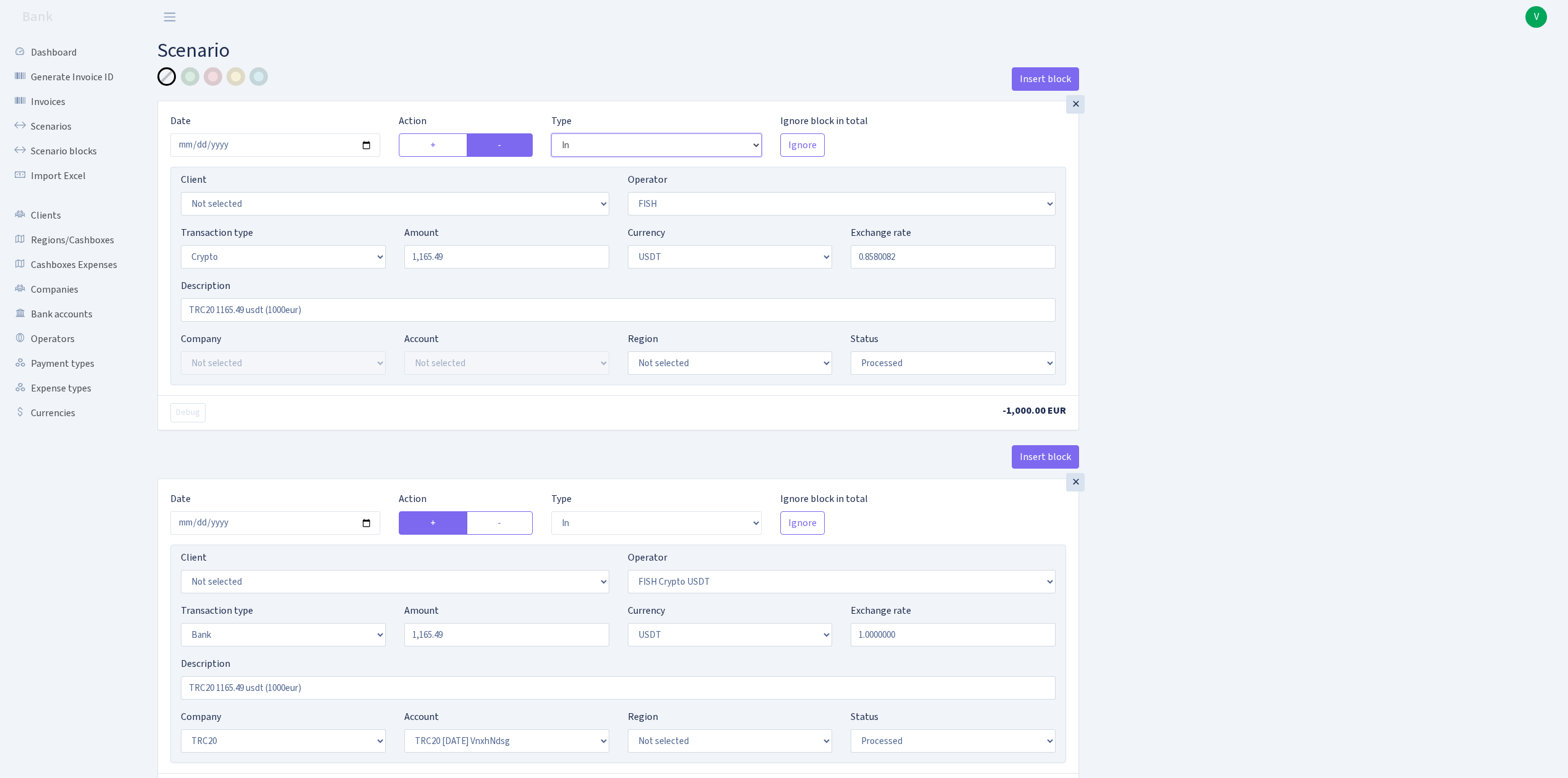
click at [583, 143] on select "--- In Out Commission" at bounding box center [656, 145] width 210 height 23
select select "out"
click at [551, 134] on select "--- In Out Commission" at bounding box center [656, 145] width 210 height 23
click at [492, 522] on label "-" at bounding box center [500, 523] width 66 height 23
click at [497, 522] on input "-" at bounding box center [501, 519] width 8 height 8
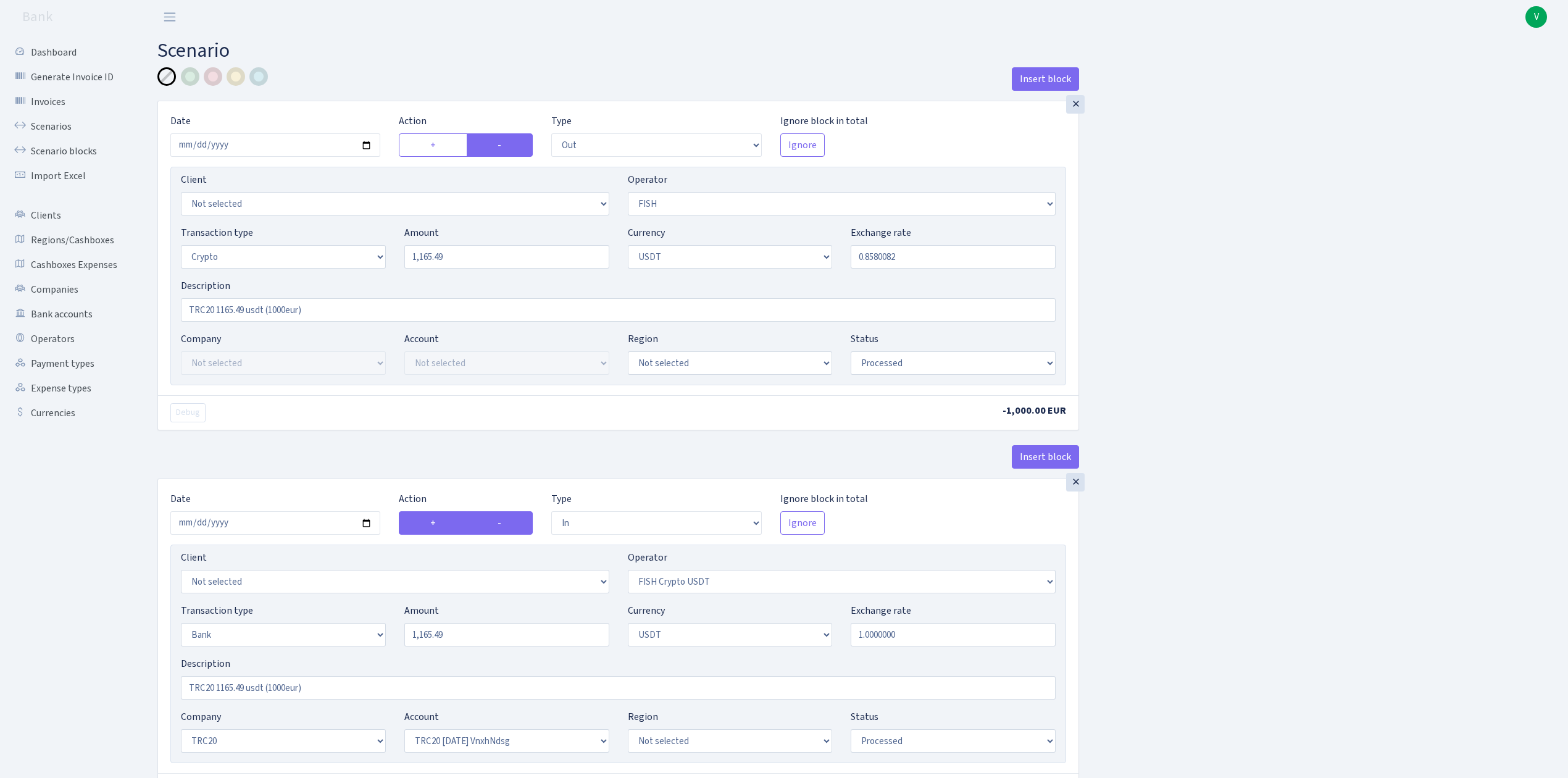
radio input "true"
radio input "false"
click at [573, 523] on select "--- In Out Commission" at bounding box center [656, 523] width 210 height 23
select select "out"
click at [551, 515] on select "--- In Out Commission" at bounding box center [656, 523] width 210 height 23
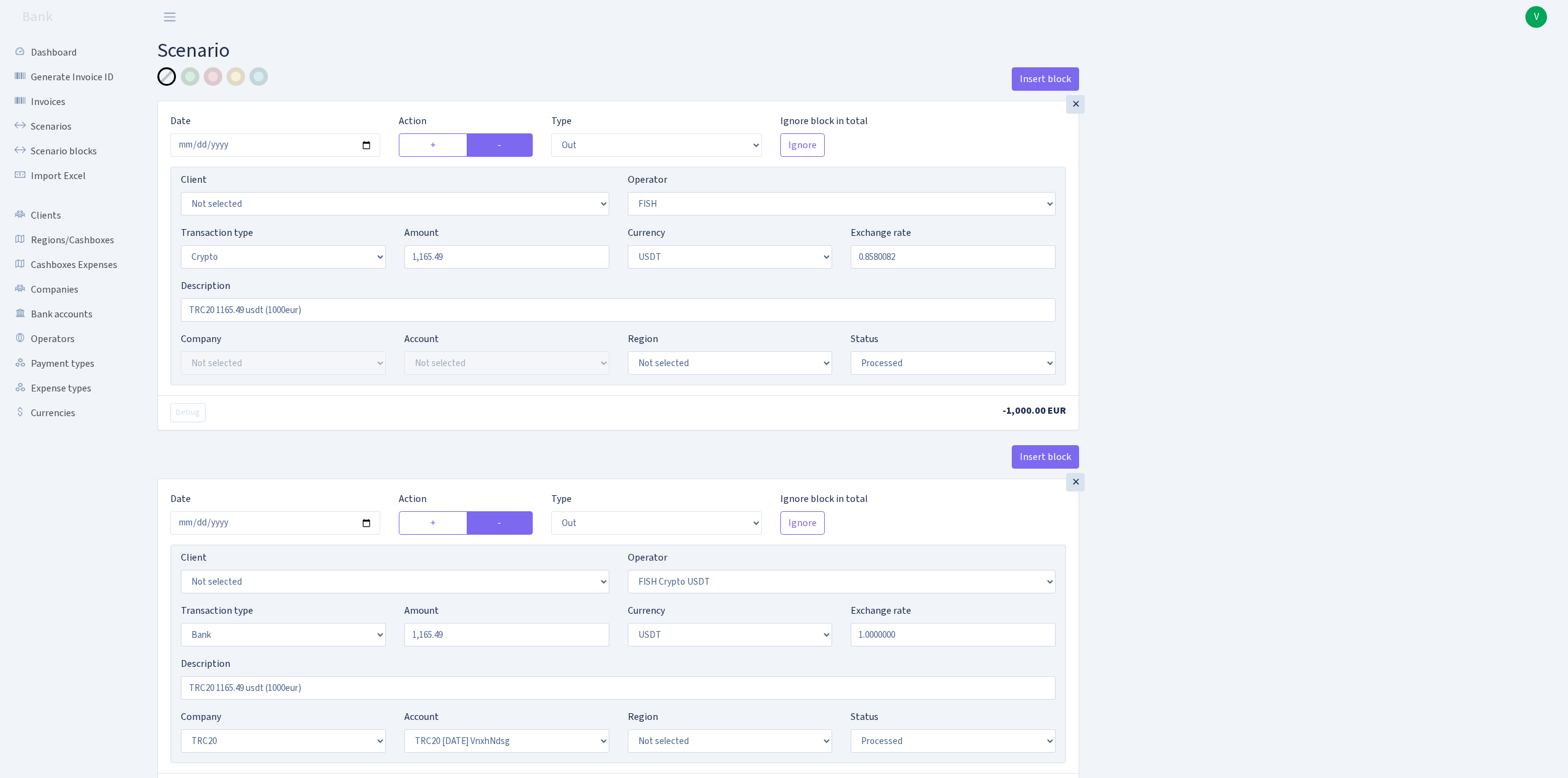
click at [1238, 587] on div "Insert block × Date 2025-08-11 Action + - Type --- In Out Commission Field requ…" at bounding box center [853, 678] width 1411 height 1222
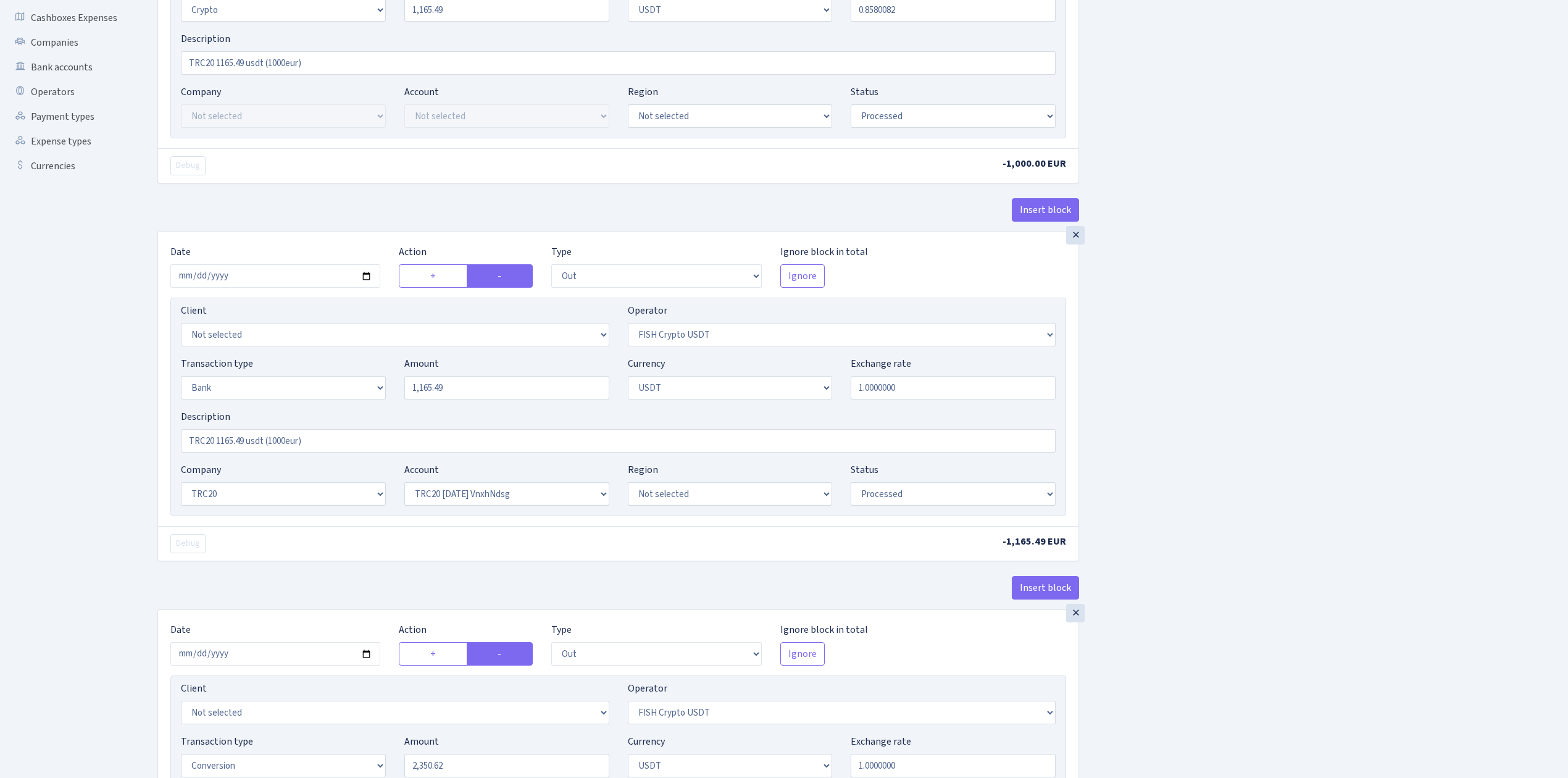
scroll to position [412, 0]
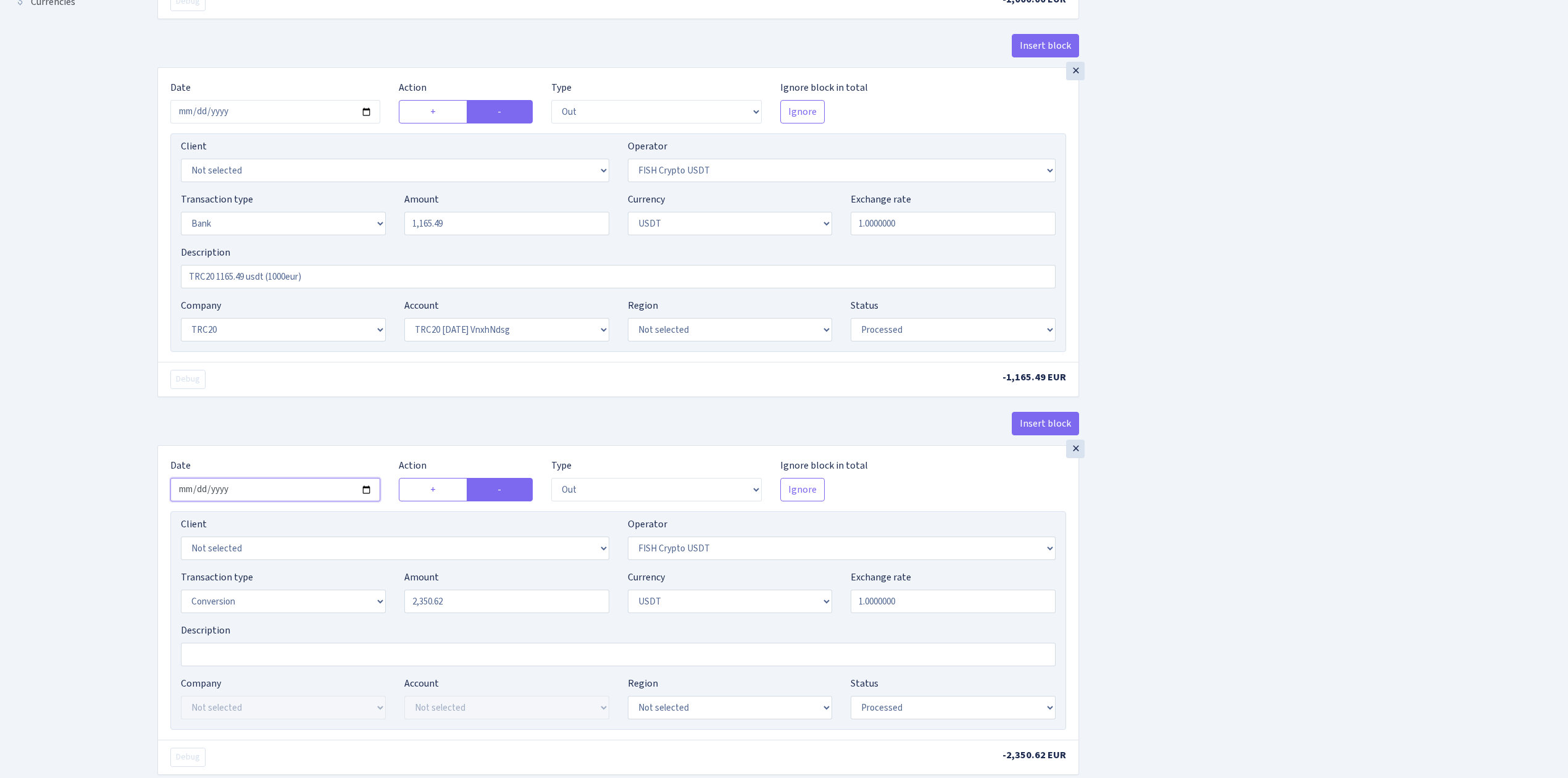
click at [364, 494] on input "2025-07-14" at bounding box center [275, 490] width 210 height 23
type input "2025-08-11"
click at [415, 495] on label "+" at bounding box center [433, 490] width 68 height 23
click at [430, 491] on input "+" at bounding box center [434, 486] width 8 height 8
radio input "true"
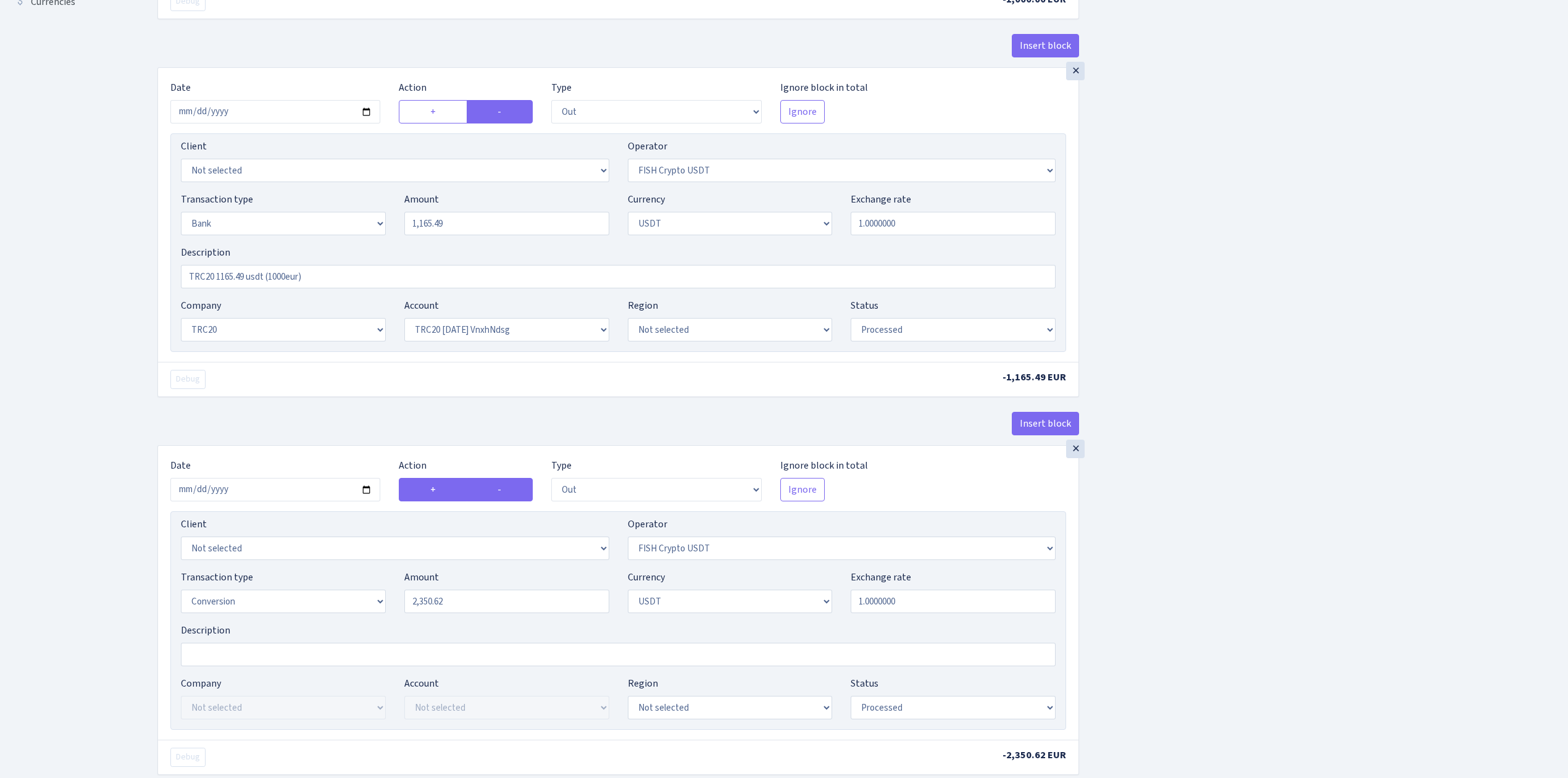
radio input "false"
click at [615, 498] on select "--- In Out Commission" at bounding box center [656, 490] width 210 height 23
select select "in"
click at [551, 483] on select "--- In Out Commission" at bounding box center [656, 490] width 210 height 23
drag, startPoint x: 536, startPoint y: 230, endPoint x: 383, endPoint y: 208, distance: 154.6
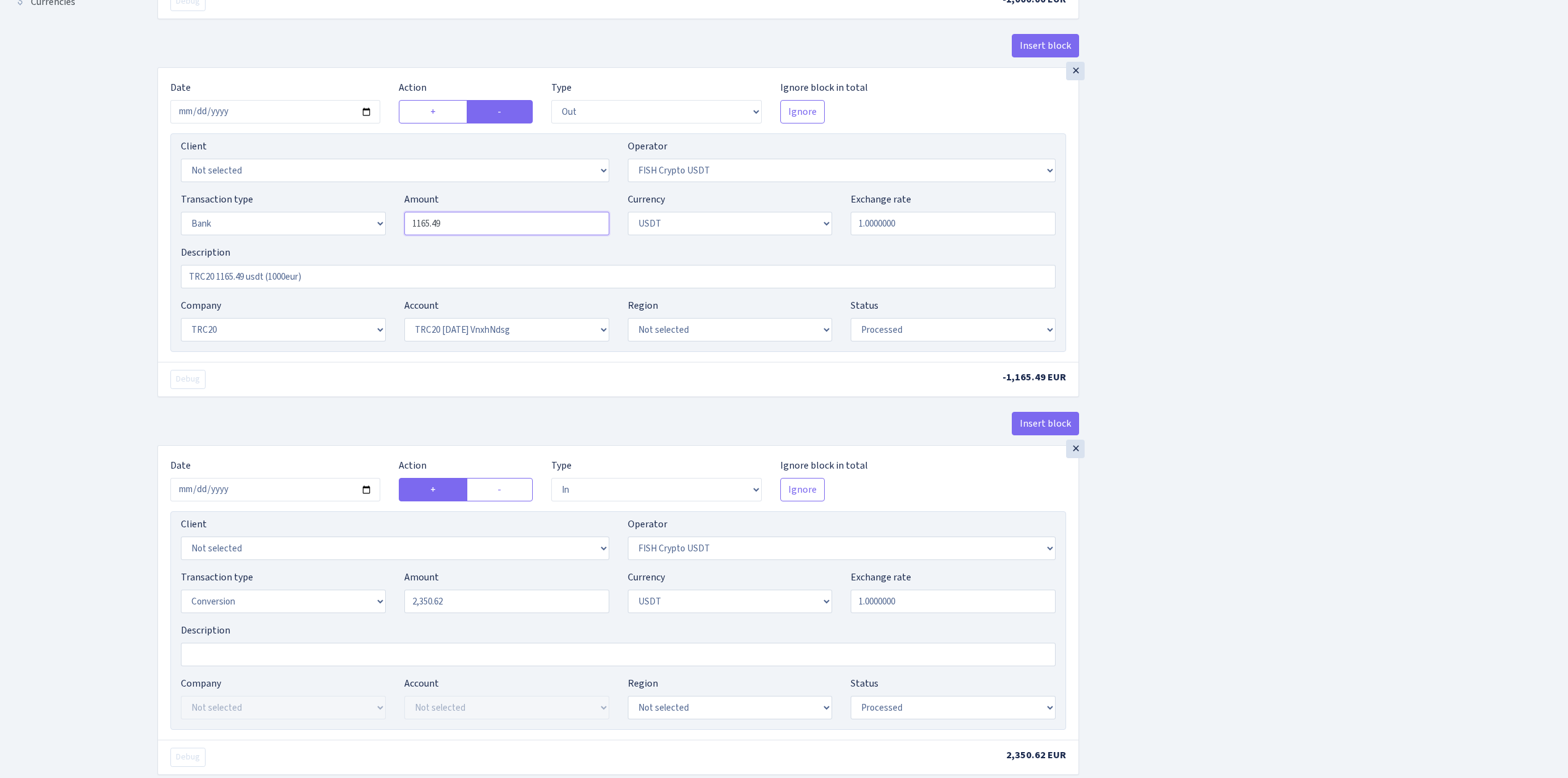
click at [383, 208] on div "Transaction type Not selected 981 ELF FISH crypto GIRT IVO dekl MM-BALTIC eur U…" at bounding box center [618, 219] width 893 height 53
click at [425, 613] on input "2,350.62" at bounding box center [507, 601] width 205 height 23
type input "1,165.49"
drag, startPoint x: 476, startPoint y: 612, endPoint x: 300, endPoint y: 584, distance: 178.2
click at [300, 584] on div "Transaction type Not selected 981 ELF FISH crypto GIRT IVO dekl MM-BALTIC eur U…" at bounding box center [618, 597] width 893 height 53
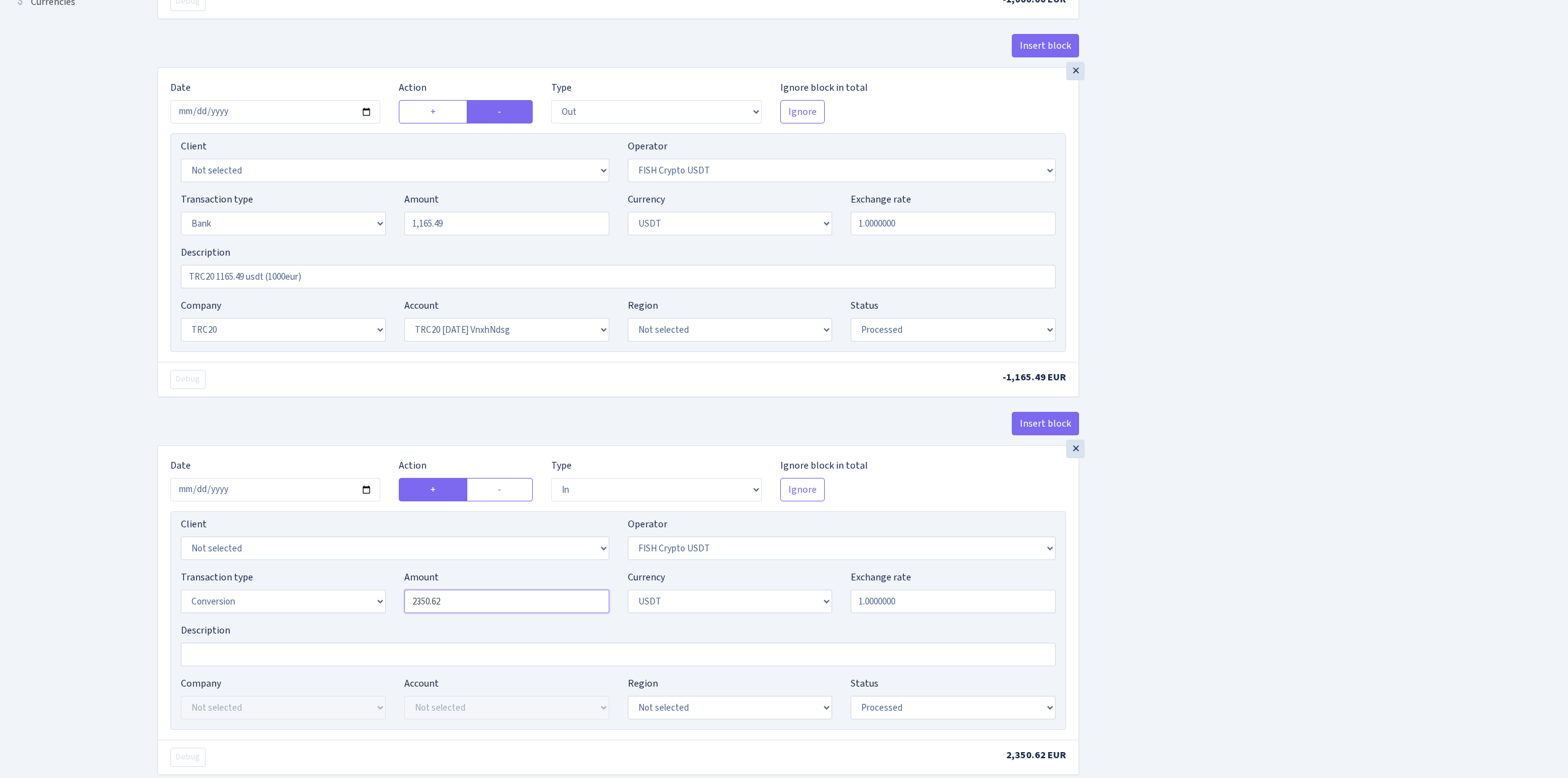
paste input "1165.49"
click at [1143, 594] on div "Insert block × Date 2025-08-11 Action + - Type --- In Out Commission Field requ…" at bounding box center [853, 267] width 1411 height 1222
type input "1,165.49"
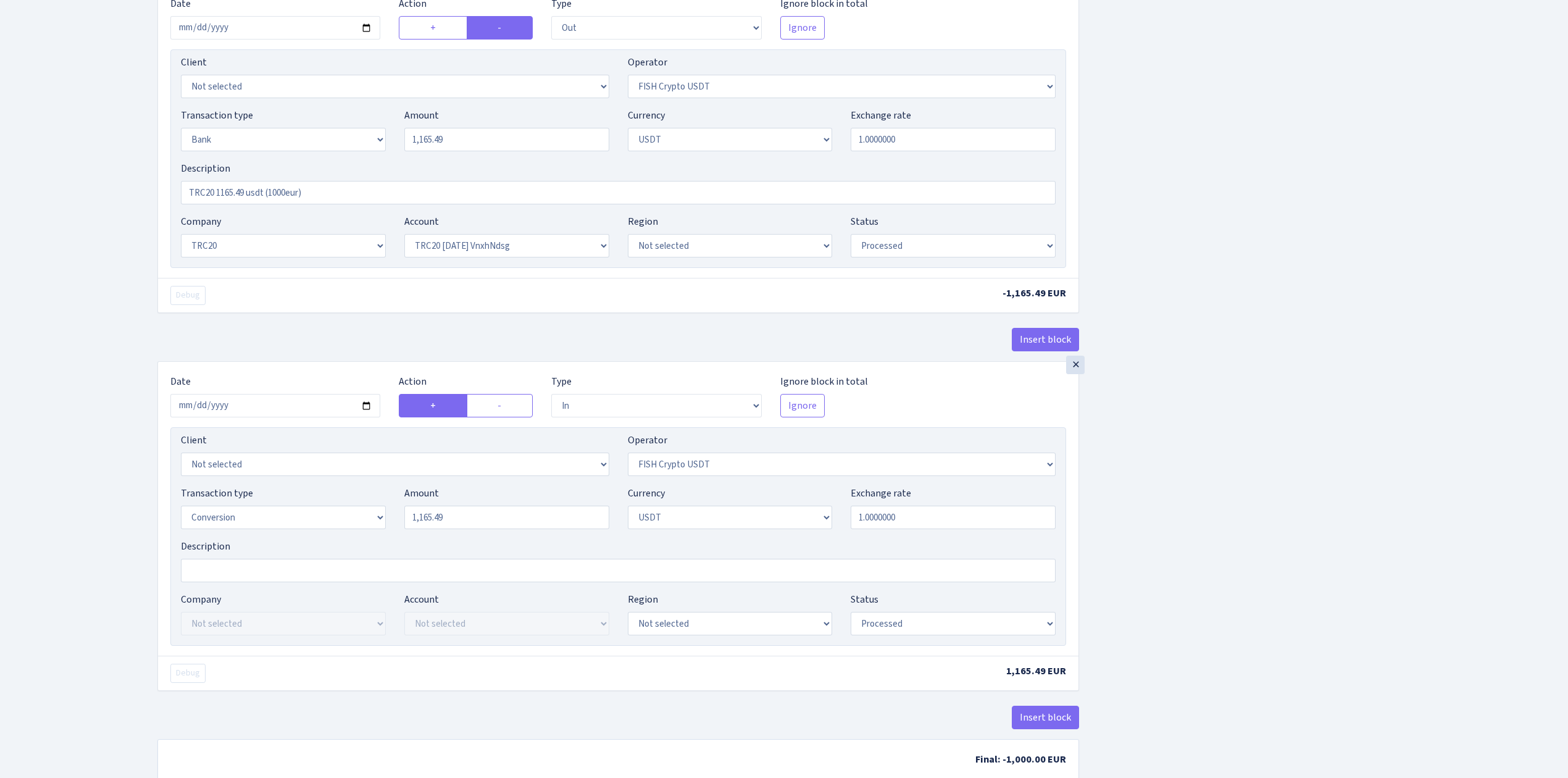
scroll to position [574, 0]
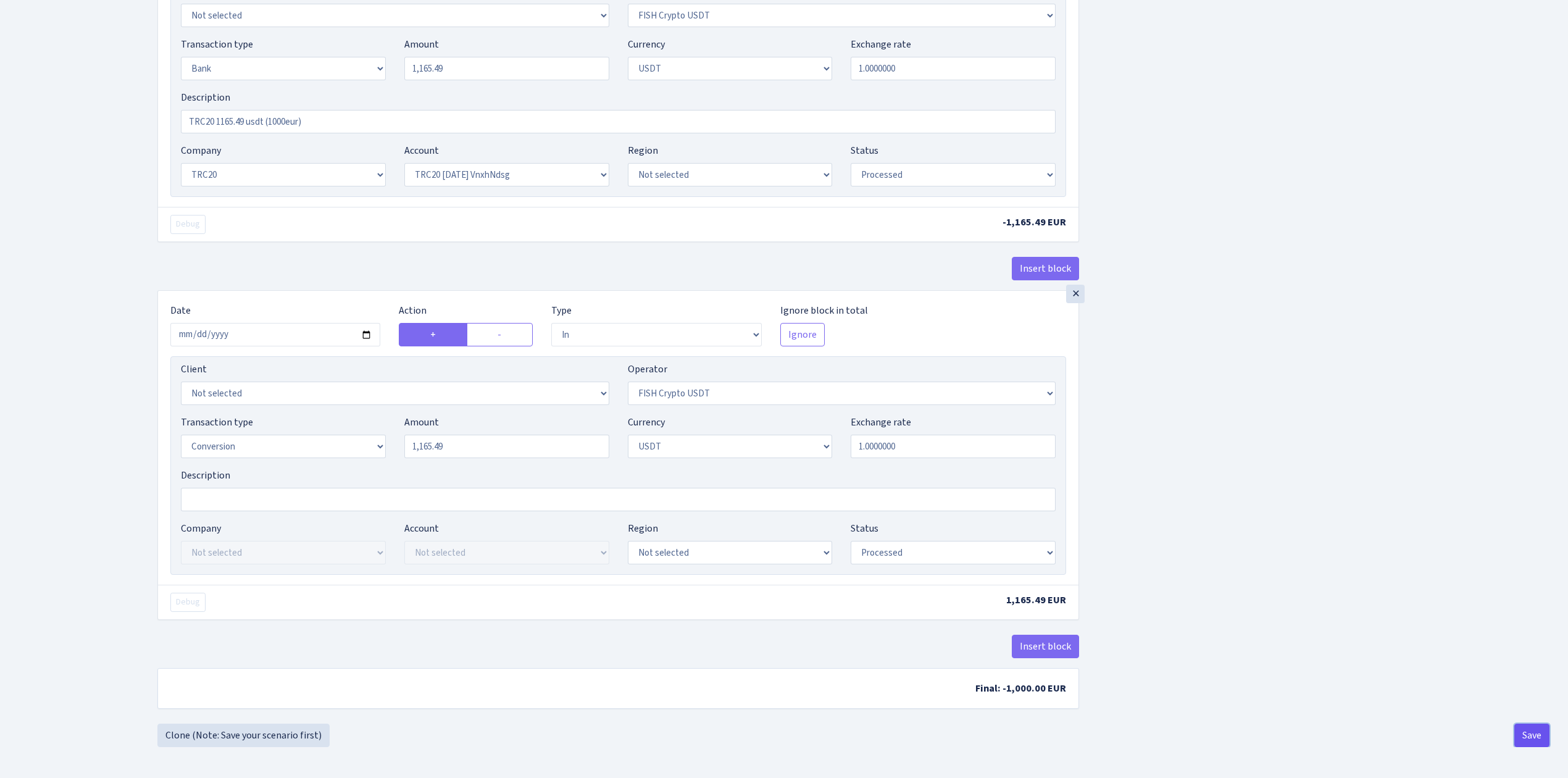
click at [1527, 733] on button "Save" at bounding box center [1531, 736] width 35 height 23
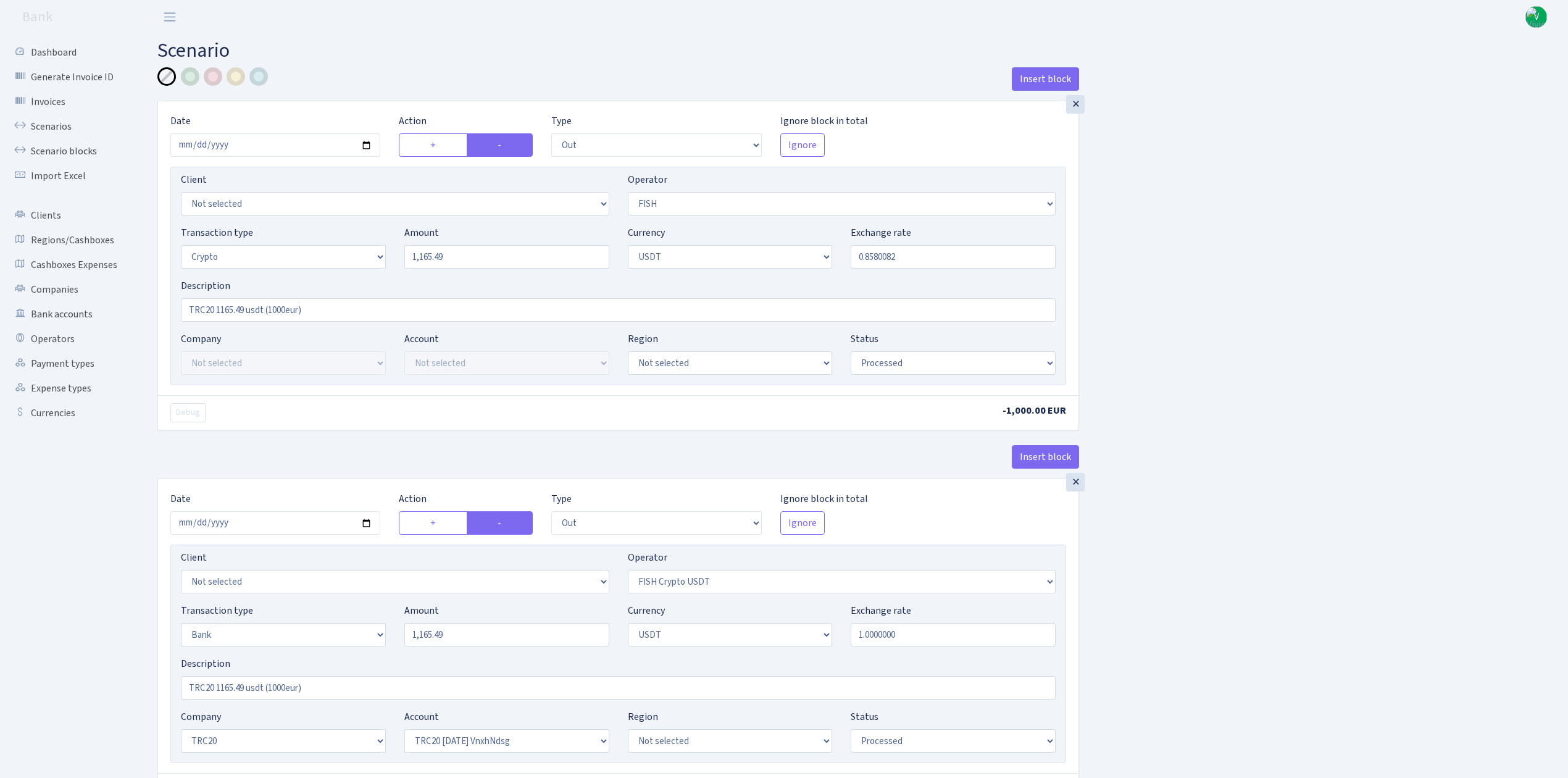
select select "out"
select select "44"
select select "3"
select select "6"
select select "processed"
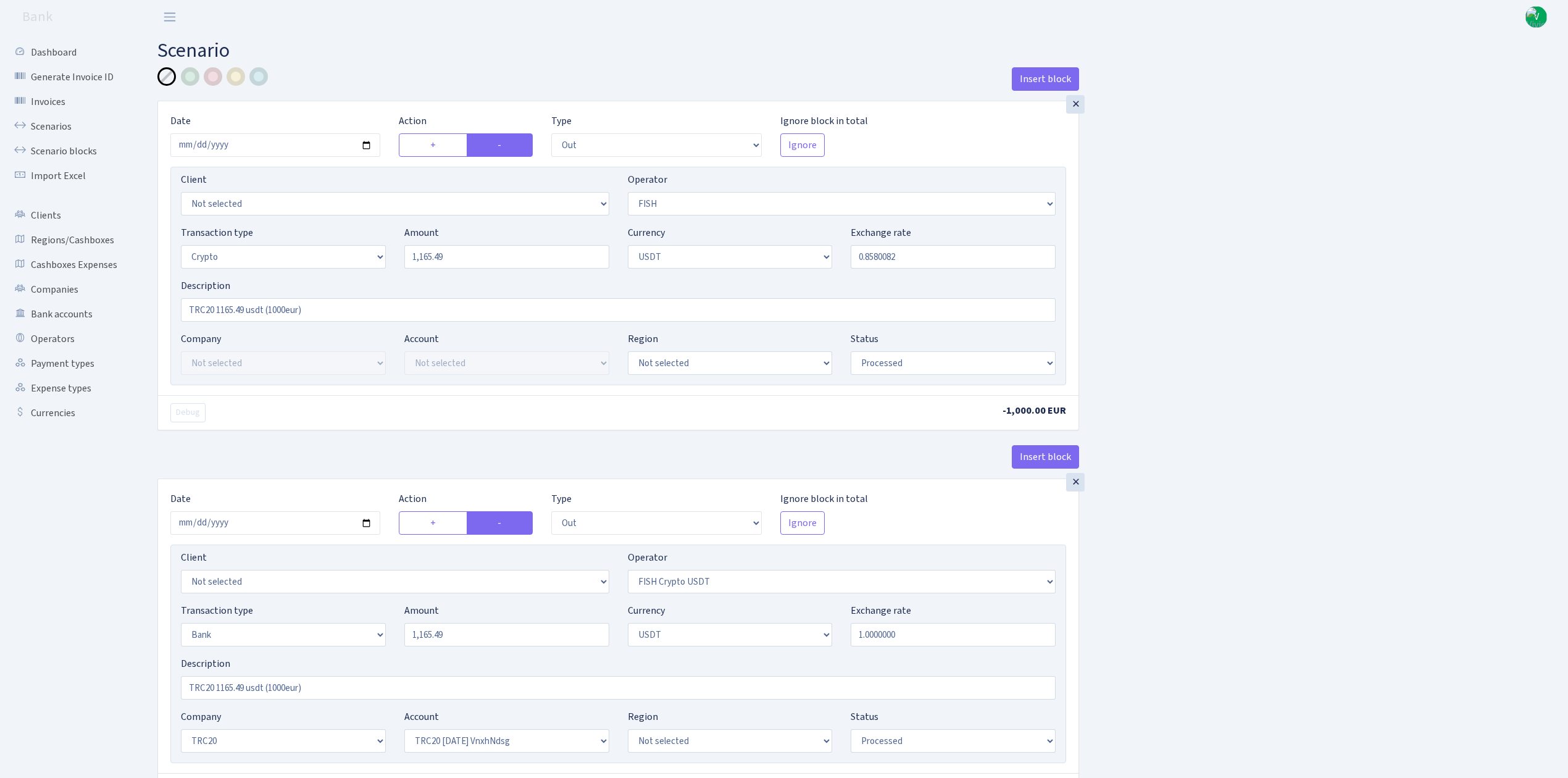
select select "out"
select select "242"
select select "2"
select select "6"
select select "20"
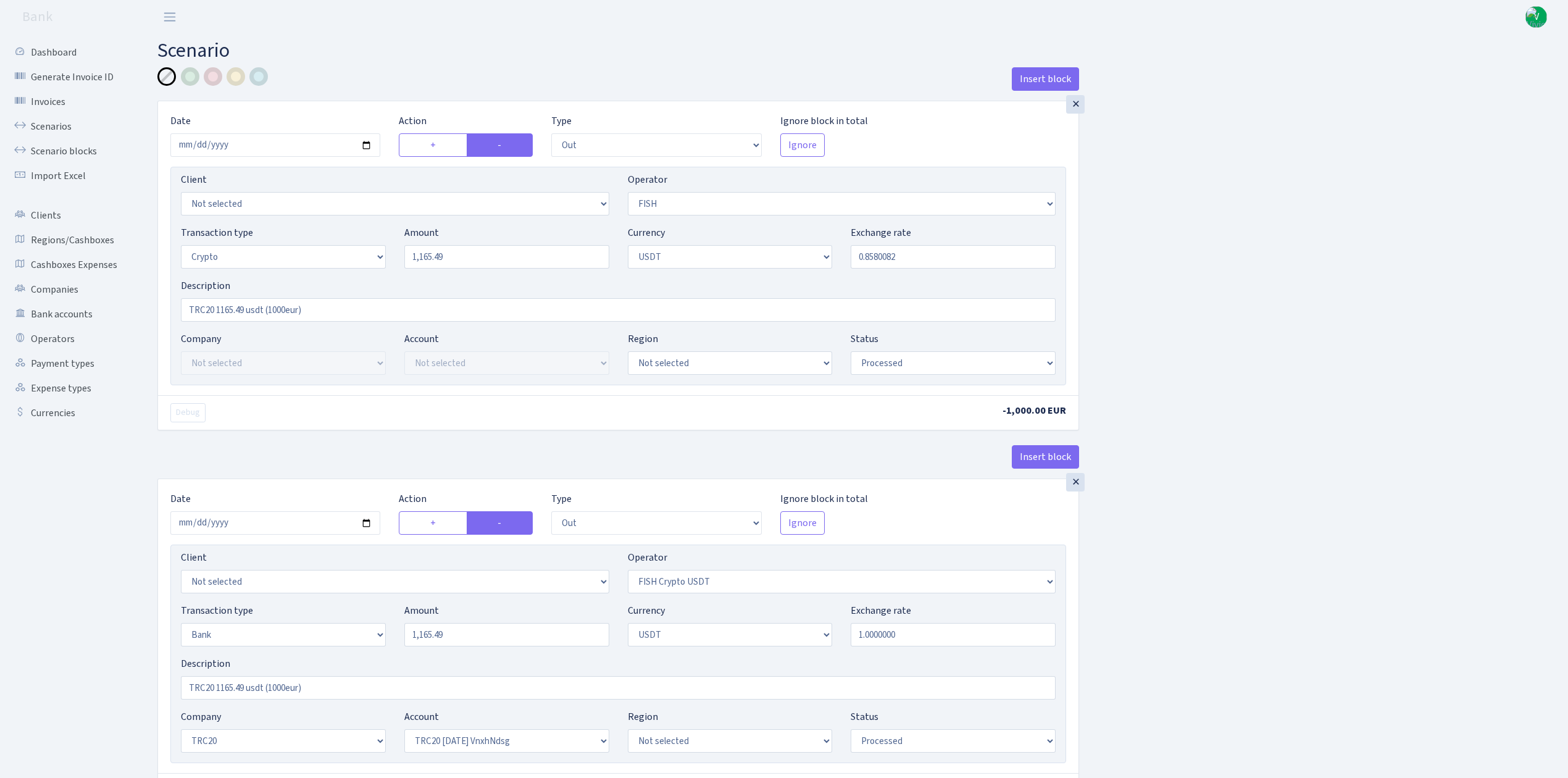
select select "66"
select select "processed"
select select "in"
select select "242"
select select "15"
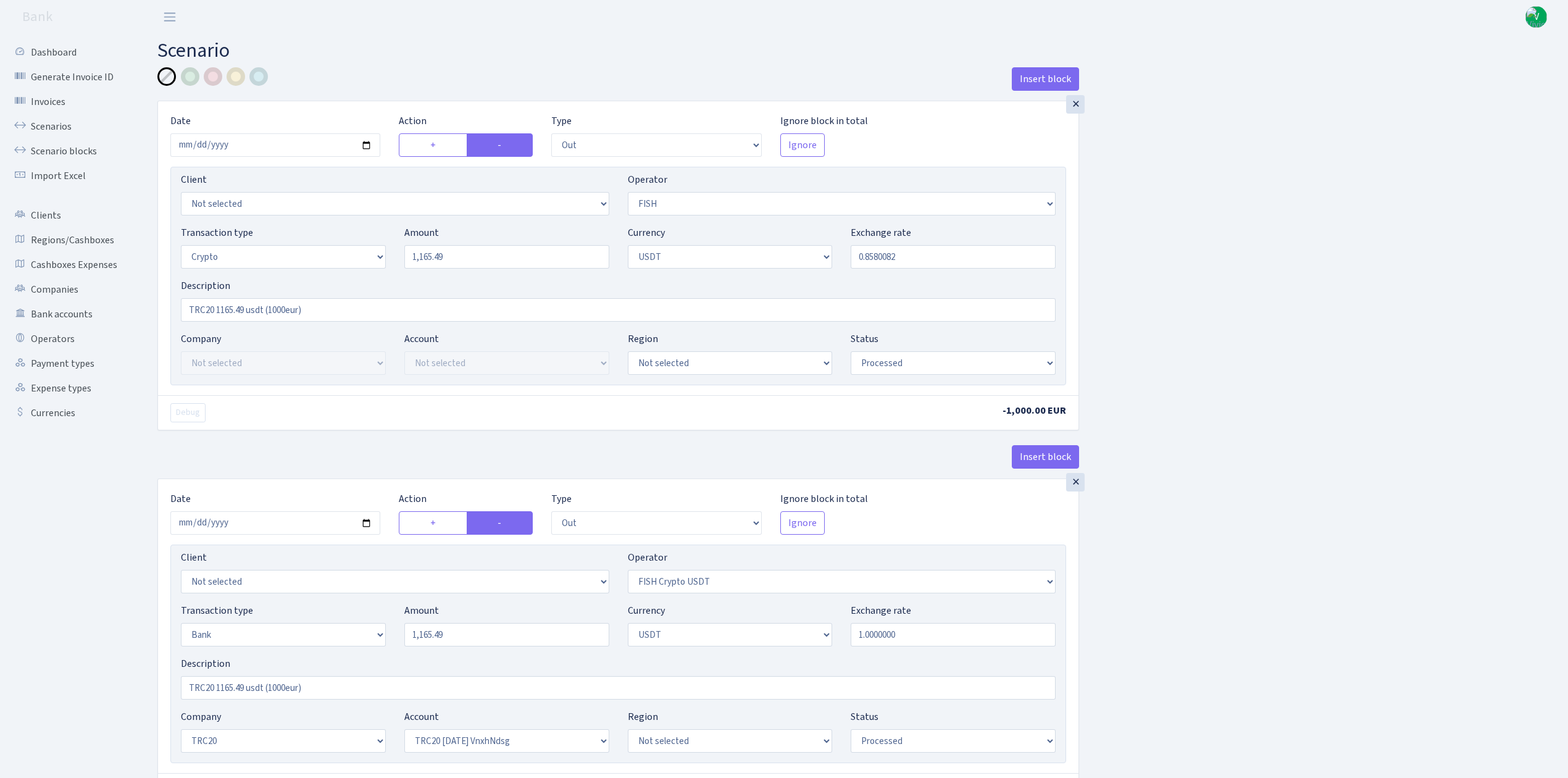
select select "6"
select select "processed"
click at [45, 123] on link "Scenarios" at bounding box center [68, 127] width 123 height 25
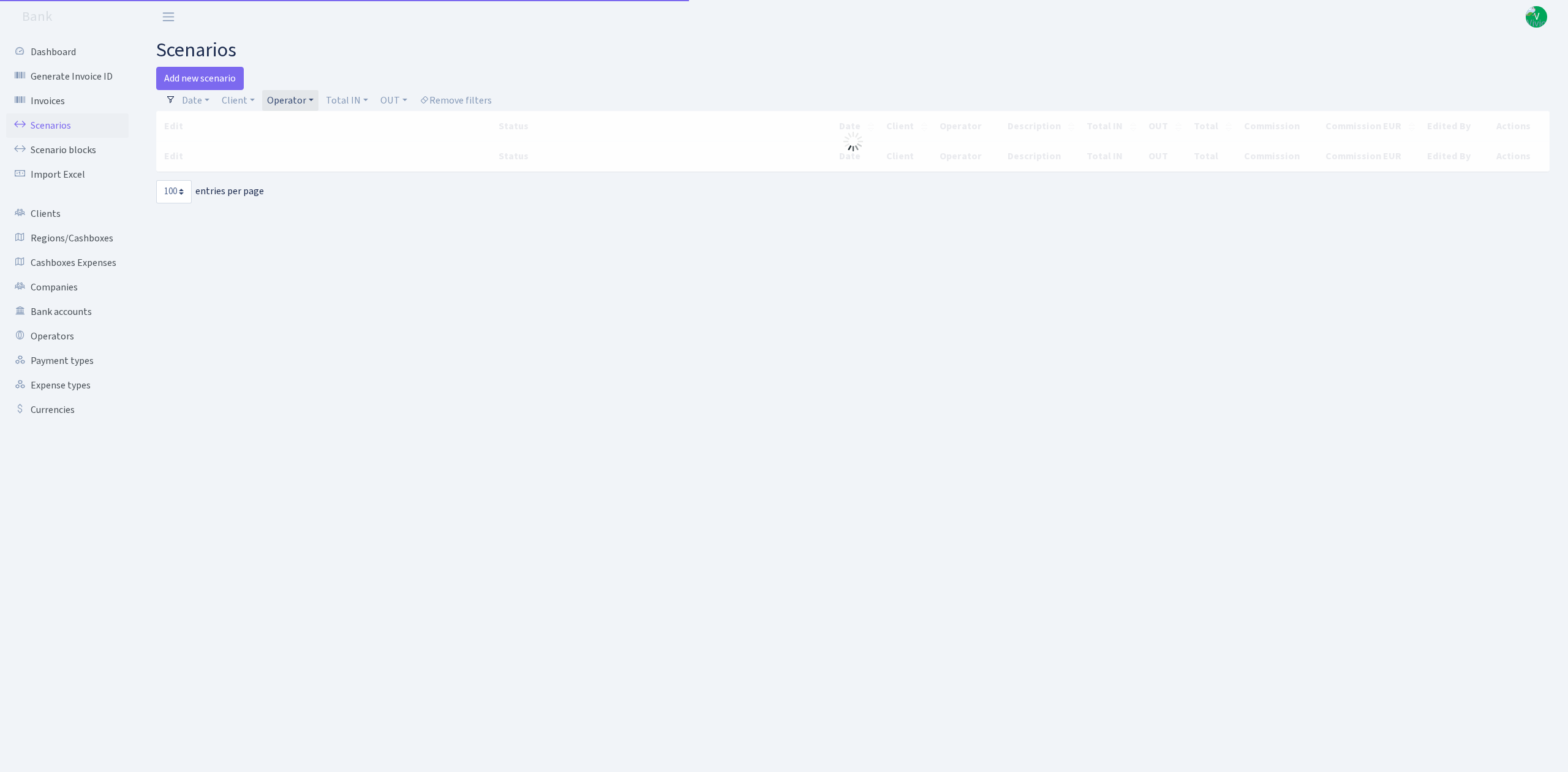
select select "100"
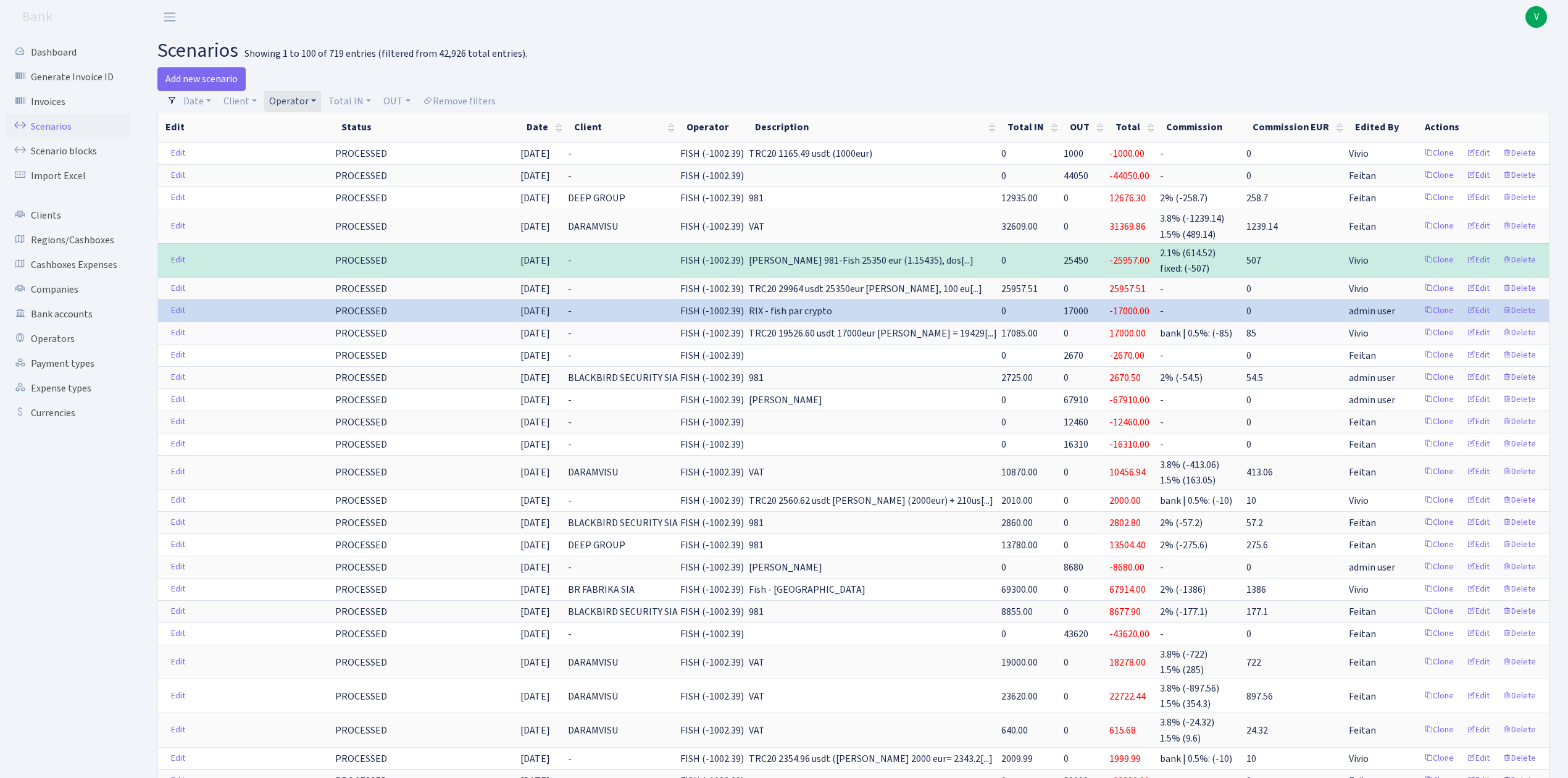
click at [871, 58] on h2 "scenarios Showing 1 to 100 of 719 entries (filtered from 42,926 total entries)." at bounding box center [853, 51] width 1392 height 23
click at [1541, 18] on span "V" at bounding box center [1537, 17] width 22 height 22
drag, startPoint x: 722, startPoint y: 23, endPoint x: 680, endPoint y: 41, distance: 45.7
click at [722, 23] on header "Bank V My Account Logout" at bounding box center [784, 16] width 1568 height 34
click at [290, 98] on link "Operator" at bounding box center [292, 101] width 57 height 21
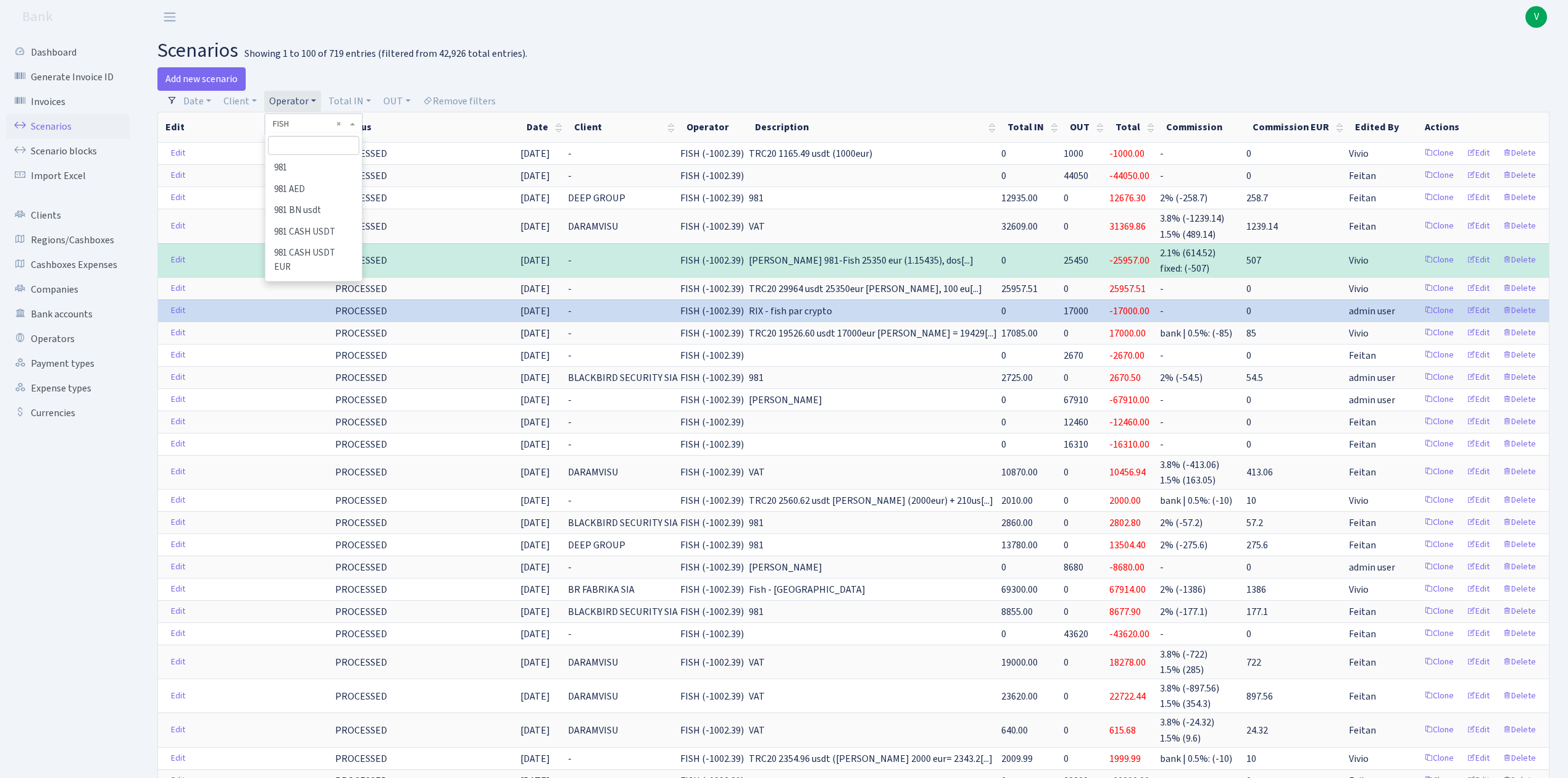
scroll to position [2563, 0]
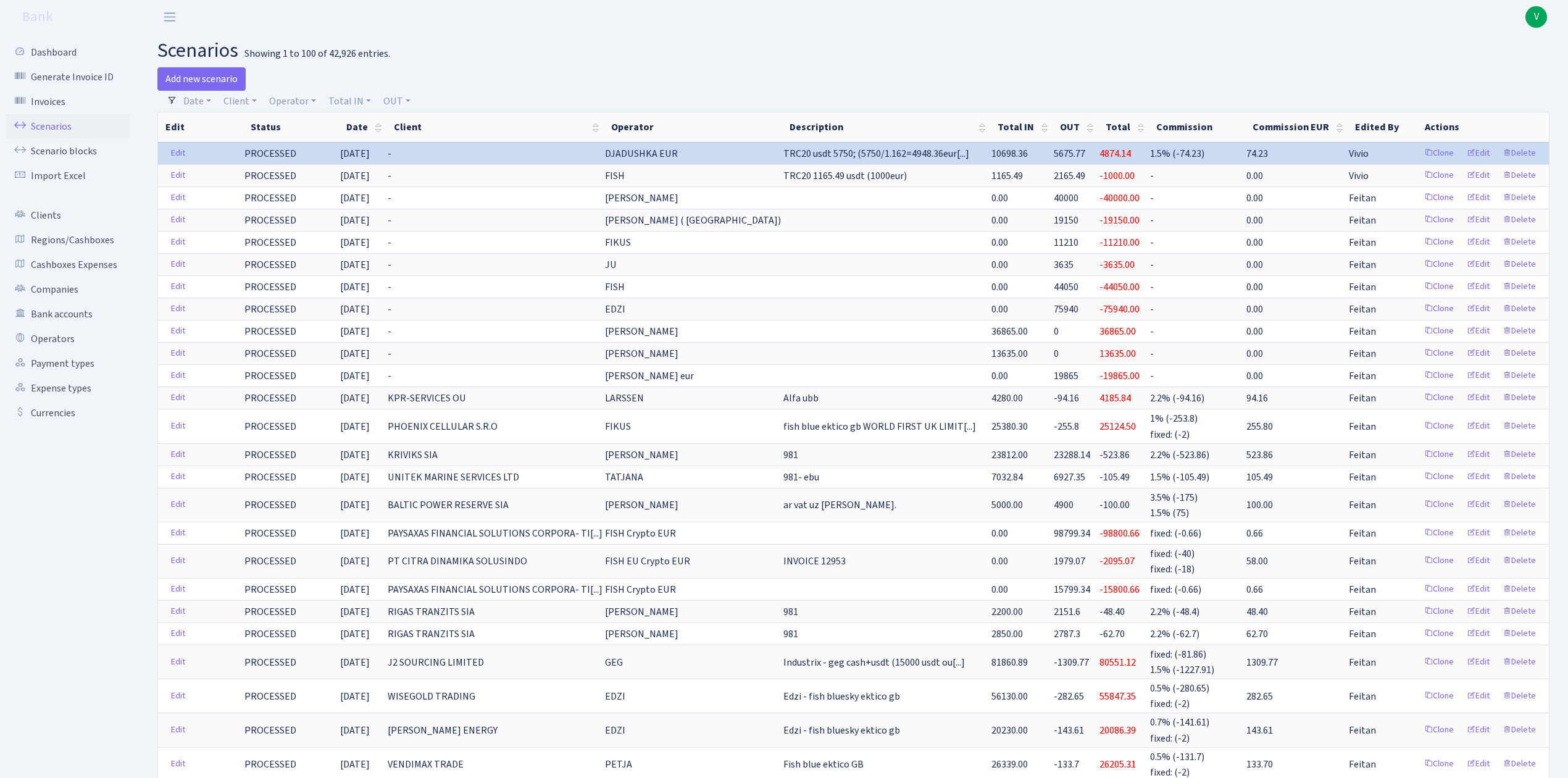
click at [941, 85] on div at bounding box center [1206, 79] width 706 height 23
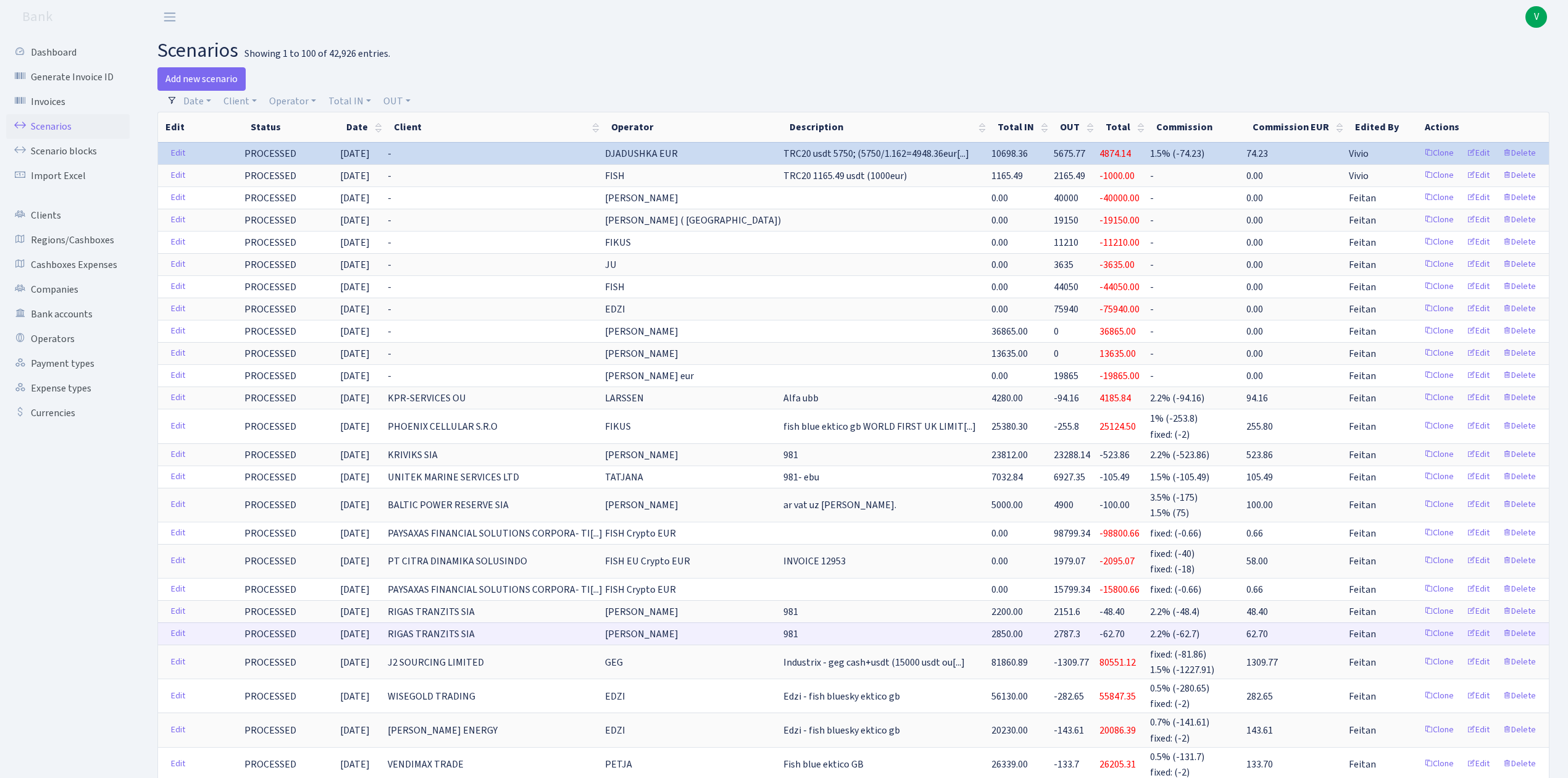
click at [807, 633] on td "981" at bounding box center [886, 633] width 208 height 22
